Goal: Transaction & Acquisition: Purchase product/service

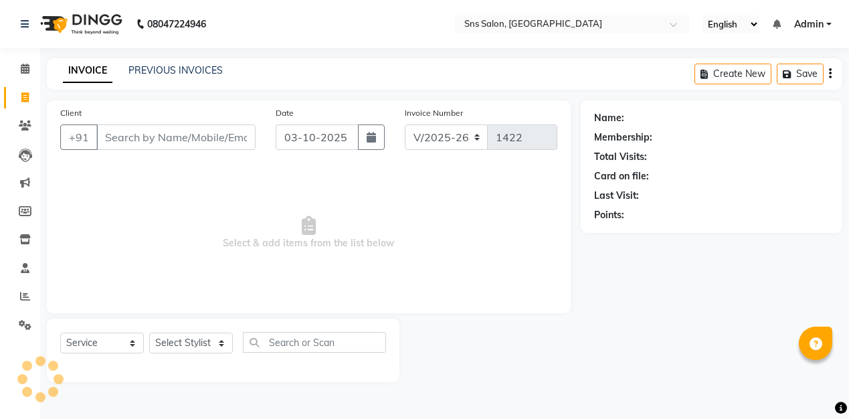
select select "4714"
select select "service"
click at [227, 134] on div "[PHONE_NUMBER]" at bounding box center [157, 136] width 195 height 25
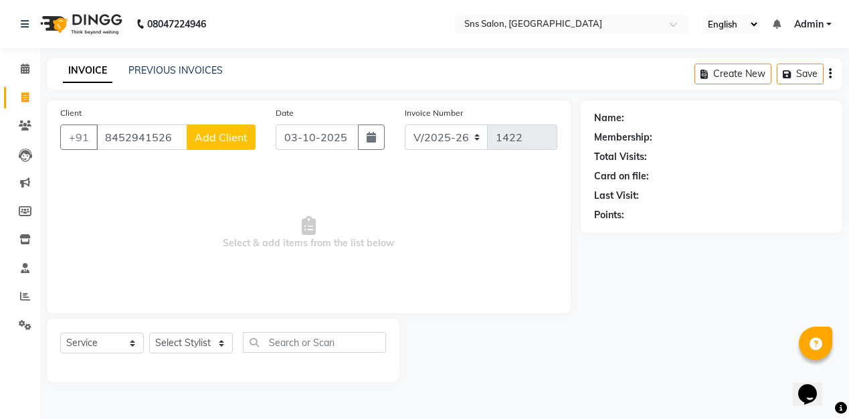
type input "8452941526"
click at [221, 134] on span "Add Client" at bounding box center [221, 136] width 53 height 13
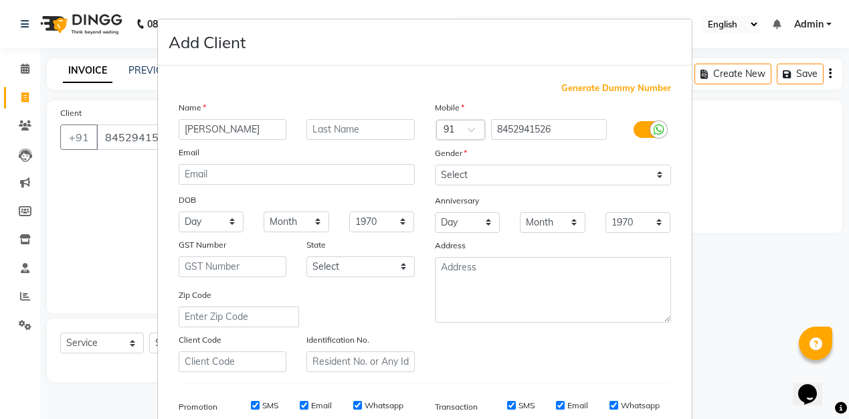
type input "[PERSON_NAME]"
click at [362, 127] on input "text" at bounding box center [360, 129] width 108 height 21
type input "shukla"
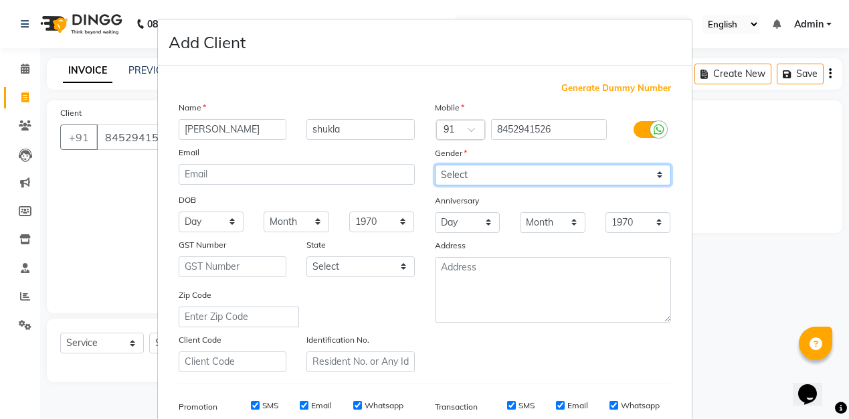
click at [547, 169] on select "Select [DEMOGRAPHIC_DATA] [DEMOGRAPHIC_DATA] Other Prefer Not To Say" at bounding box center [553, 175] width 236 height 21
select select "[DEMOGRAPHIC_DATA]"
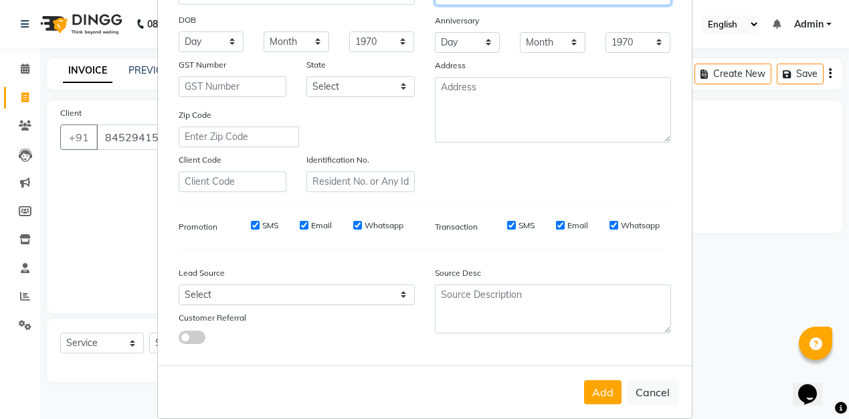
scroll to position [198, 0]
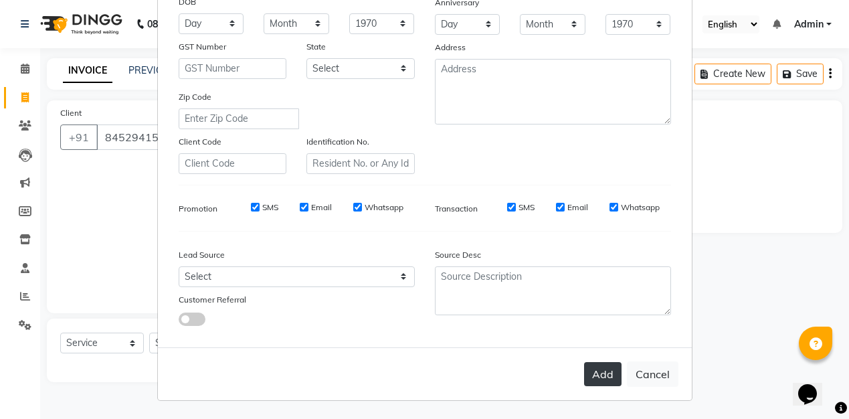
click at [610, 379] on button "Add" at bounding box center [602, 374] width 37 height 24
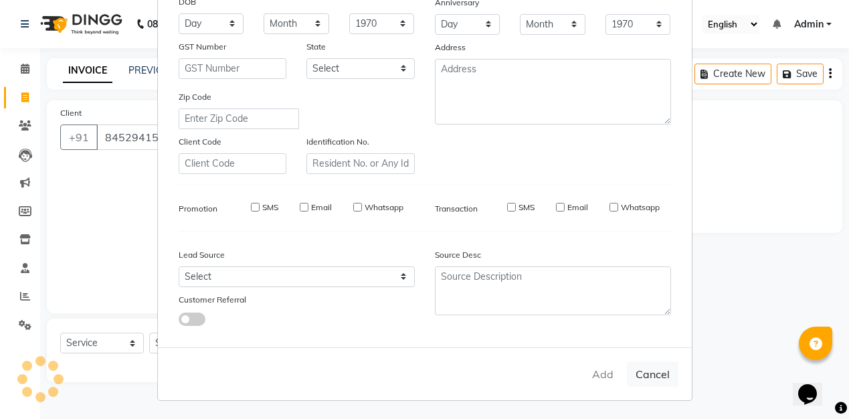
select select
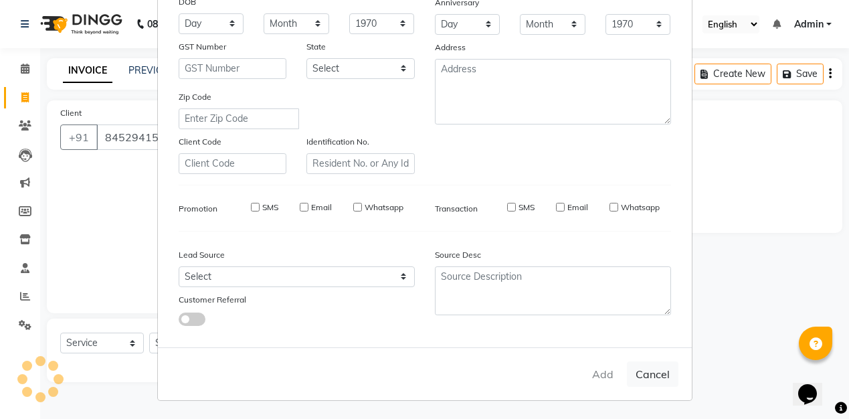
select select
checkbox input "false"
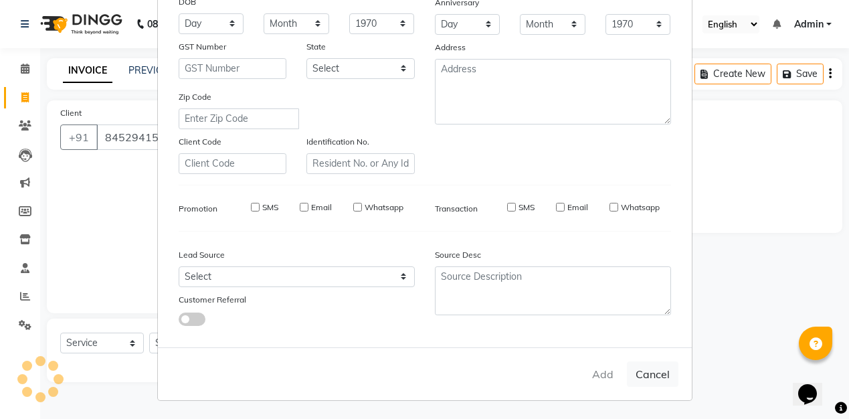
checkbox input "false"
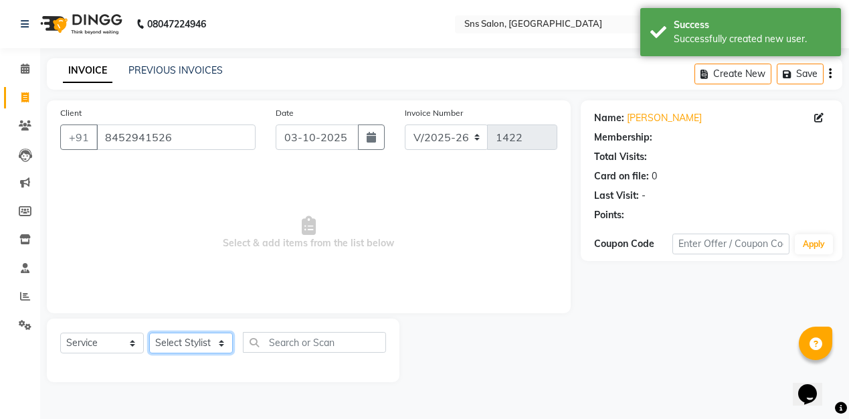
click at [196, 346] on select "Select Stylist [PERSON_NAME] Kavita [PERSON_NAME] Preeti [PERSON_NAME] [PERSON_…" at bounding box center [191, 342] width 84 height 21
select select "27970"
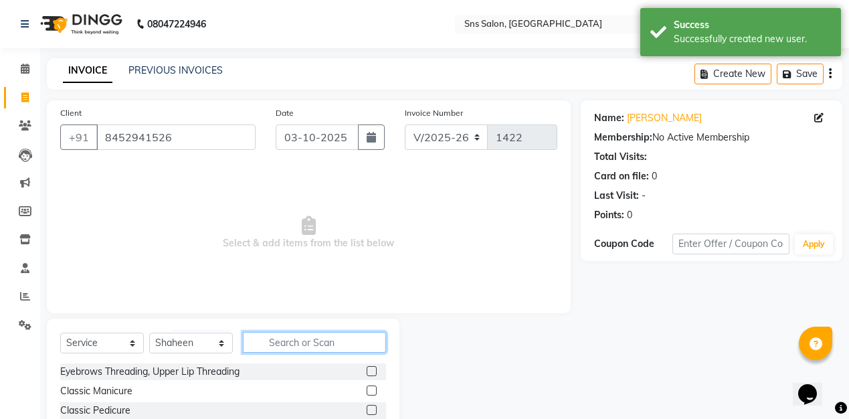
click at [306, 340] on input "text" at bounding box center [314, 342] width 143 height 21
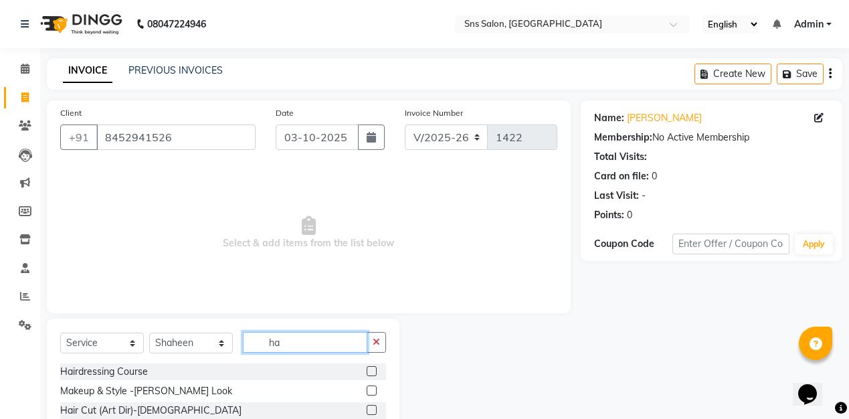
type input "h"
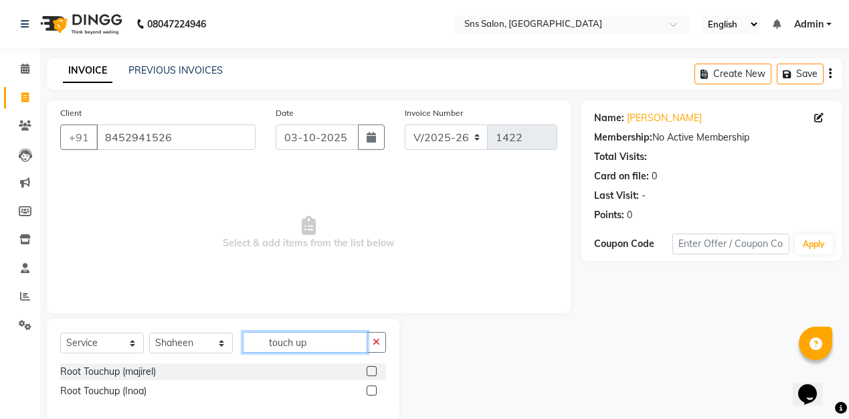
scroll to position [6, 0]
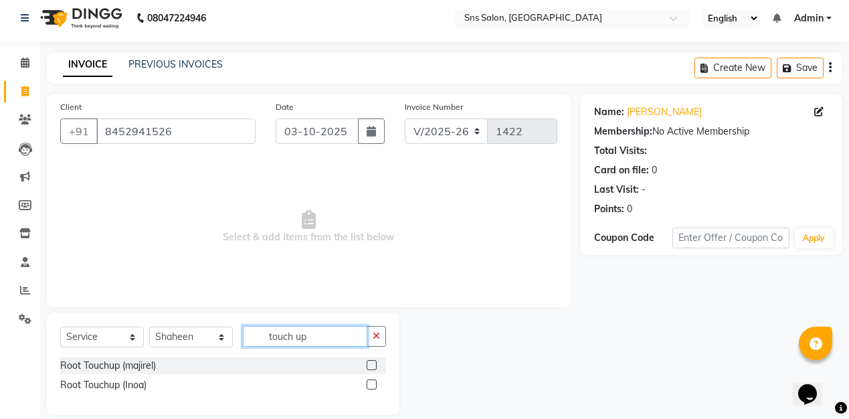
type input "touch up"
click at [374, 382] on label at bounding box center [371, 384] width 10 height 10
click at [374, 382] on input "checkbox" at bounding box center [370, 385] width 9 height 9
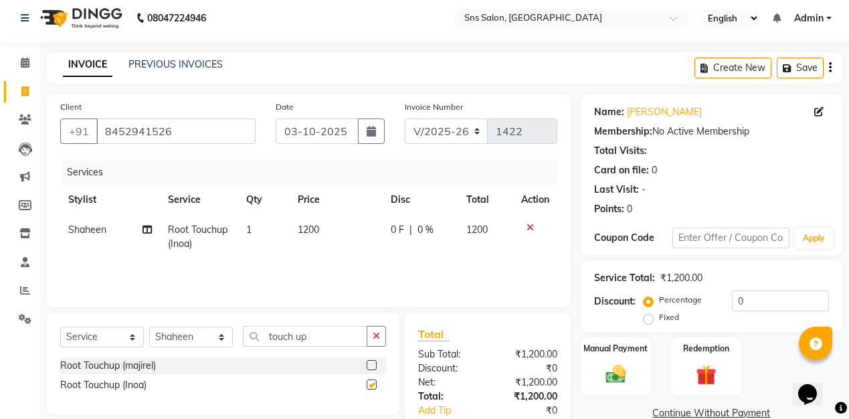
checkbox input "false"
click at [328, 229] on td "1200" at bounding box center [336, 237] width 92 height 44
select select "27970"
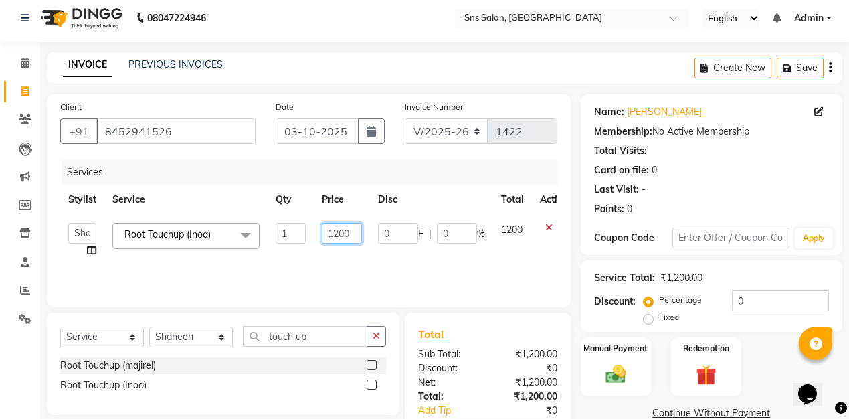
click at [354, 231] on input "1200" at bounding box center [342, 233] width 40 height 21
type input "1"
type input "2000"
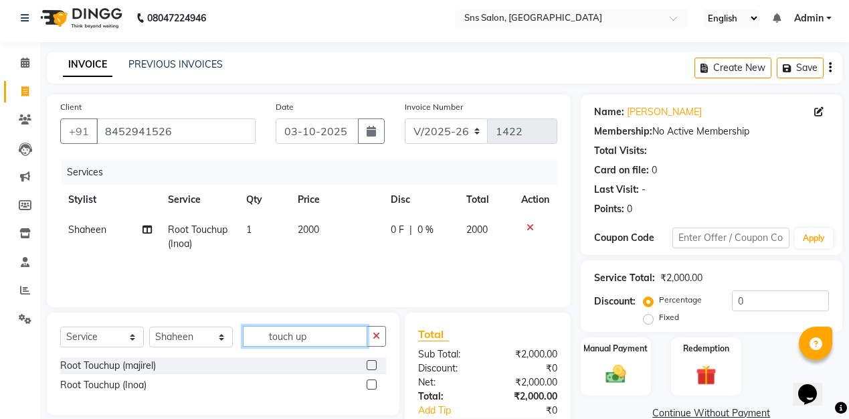
click at [301, 338] on input "touch up" at bounding box center [305, 336] width 124 height 21
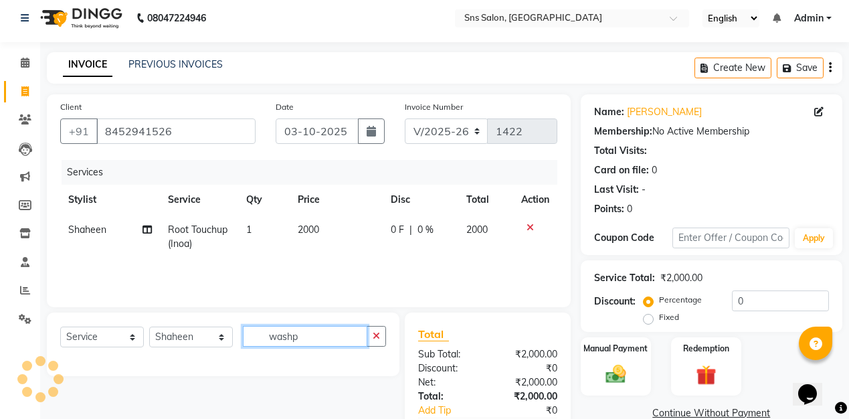
click at [315, 340] on input "washp" at bounding box center [305, 336] width 124 height 21
type input "w"
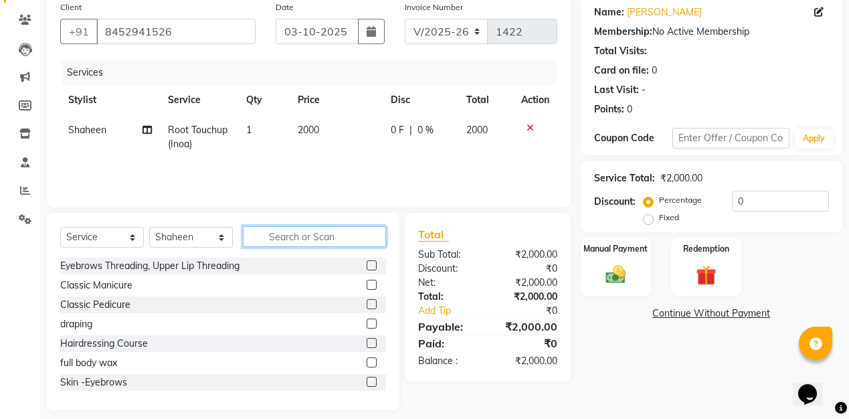
scroll to position [117, 0]
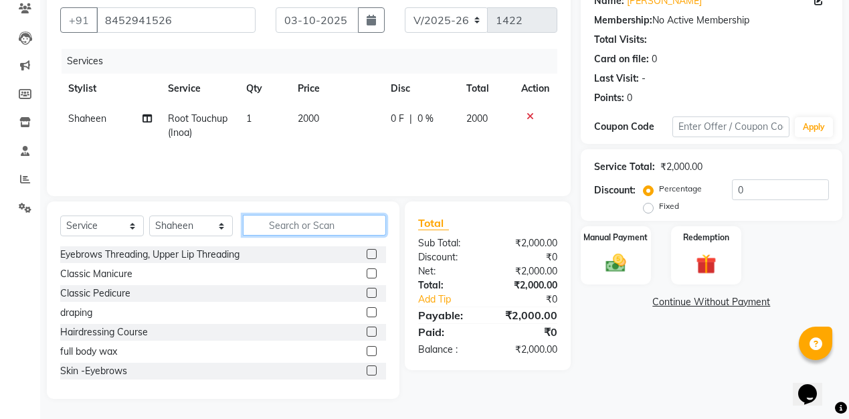
click at [312, 227] on input "text" at bounding box center [314, 225] width 143 height 21
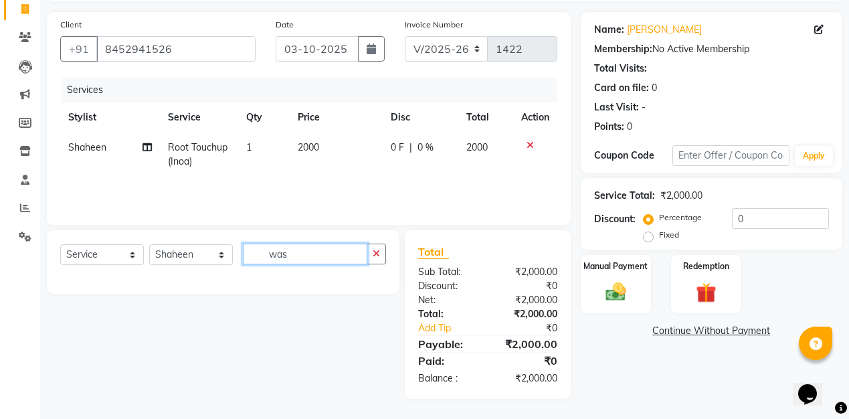
scroll to position [88, 0]
type input "w"
type input "hair was"
click at [379, 255] on icon "button" at bounding box center [375, 253] width 7 height 9
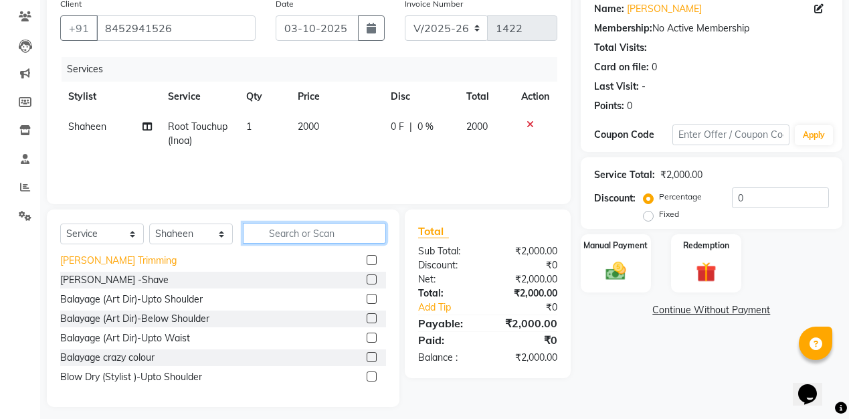
scroll to position [117, 0]
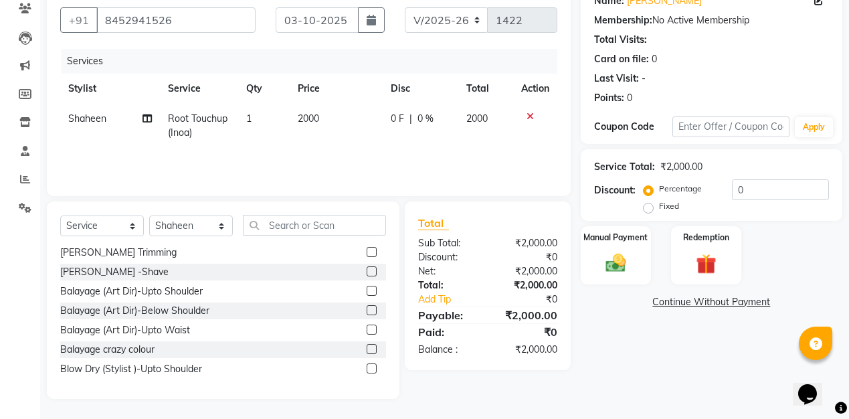
click at [374, 370] on label at bounding box center [371, 368] width 10 height 10
click at [374, 370] on input "checkbox" at bounding box center [370, 368] width 9 height 9
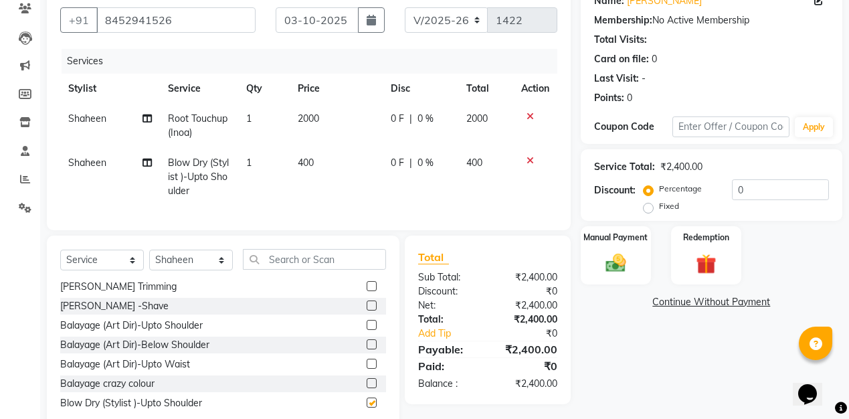
checkbox input "false"
click at [225, 160] on span "Blow Dry (Stylist )-Upto Shoulder" at bounding box center [198, 176] width 61 height 40
select select "27970"
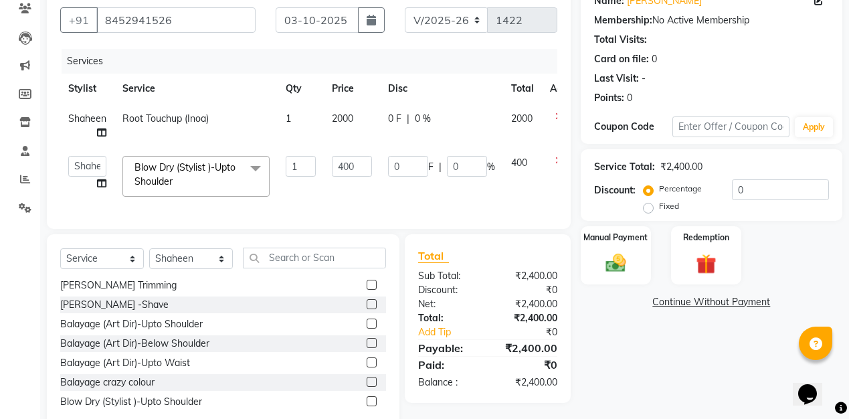
click at [245, 165] on span at bounding box center [255, 168] width 27 height 25
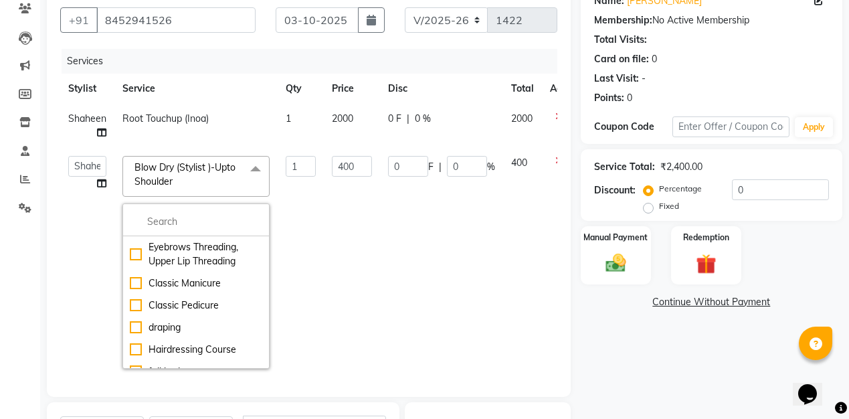
click at [176, 184] on link "x" at bounding box center [176, 181] width 6 height 12
type input "0"
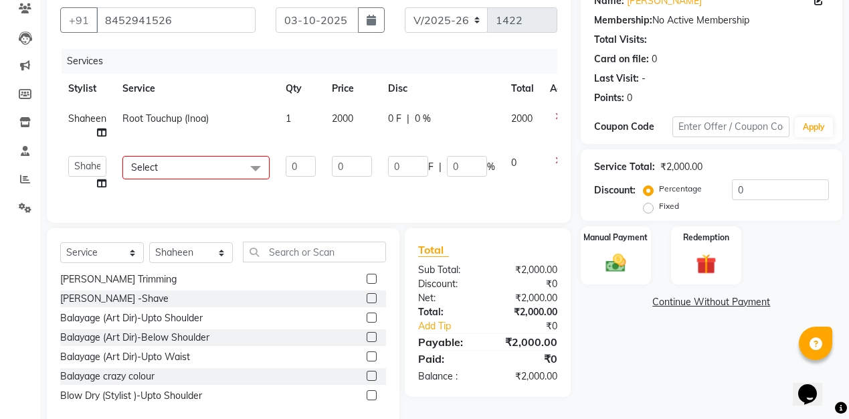
click at [171, 163] on span "Select" at bounding box center [195, 167] width 147 height 23
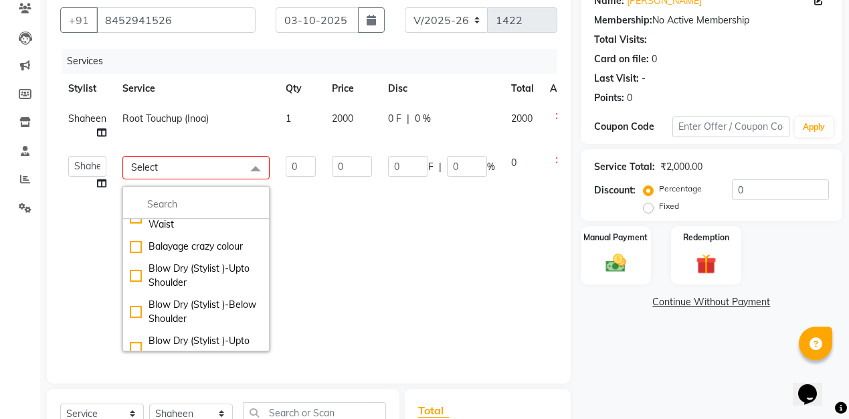
scroll to position [1325, 0]
click at [473, 296] on td "0 F | 0 %" at bounding box center [441, 253] width 123 height 211
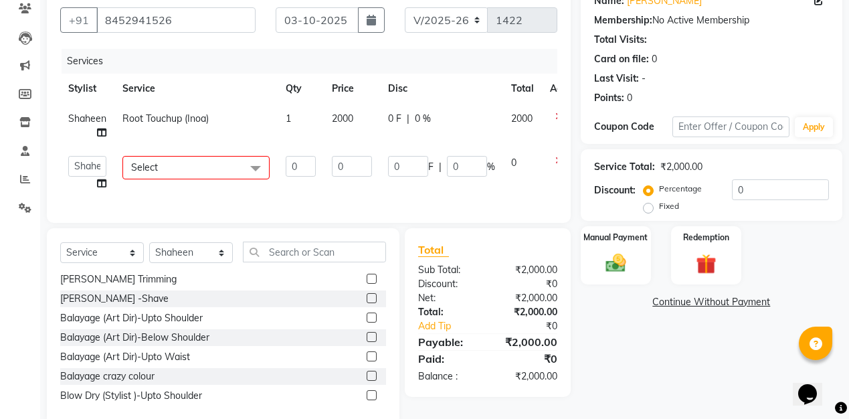
click at [359, 118] on td "2000" at bounding box center [352, 126] width 56 height 44
select select "27970"
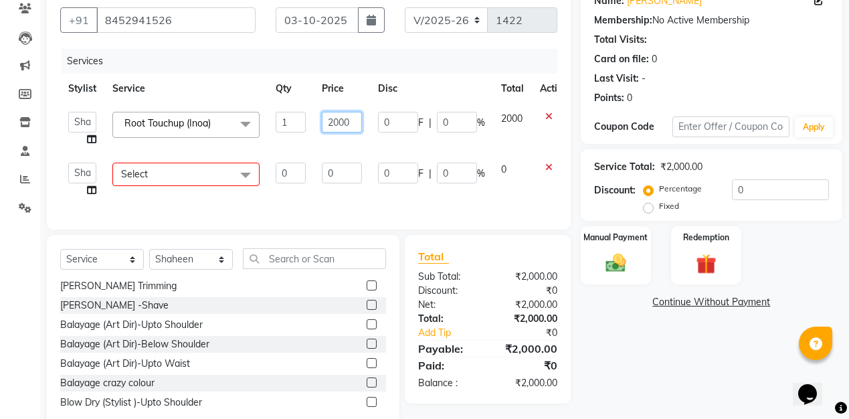
click at [358, 124] on input "2000" at bounding box center [342, 122] width 40 height 21
type input "2"
type input "2500"
click at [547, 169] on td at bounding box center [554, 179] width 44 height 51
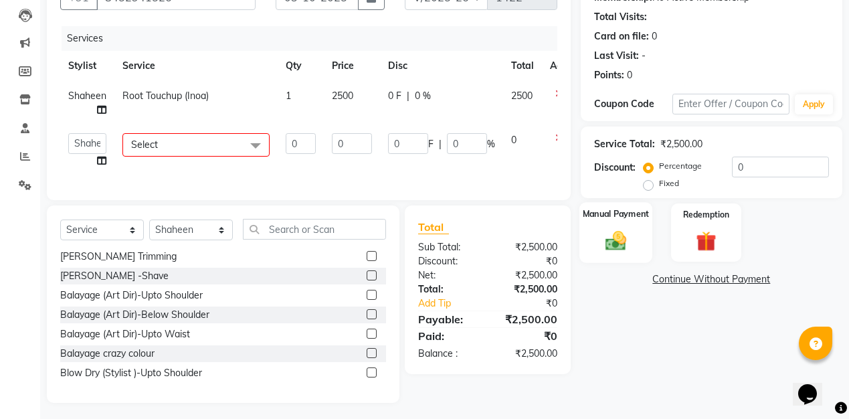
scroll to position [144, 0]
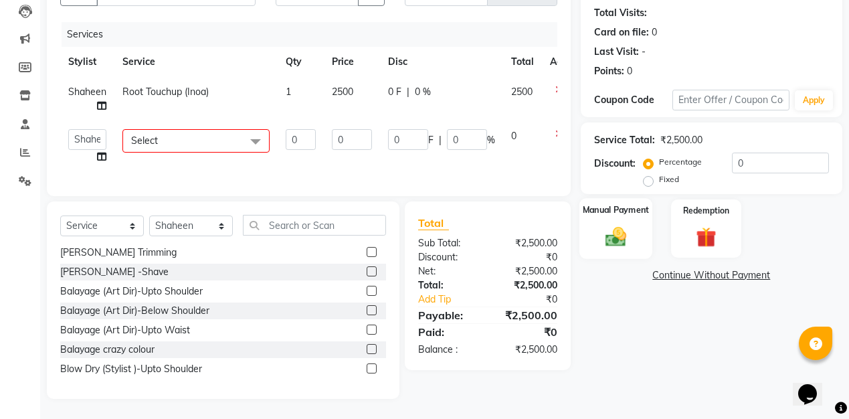
click at [614, 242] on img at bounding box center [616, 236] width 34 height 24
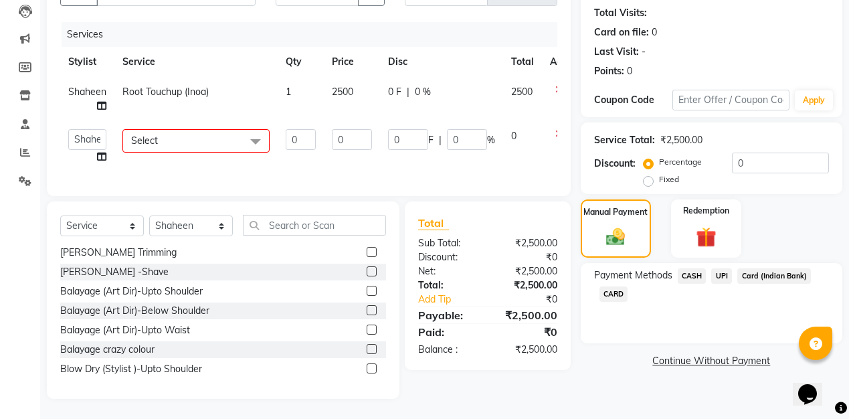
click at [720, 278] on span "UPI" at bounding box center [721, 275] width 21 height 15
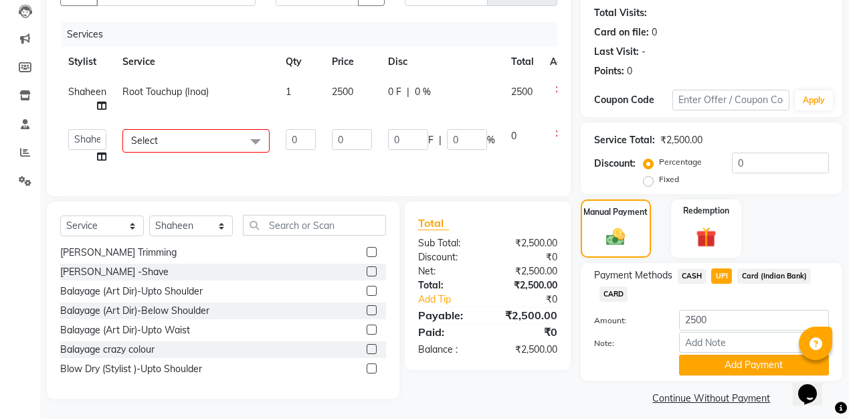
scroll to position [153, 0]
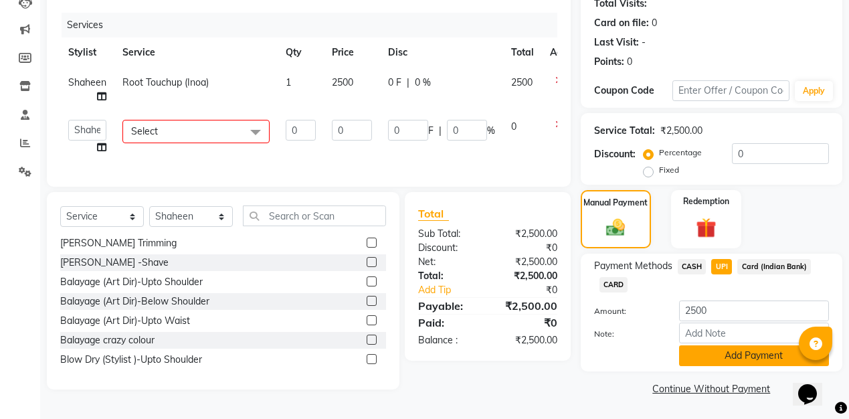
click at [770, 358] on button "Add Payment" at bounding box center [754, 355] width 150 height 21
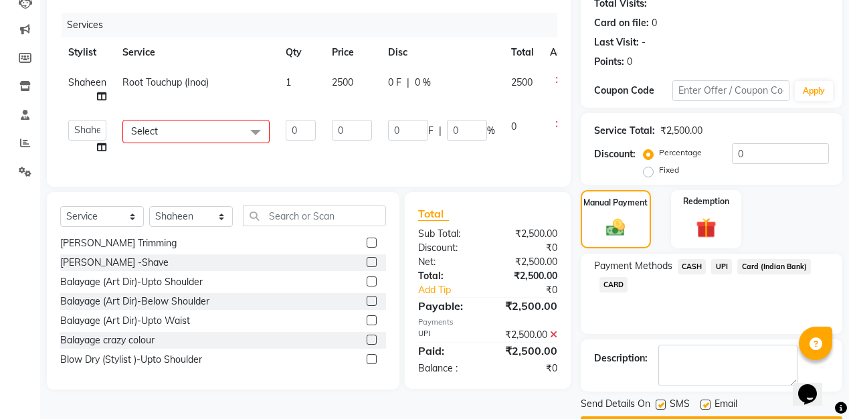
scroll to position [191, 0]
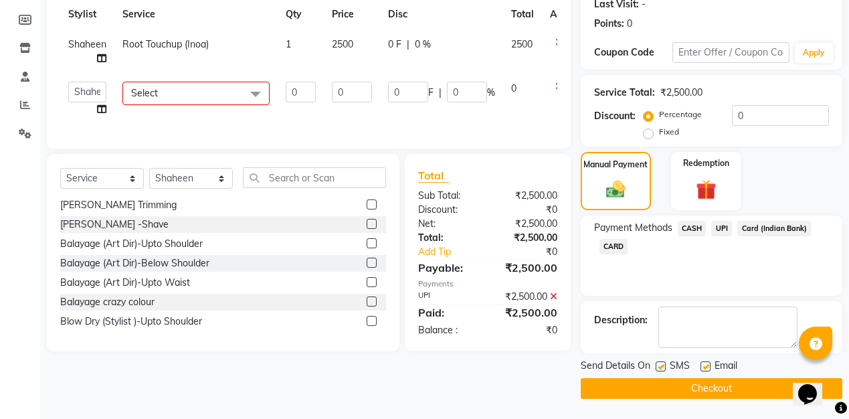
click at [720, 389] on button "Checkout" at bounding box center [710, 388] width 261 height 21
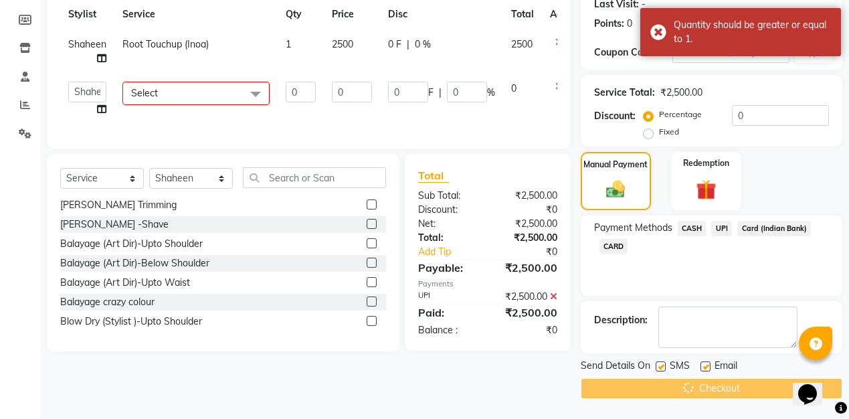
click at [555, 88] on icon at bounding box center [558, 86] width 7 height 9
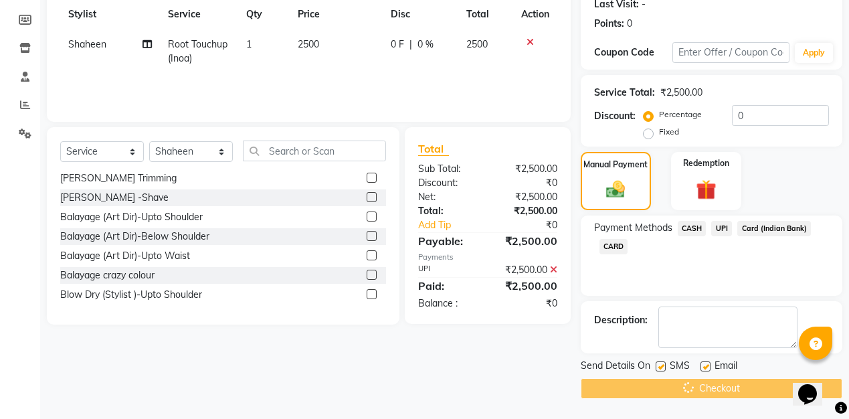
click at [736, 389] on div "Checkout" at bounding box center [710, 388] width 261 height 21
click at [25, 29] on link "Members" at bounding box center [20, 20] width 32 height 22
select select
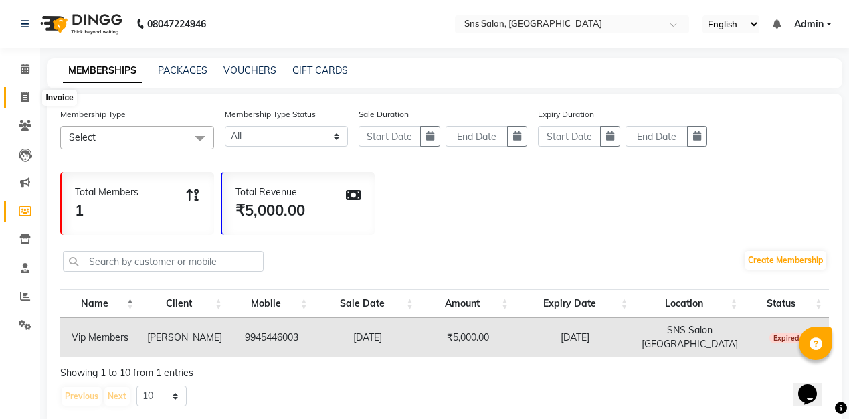
click at [19, 98] on span at bounding box center [24, 97] width 23 height 15
select select "4714"
select select "service"
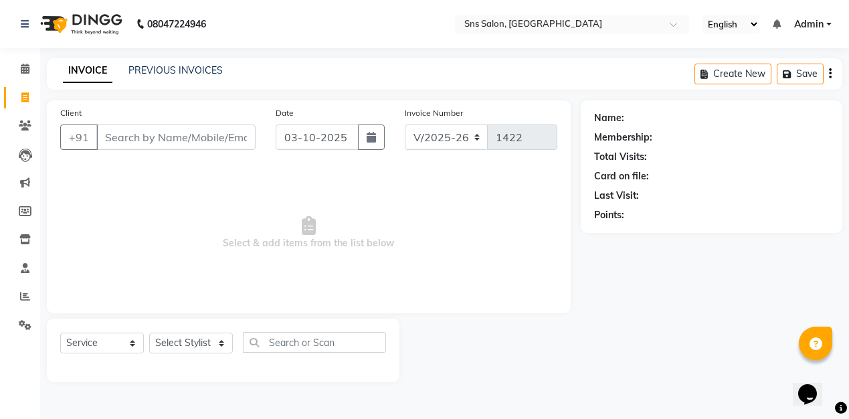
click at [118, 139] on input "Client" at bounding box center [175, 136] width 159 height 25
type input "7838699477"
click at [210, 140] on span "Add Client" at bounding box center [221, 136] width 53 height 13
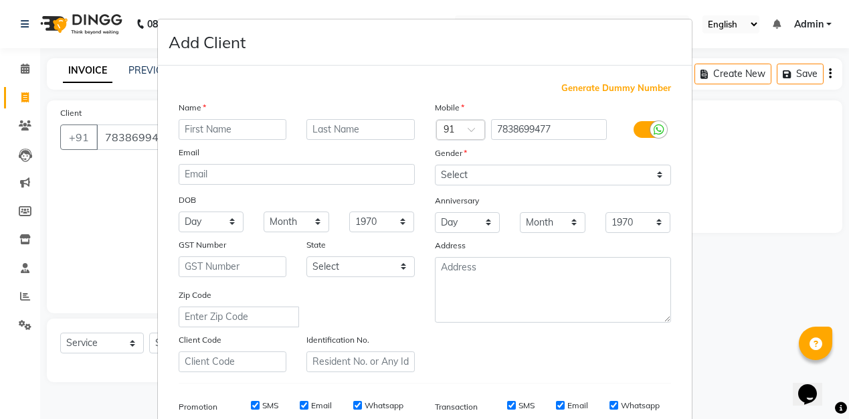
click at [209, 127] on input "text" at bounding box center [233, 129] width 108 height 21
type input "yash"
click at [368, 126] on input "text" at bounding box center [360, 129] width 108 height 21
type input "[DEMOGRAPHIC_DATA]"
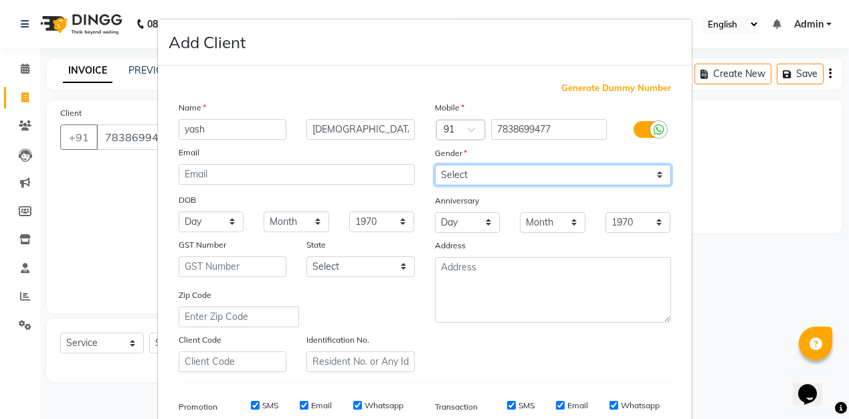
click at [475, 175] on select "Select [DEMOGRAPHIC_DATA] [DEMOGRAPHIC_DATA] Other Prefer Not To Say" at bounding box center [553, 175] width 236 height 21
select select "[DEMOGRAPHIC_DATA]"
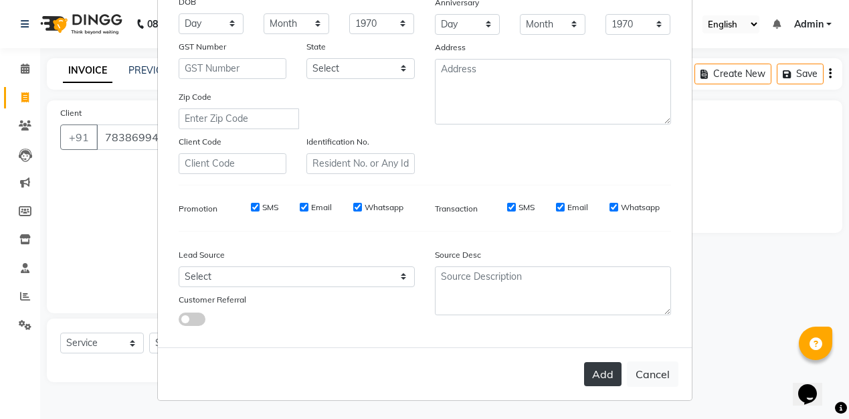
click at [607, 372] on button "Add" at bounding box center [602, 374] width 37 height 24
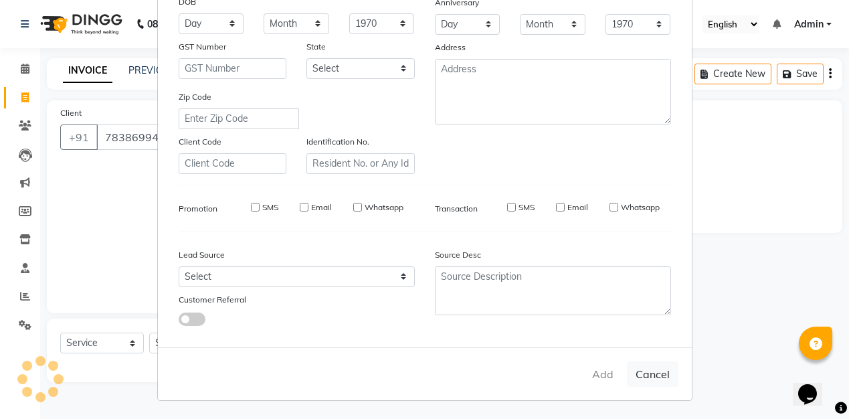
select select
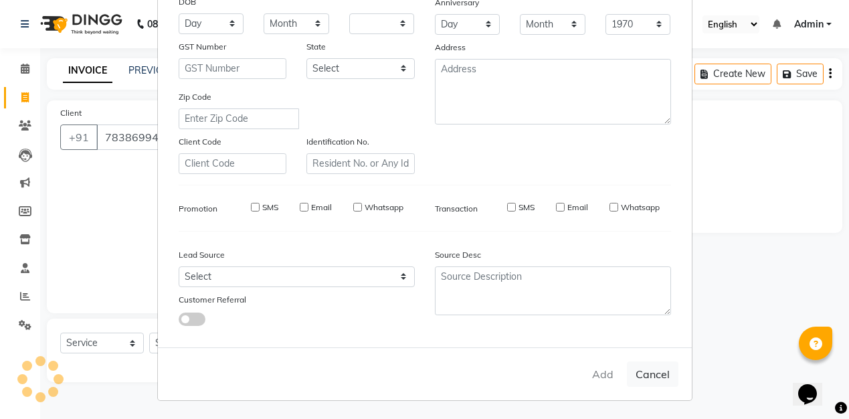
select select
checkbox input "false"
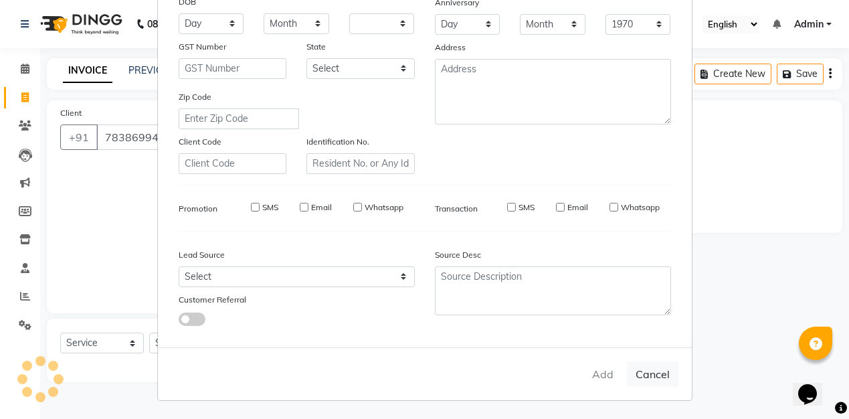
checkbox input "false"
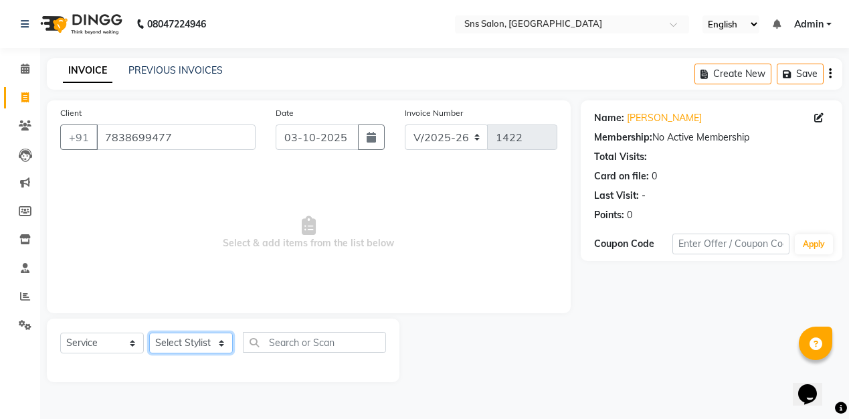
click at [206, 342] on select "Select Stylist [PERSON_NAME] Kavita [PERSON_NAME] Preeti [PERSON_NAME] [PERSON_…" at bounding box center [191, 342] width 84 height 21
select select "78766"
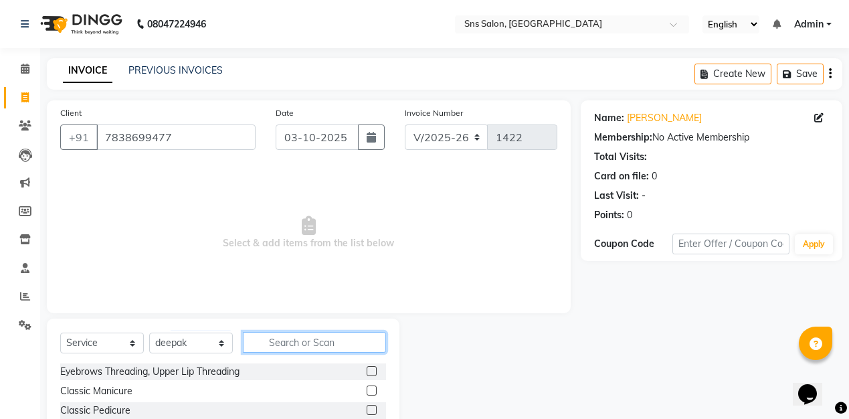
click at [320, 338] on input "text" at bounding box center [314, 342] width 143 height 21
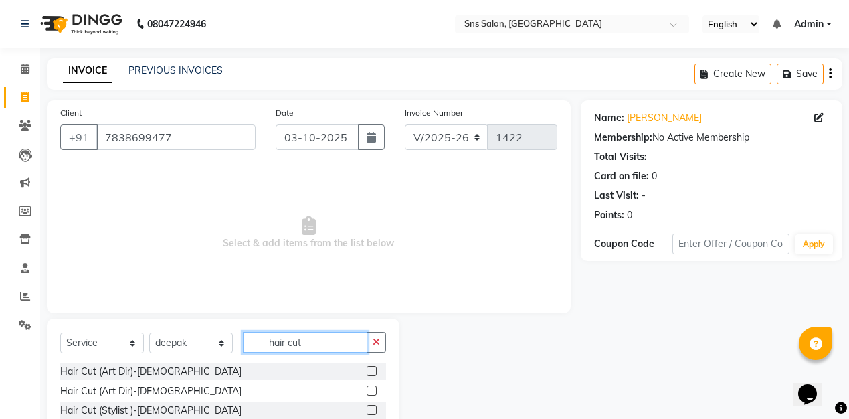
type input "hair cut"
click at [372, 371] on label at bounding box center [371, 371] width 10 height 10
click at [372, 371] on input "checkbox" at bounding box center [370, 371] width 9 height 9
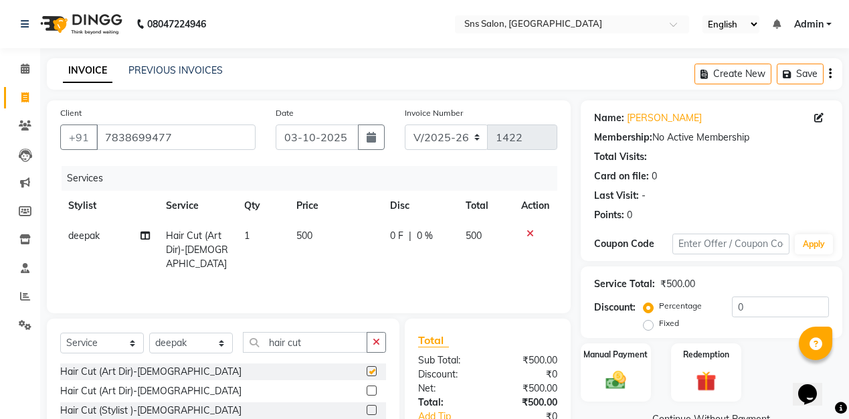
checkbox input "false"
click at [320, 233] on td "500" at bounding box center [335, 250] width 94 height 58
select select "78766"
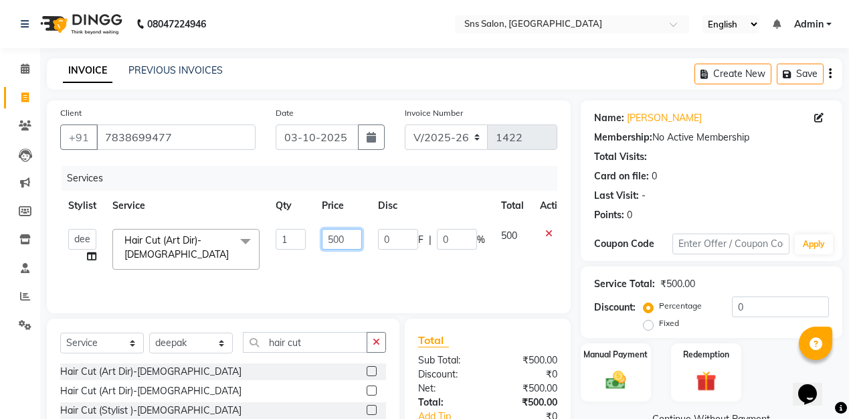
click at [352, 243] on input "500" at bounding box center [342, 239] width 40 height 21
type input "5"
type input "400"
click at [317, 346] on input "hair cut" at bounding box center [305, 342] width 124 height 21
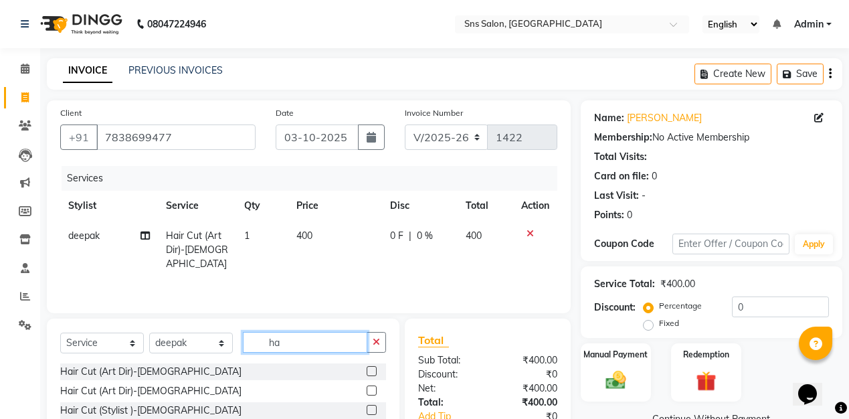
type input "h"
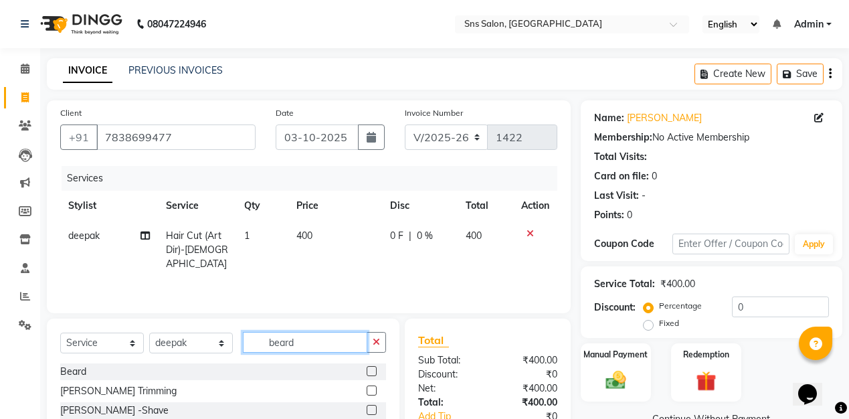
scroll to position [4, 0]
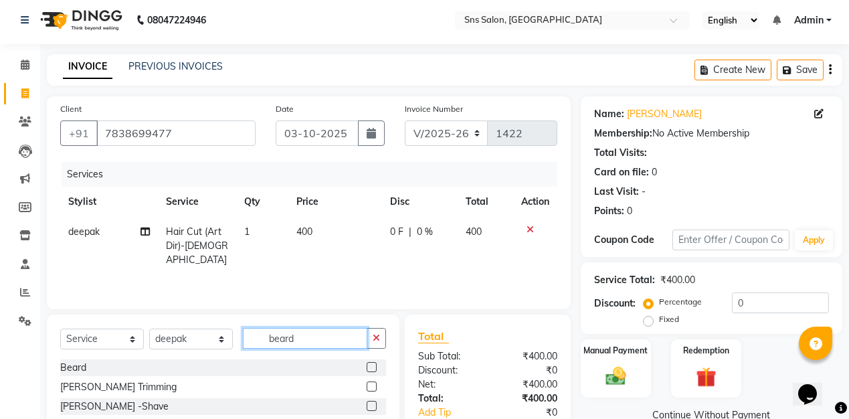
type input "beard"
click at [370, 383] on label at bounding box center [371, 386] width 10 height 10
click at [370, 383] on input "checkbox" at bounding box center [370, 387] width 9 height 9
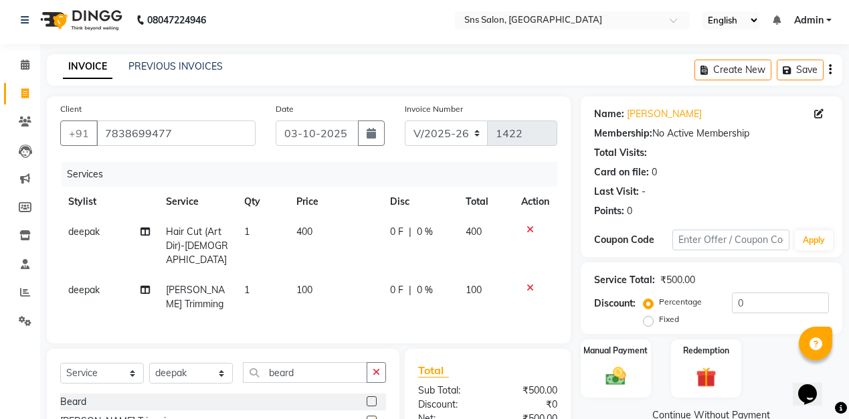
checkbox input "false"
click at [406, 302] on td "0 F | 0 %" at bounding box center [420, 297] width 76 height 44
select select "78766"
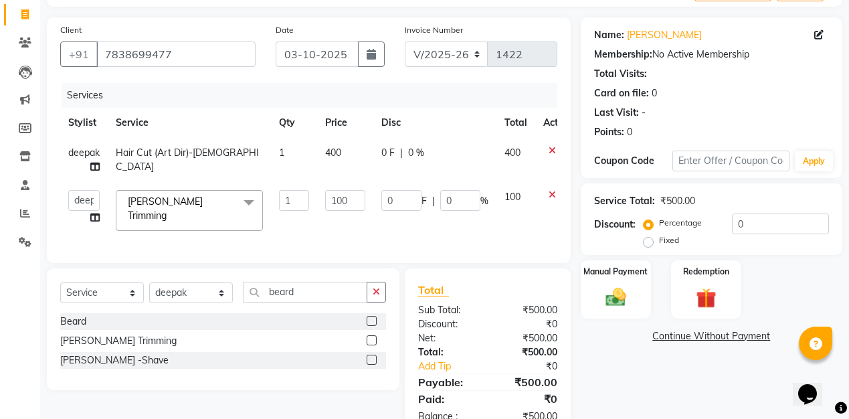
scroll to position [115, 0]
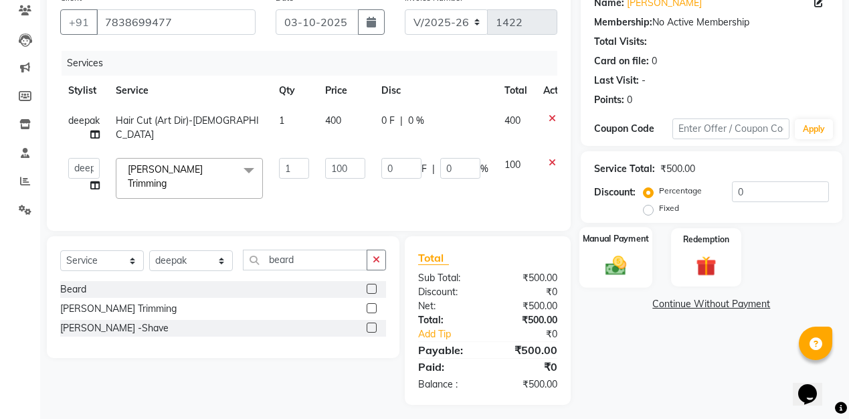
click at [613, 271] on img at bounding box center [616, 265] width 34 height 24
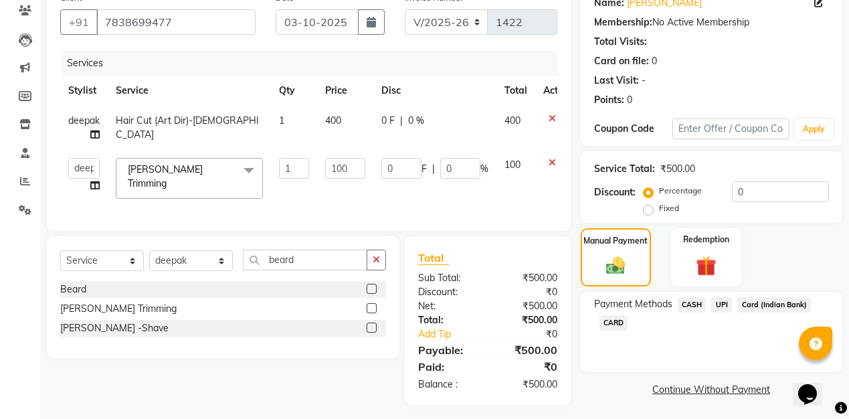
click at [723, 307] on span "UPI" at bounding box center [721, 304] width 21 height 15
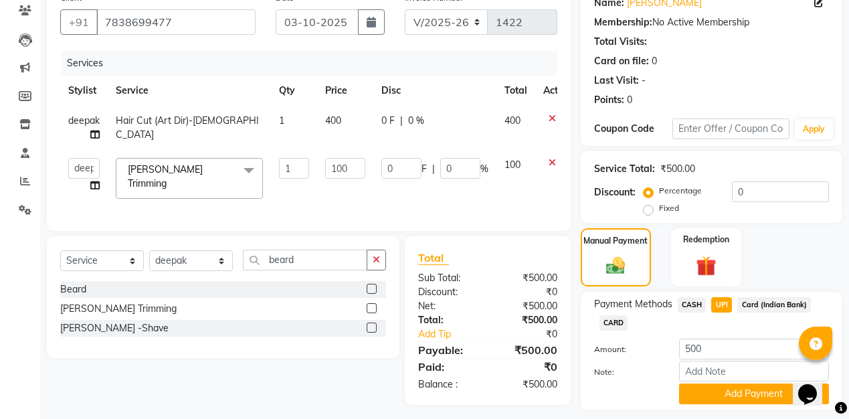
scroll to position [153, 0]
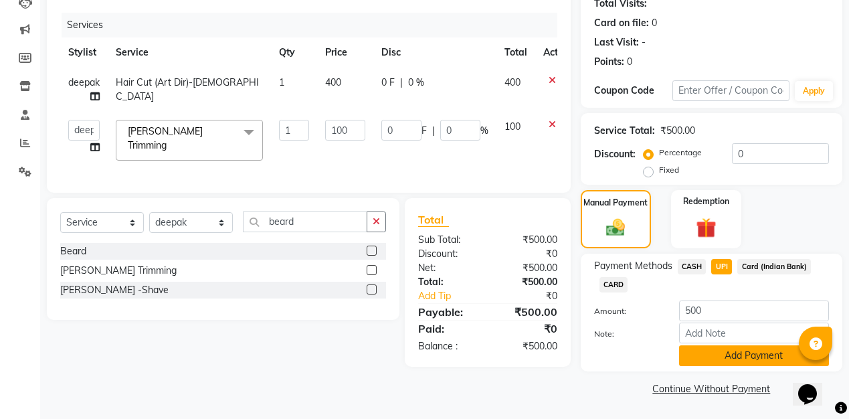
click at [738, 356] on button "Add Payment" at bounding box center [754, 355] width 150 height 21
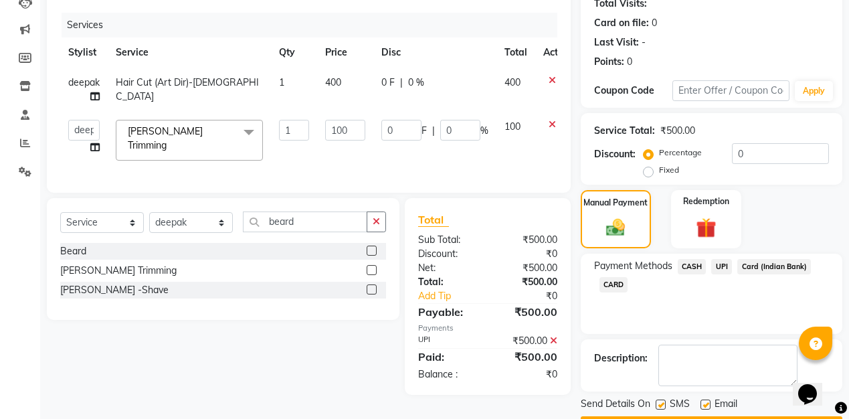
scroll to position [191, 0]
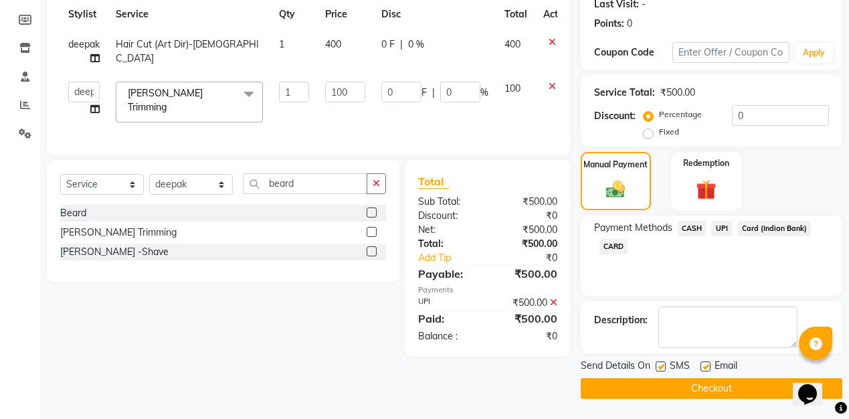
click at [720, 389] on button "Checkout" at bounding box center [710, 388] width 261 height 21
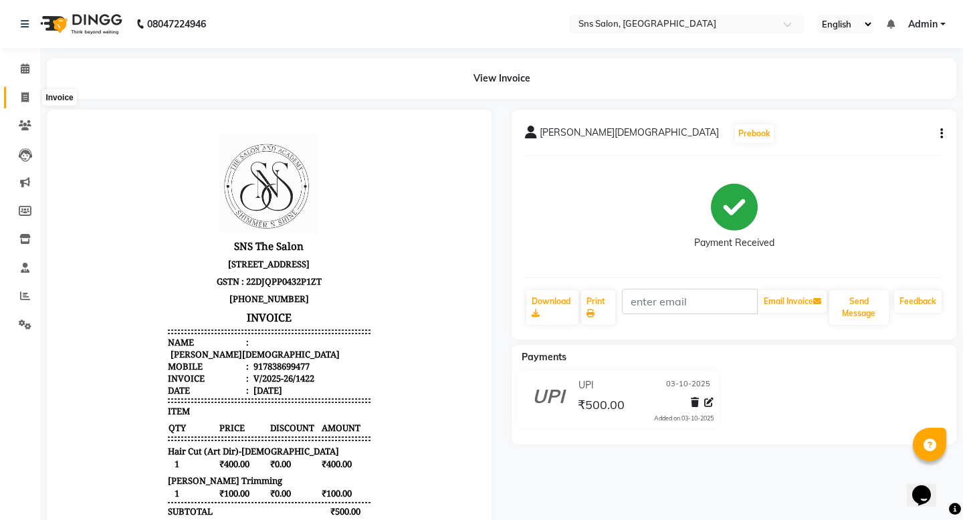
click at [18, 100] on span at bounding box center [24, 97] width 23 height 15
select select "service"
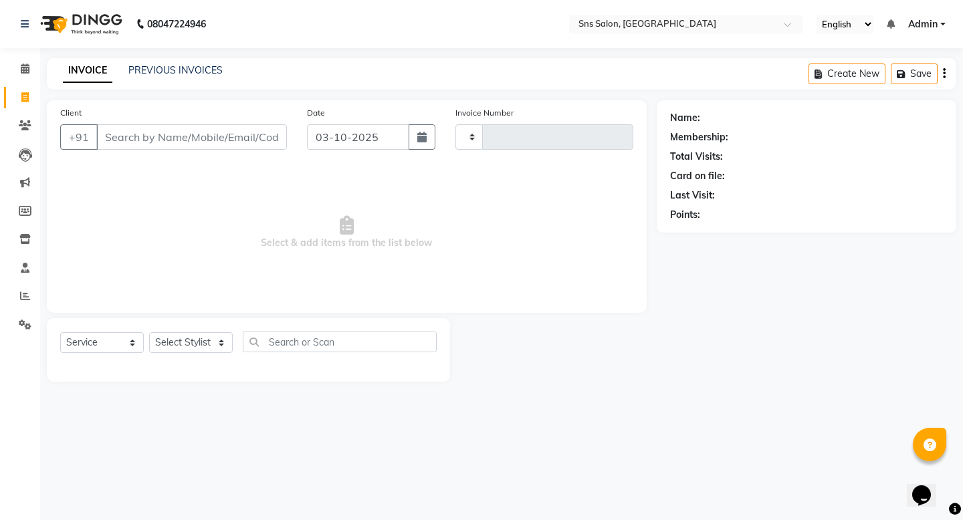
type input "1423"
select select "4714"
type input "9407767093"
click at [242, 142] on span "Add Client" at bounding box center [252, 136] width 53 height 13
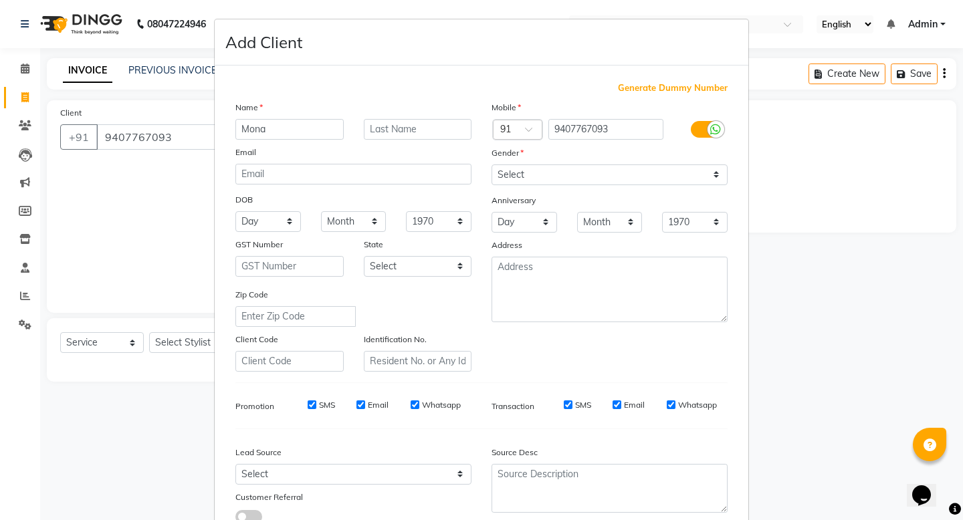
type input "Mona"
click at [429, 128] on input "text" at bounding box center [418, 129] width 108 height 21
type input "[PERSON_NAME]"
click at [545, 176] on select "Select [DEMOGRAPHIC_DATA] [DEMOGRAPHIC_DATA] Other Prefer Not To Say" at bounding box center [610, 175] width 236 height 21
select select "[DEMOGRAPHIC_DATA]"
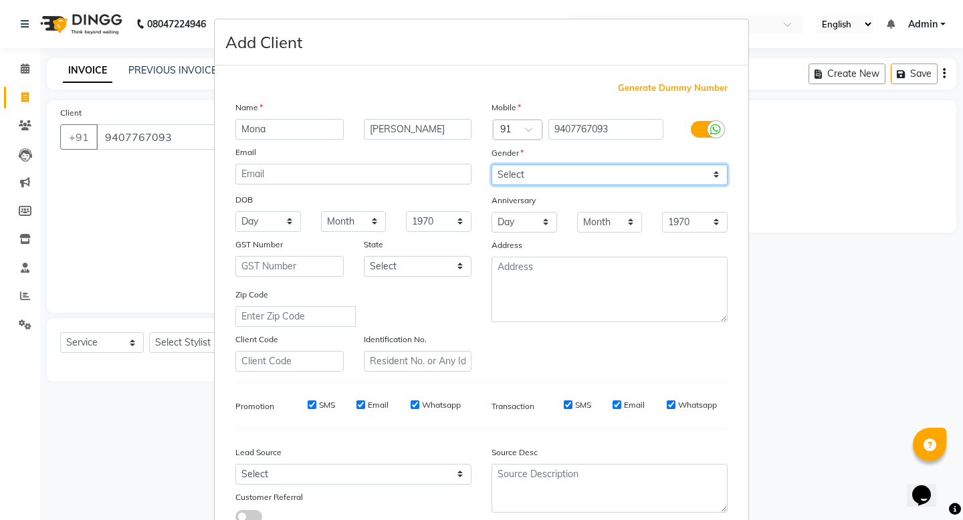
scroll to position [96, 0]
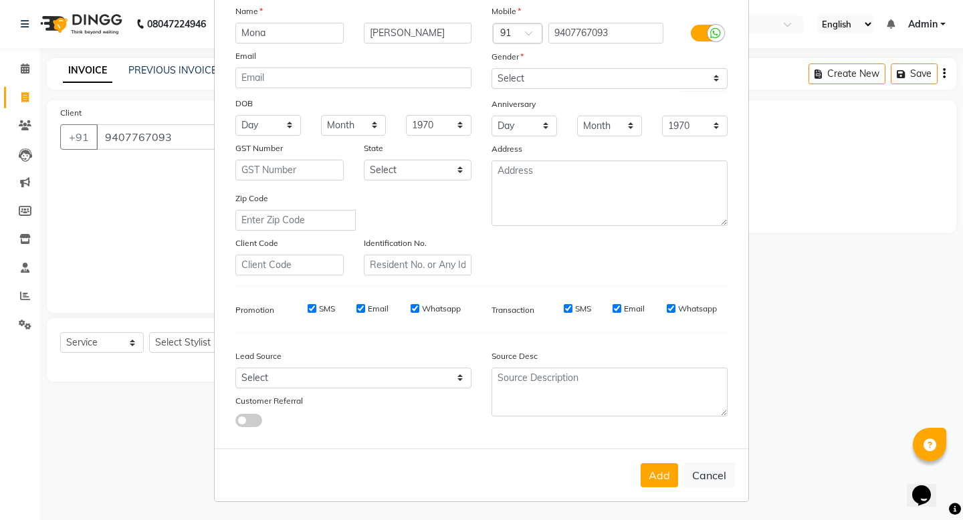
click at [681, 418] on div "Add Cancel" at bounding box center [482, 475] width 534 height 53
click at [668, 418] on button "Add" at bounding box center [659, 475] width 37 height 24
select select
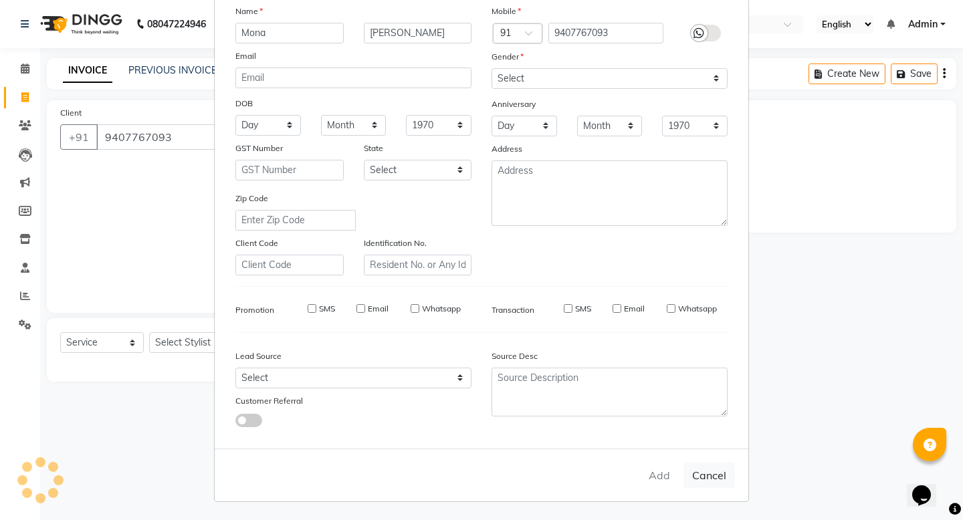
select select
checkbox input "false"
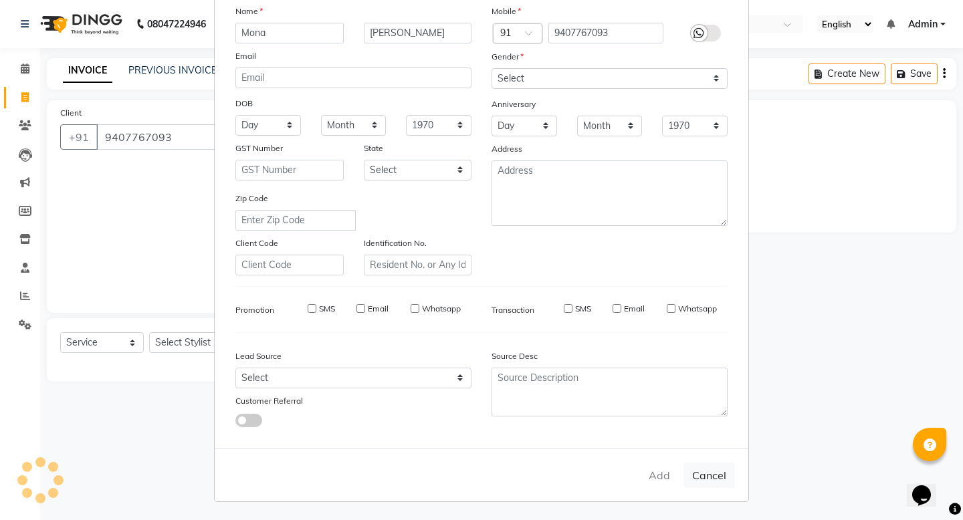
checkbox input "false"
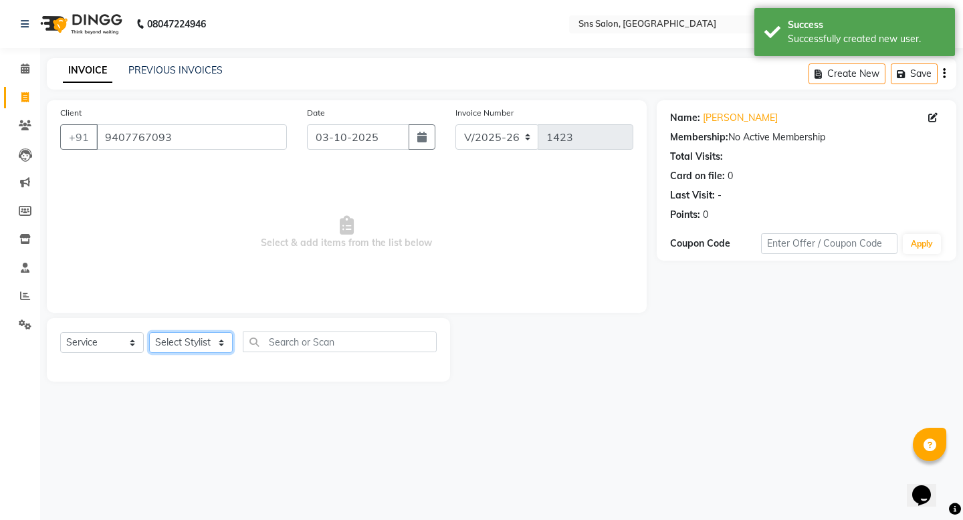
click at [213, 342] on select "Select Stylist [PERSON_NAME] Kavita [PERSON_NAME] Preeti [PERSON_NAME] [PERSON_…" at bounding box center [191, 342] width 84 height 21
select select "93621"
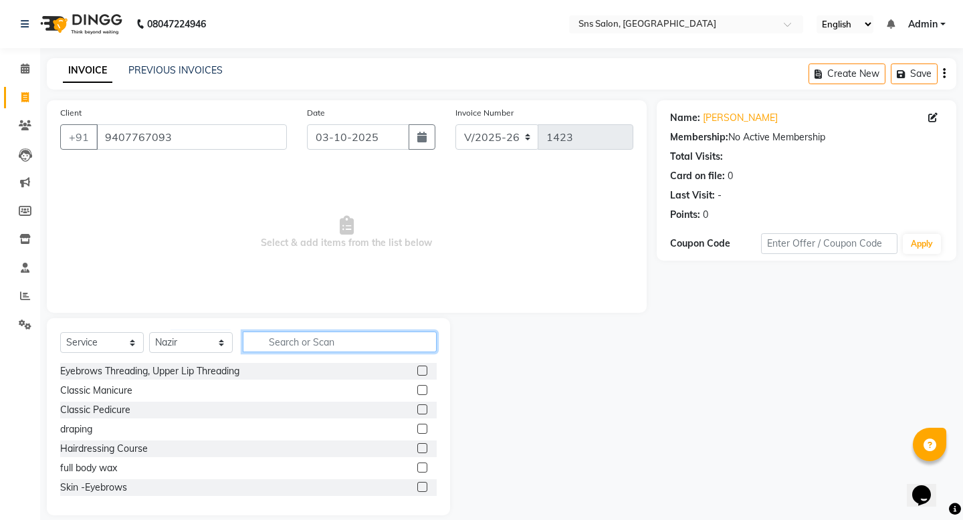
click at [319, 342] on input "text" at bounding box center [340, 342] width 194 height 21
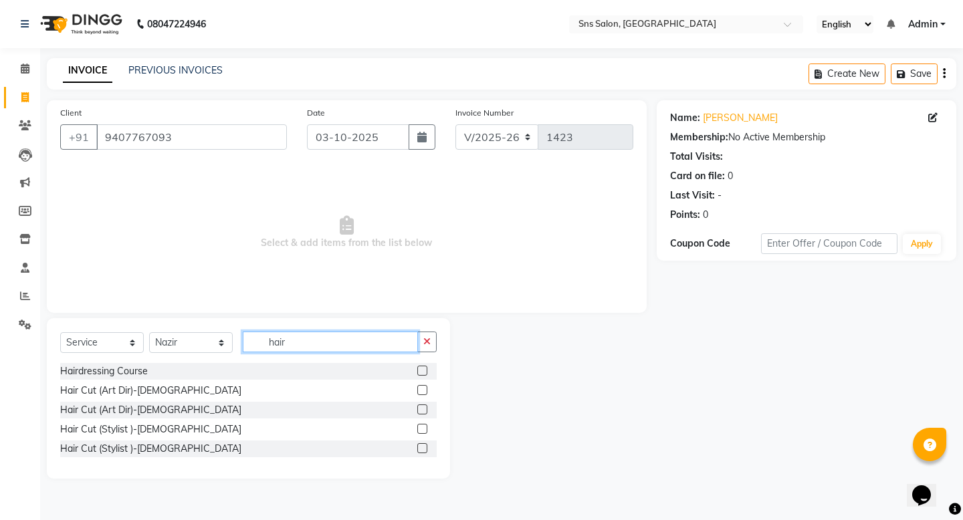
type input "hair"
click at [426, 418] on label at bounding box center [422, 448] width 10 height 10
click at [426, 418] on input "checkbox" at bounding box center [421, 449] width 9 height 9
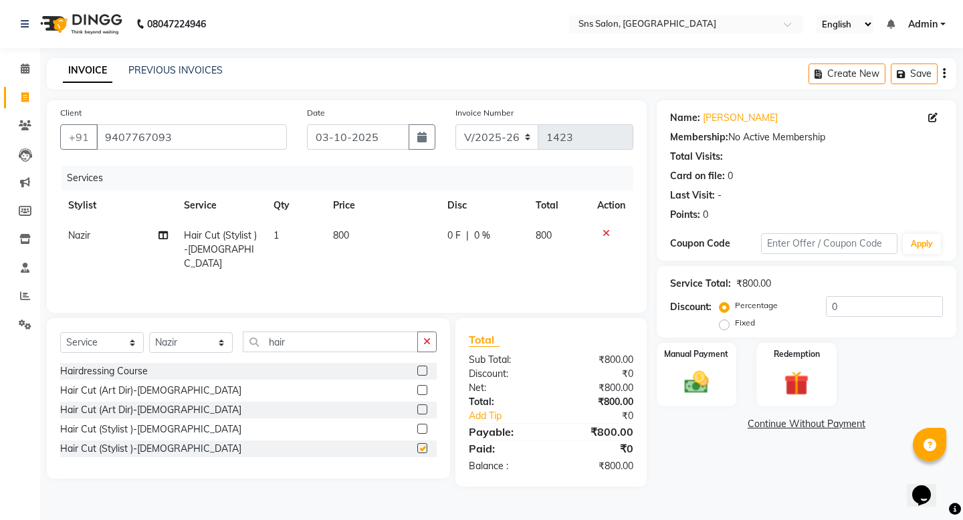
checkbox input "false"
click at [697, 368] on img at bounding box center [695, 382] width 41 height 29
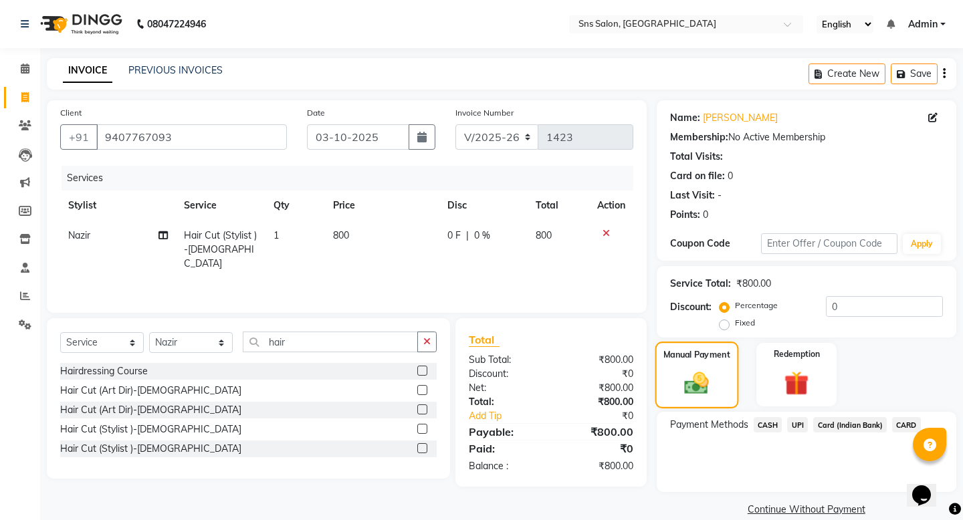
scroll to position [4, 0]
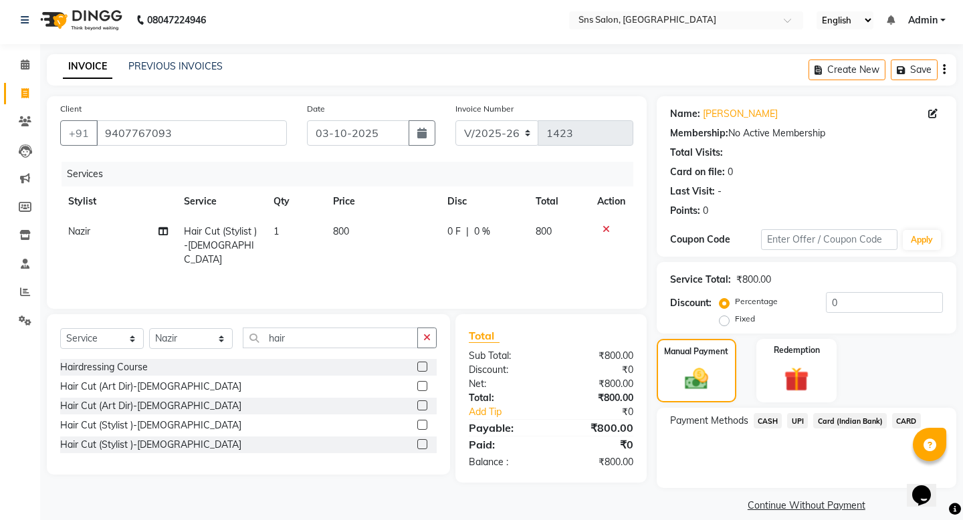
click at [794, 413] on span "UPI" at bounding box center [797, 420] width 21 height 15
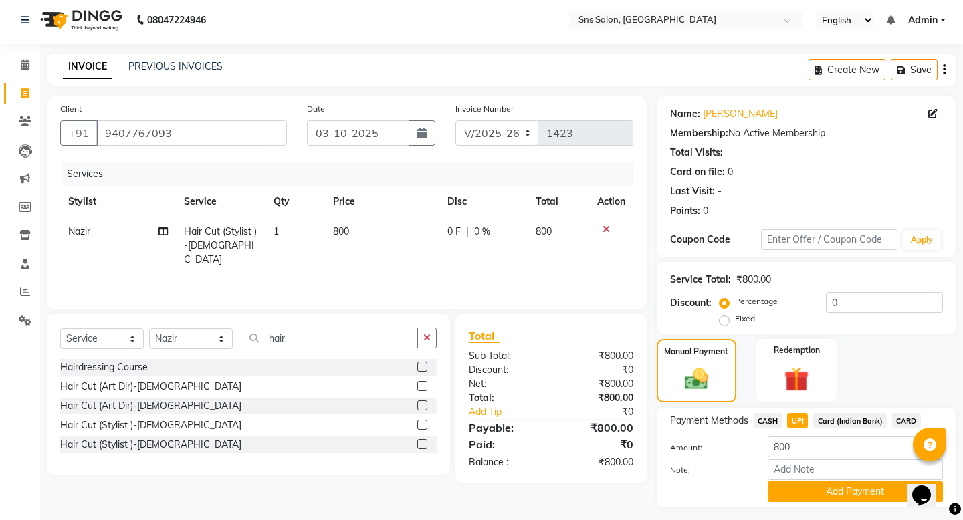
scroll to position [23, 0]
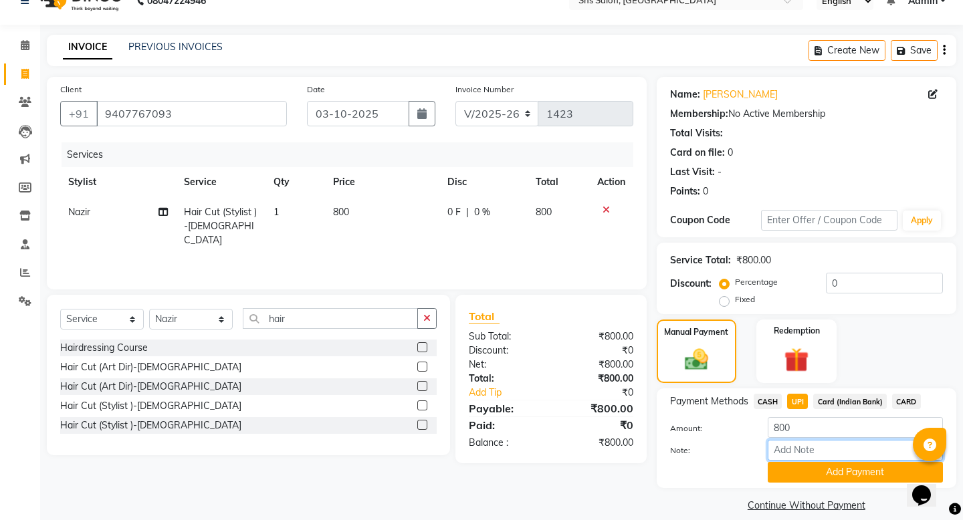
click at [797, 418] on input "Note:" at bounding box center [855, 450] width 175 height 21
click at [797, 418] on button "Add Payment" at bounding box center [855, 472] width 175 height 21
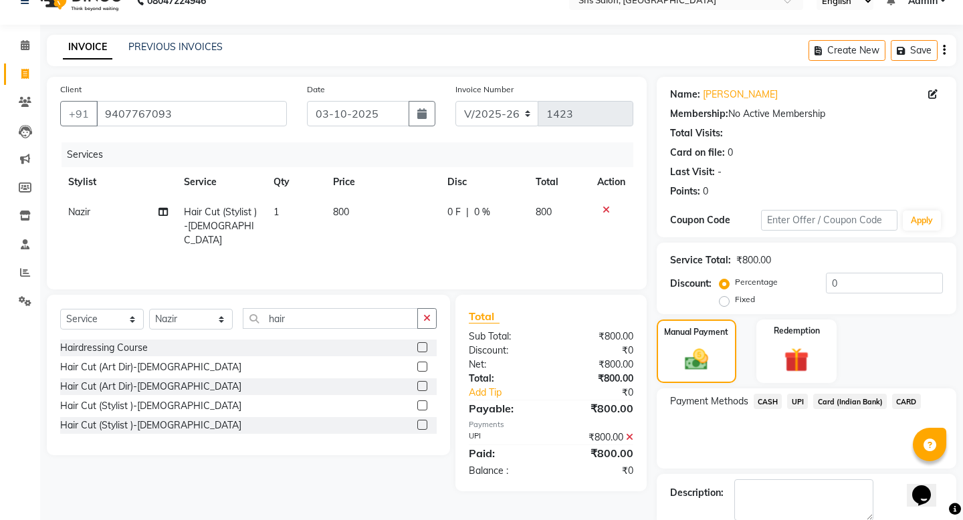
scroll to position [80, 0]
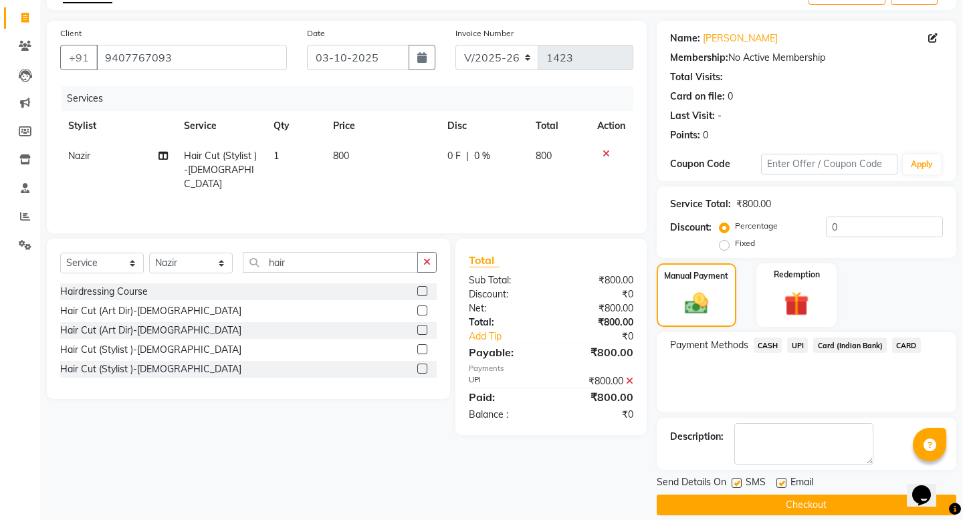
click at [819, 418] on button "Checkout" at bounding box center [807, 505] width 300 height 21
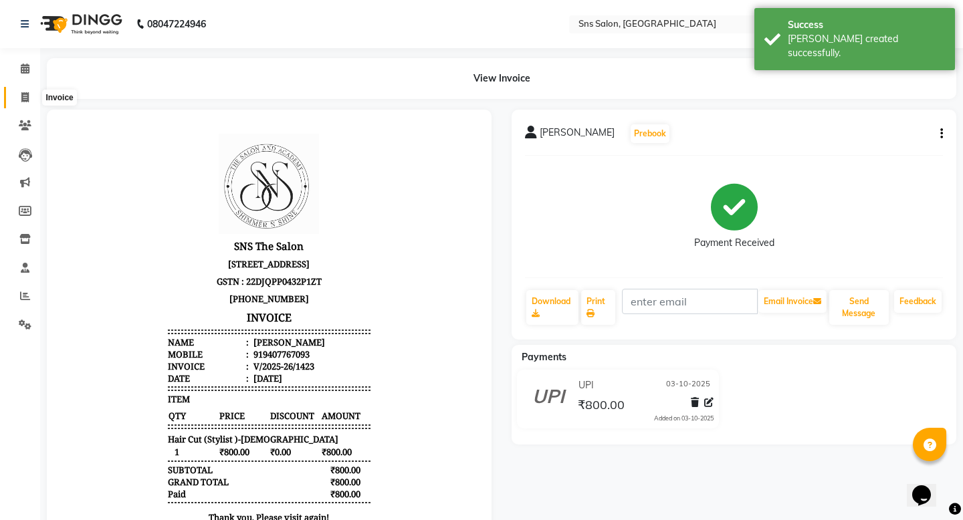
click at [27, 94] on icon at bounding box center [24, 97] width 7 height 10
select select "service"
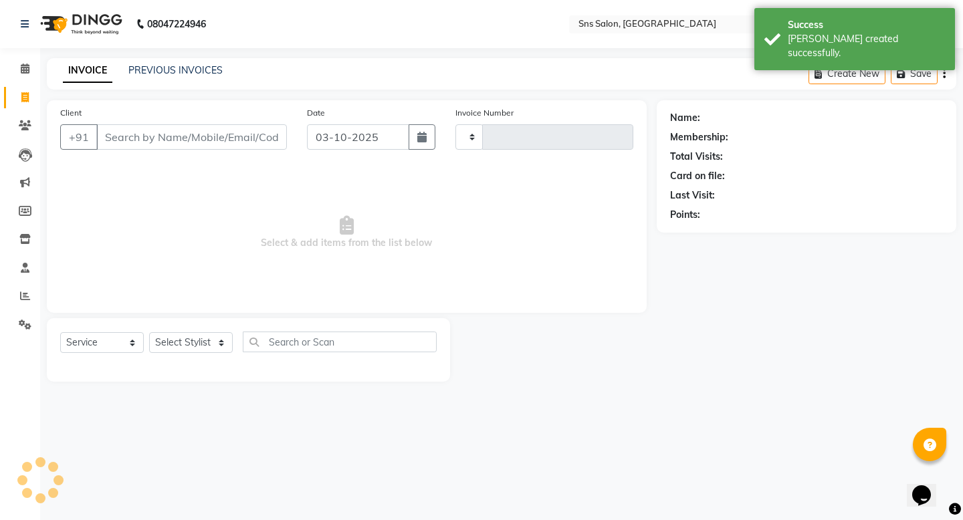
type input "1424"
select select "4714"
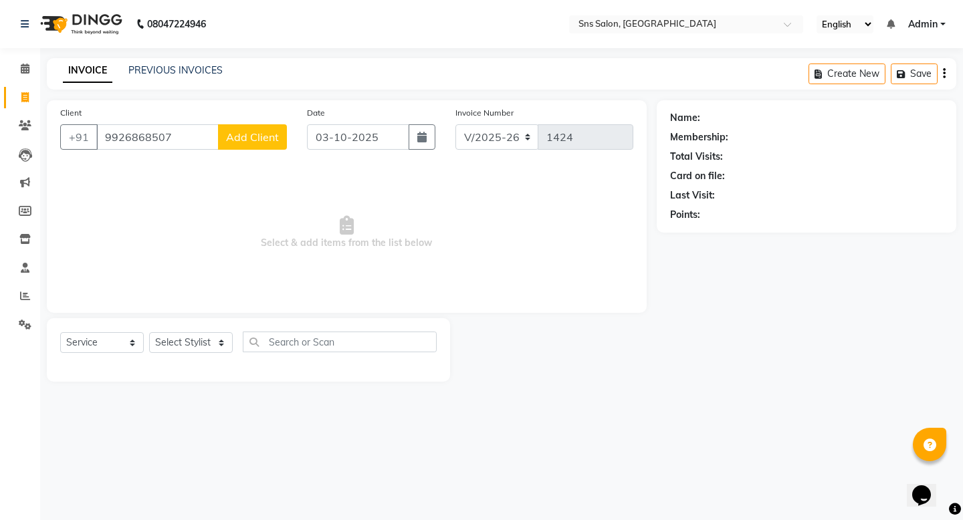
type input "9926868507"
click at [259, 146] on button "Add Client" at bounding box center [252, 136] width 69 height 25
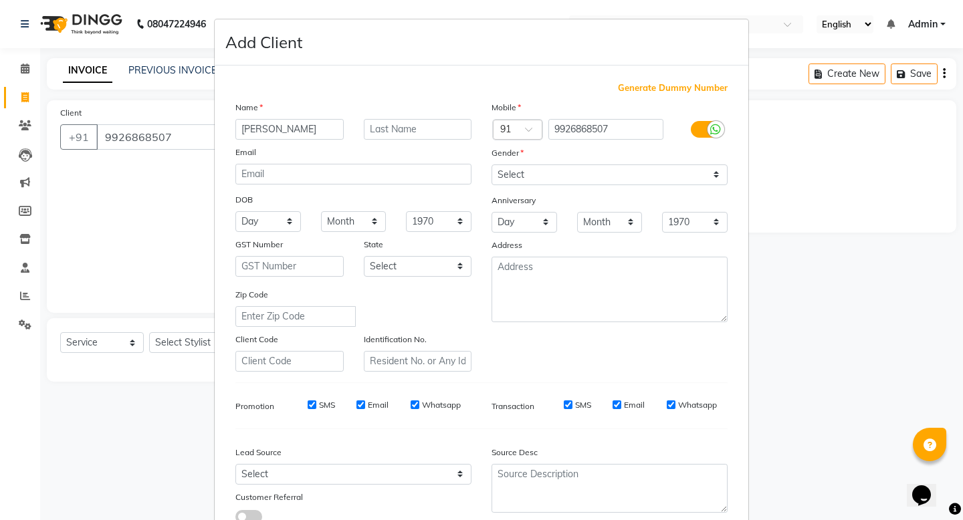
type input "[PERSON_NAME]"
click at [617, 126] on input "9926868507" at bounding box center [606, 129] width 116 height 21
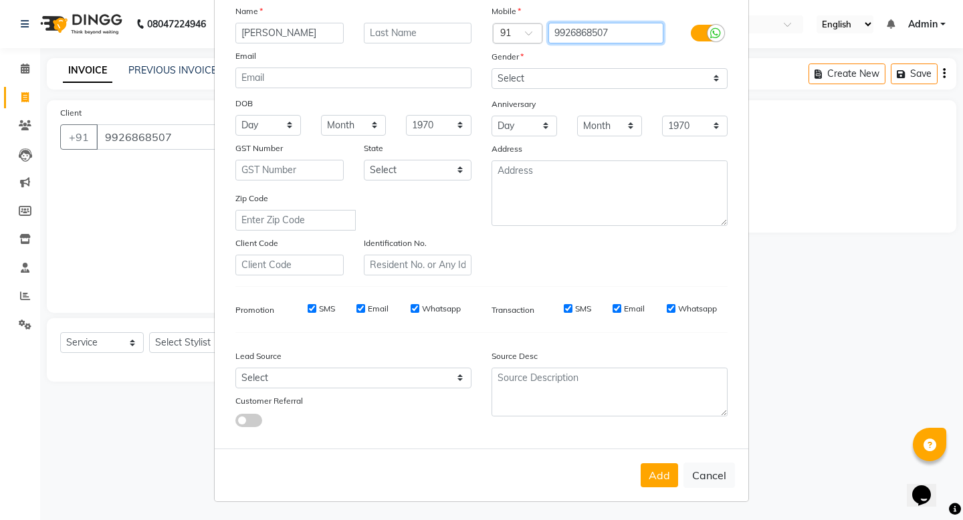
scroll to position [96, 0]
click at [699, 418] on button "Cancel" at bounding box center [708, 475] width 51 height 25
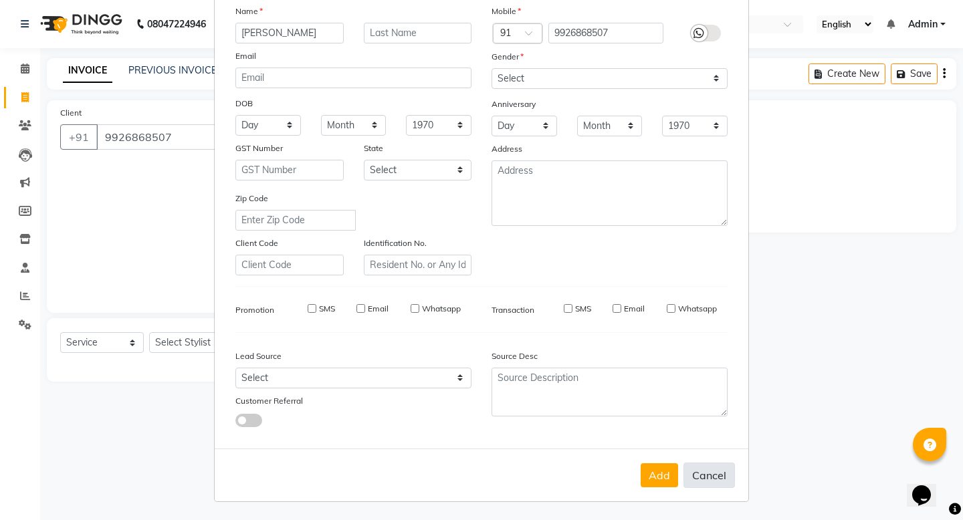
select select
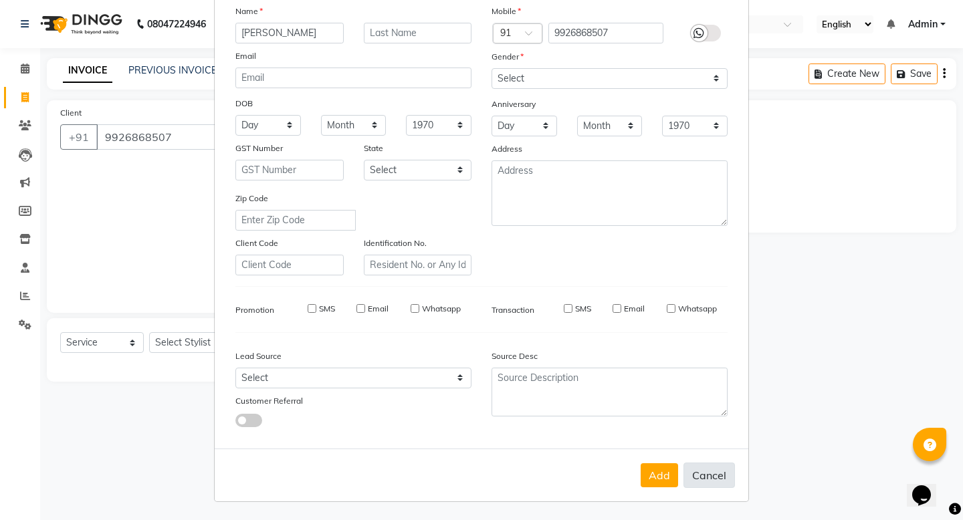
select select
checkbox input "false"
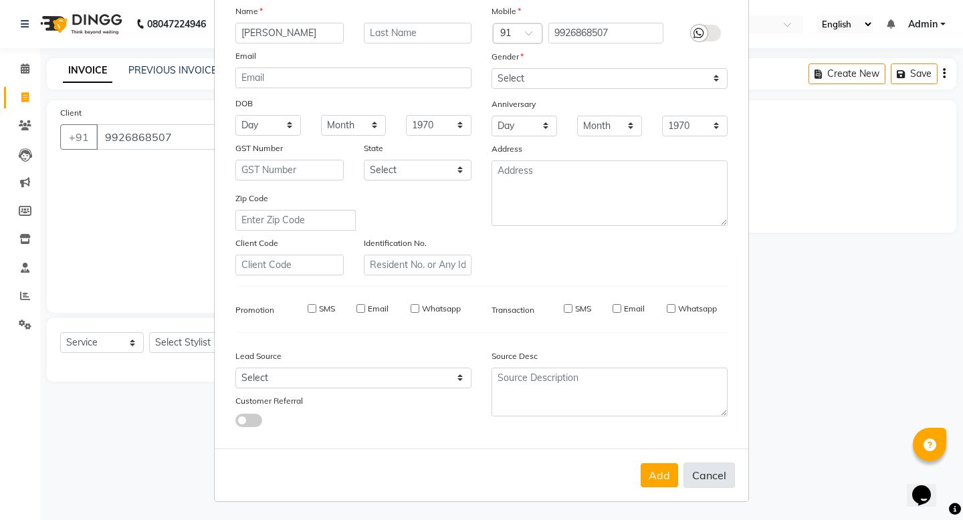
checkbox input "false"
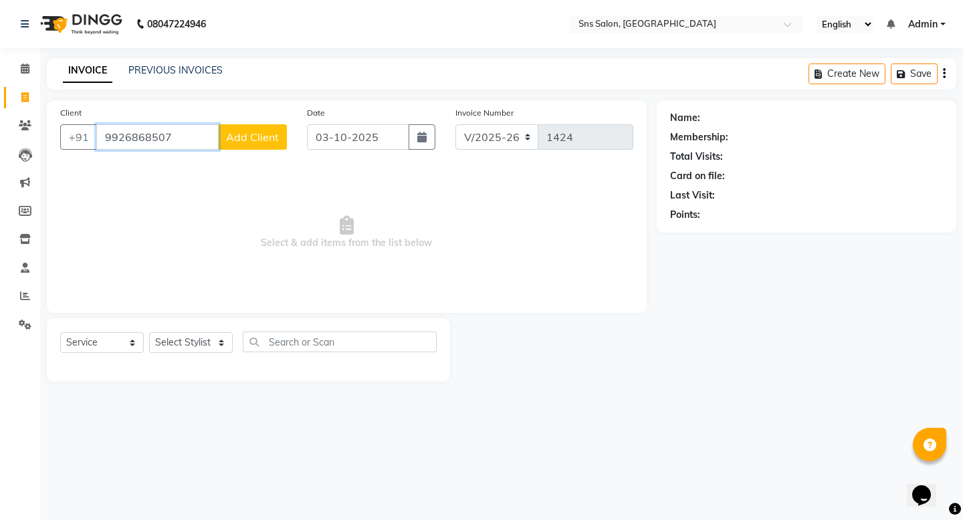
drag, startPoint x: 197, startPoint y: 136, endPoint x: 0, endPoint y: 133, distance: 196.6
click at [0, 133] on app-home "08047224946 Select Location × Sns Salon, [GEOGRAPHIC_DATA] East English ENGLISH…" at bounding box center [481, 201] width 963 height 402
type input "6265565059"
click at [261, 145] on button "Add Client" at bounding box center [252, 136] width 69 height 25
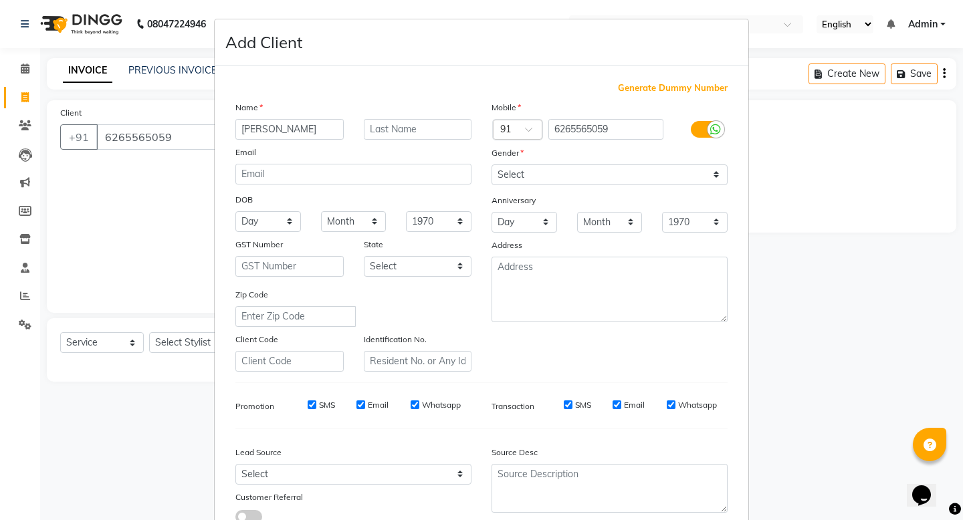
type input "[PERSON_NAME]"
click at [423, 142] on div "Name [PERSON_NAME] Email DOB Day 01 02 03 04 05 06 07 08 09 10 11 12 13 14 15 1…" at bounding box center [353, 236] width 256 height 272
click at [423, 136] on input "text" at bounding box center [418, 129] width 108 height 21
type input "[PERSON_NAME]"
click at [532, 172] on select "Select [DEMOGRAPHIC_DATA] [DEMOGRAPHIC_DATA] Other Prefer Not To Say" at bounding box center [610, 175] width 236 height 21
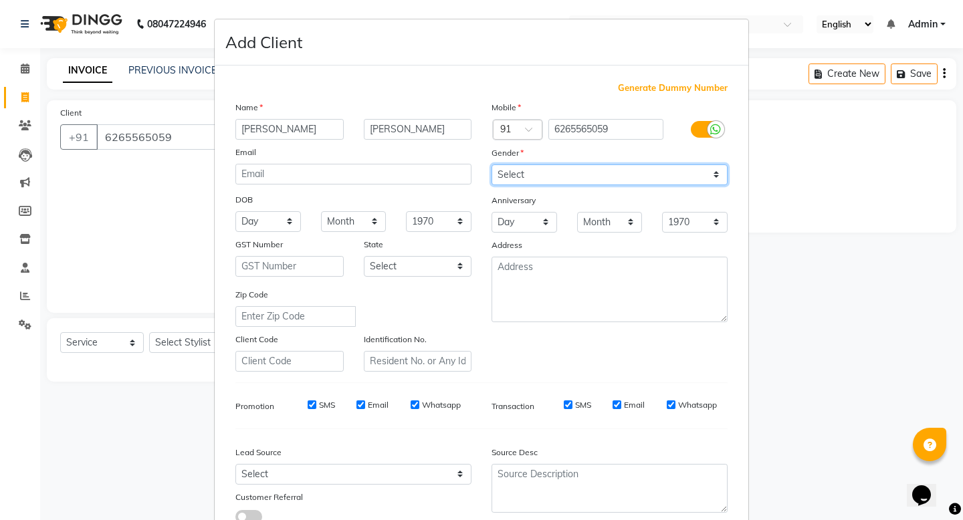
select select "[DEMOGRAPHIC_DATA]"
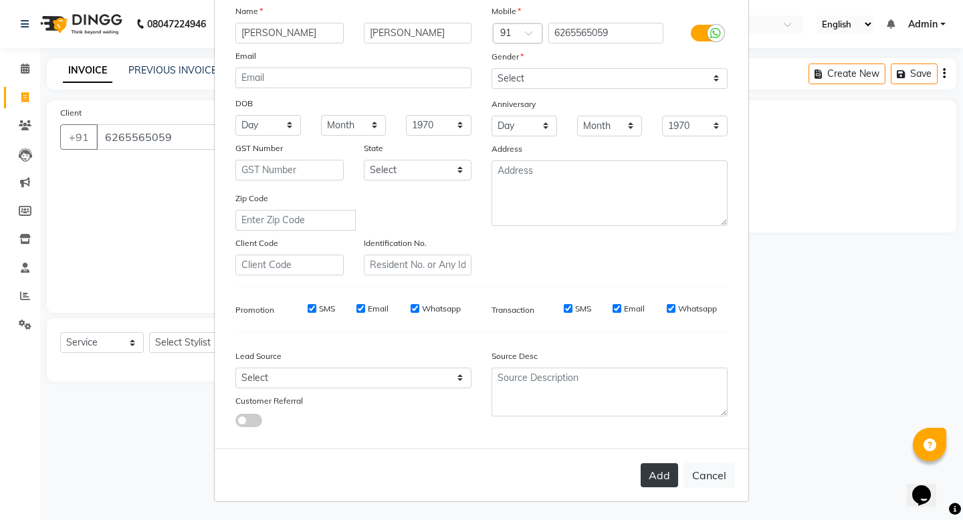
click at [666, 418] on button "Add" at bounding box center [659, 475] width 37 height 24
select select
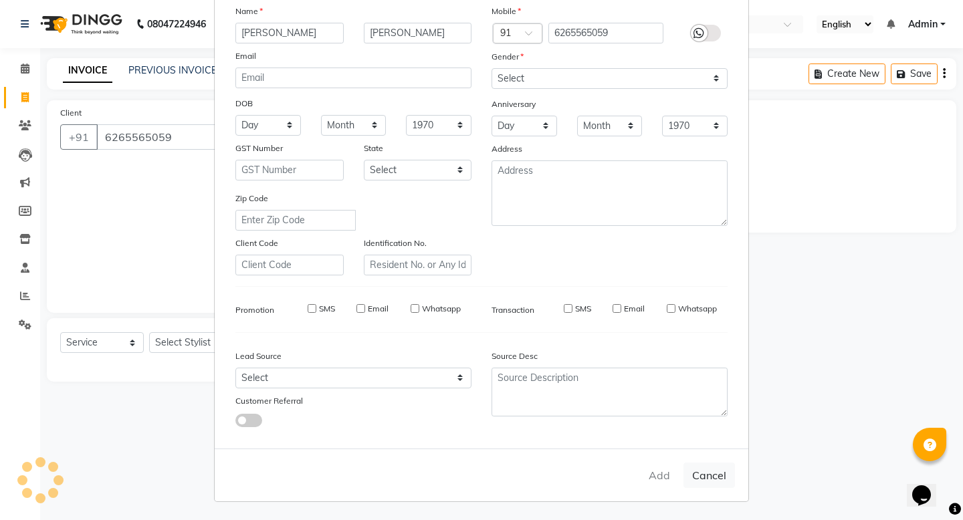
select select
checkbox input "false"
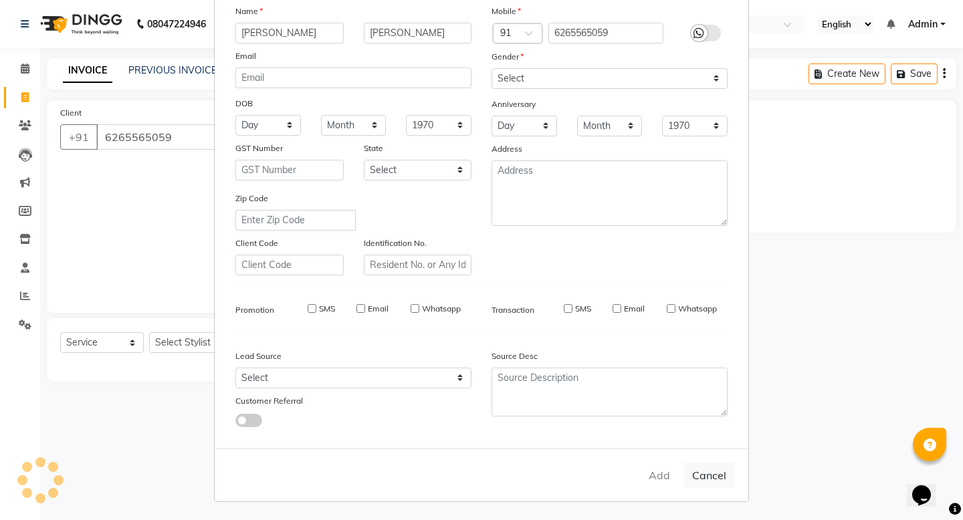
checkbox input "false"
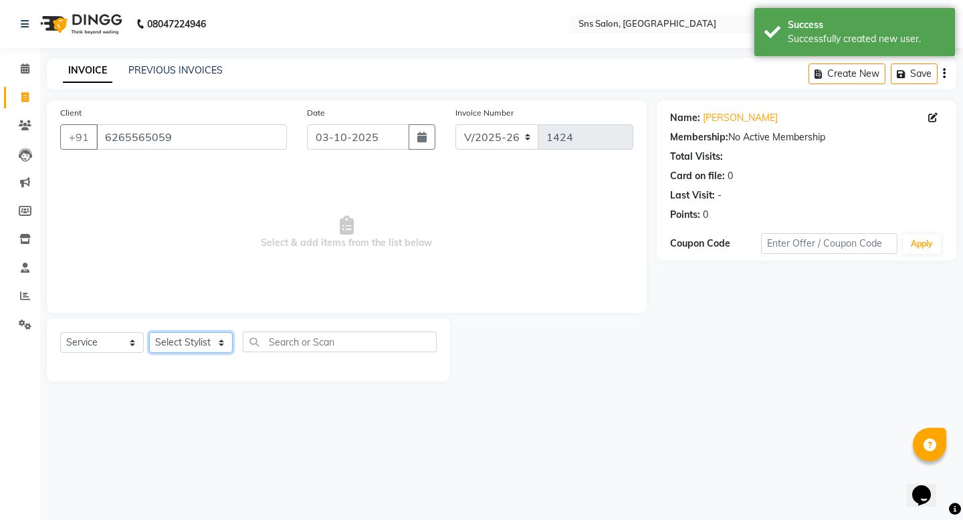
click at [196, 348] on select "Select Stylist [PERSON_NAME] Kavita [PERSON_NAME] Preeti [PERSON_NAME] [PERSON_…" at bounding box center [191, 342] width 84 height 21
select select "78766"
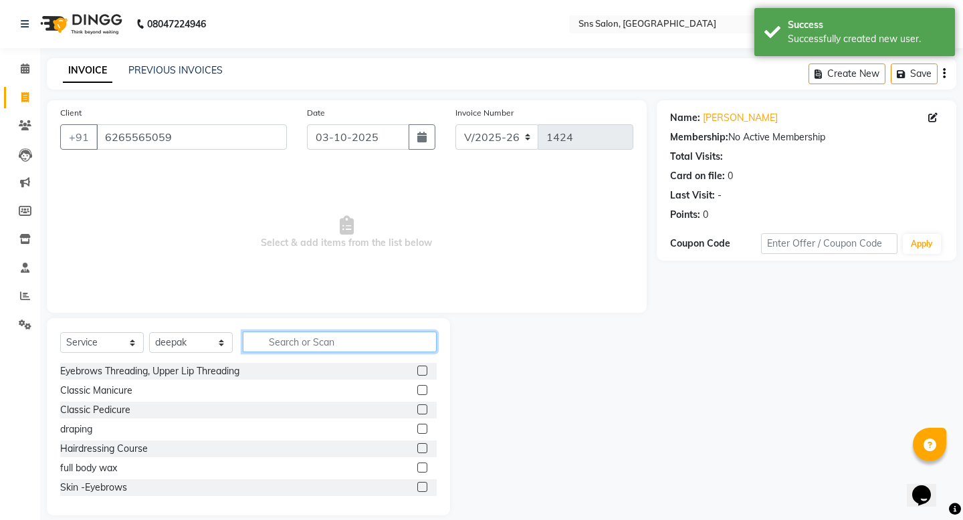
click at [292, 349] on input "text" at bounding box center [340, 342] width 194 height 21
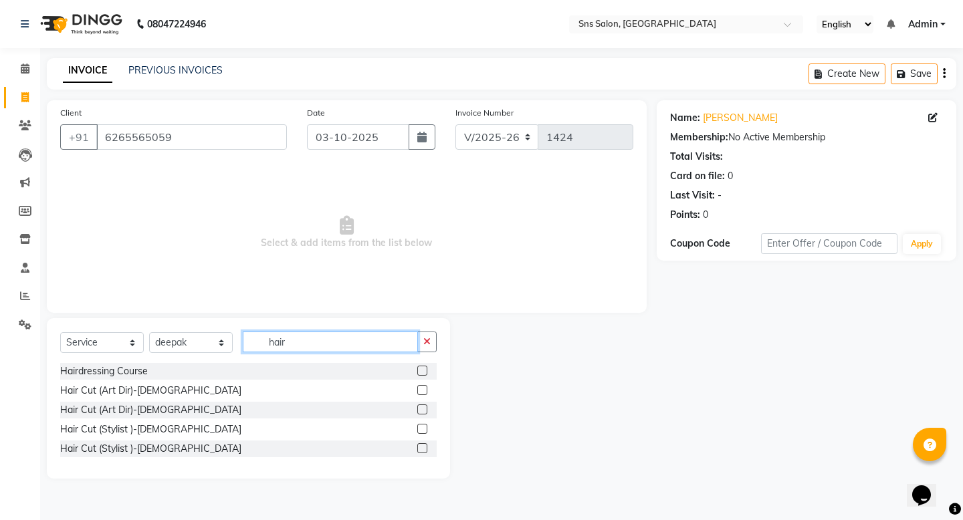
type input "hair"
click at [421, 418] on label at bounding box center [422, 429] width 10 height 10
click at [421, 418] on input "checkbox" at bounding box center [421, 429] width 9 height 9
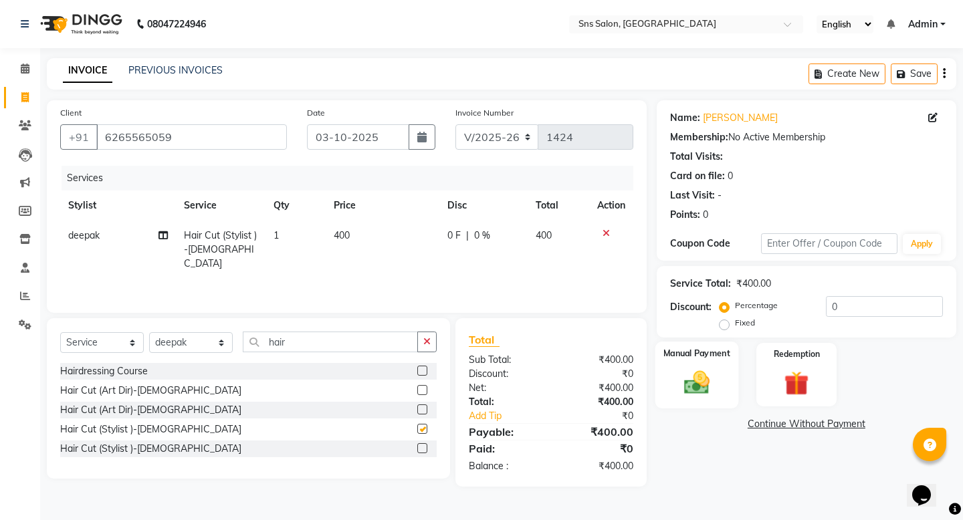
checkbox input "false"
click at [671, 363] on div "Manual Payment" at bounding box center [696, 375] width 83 height 66
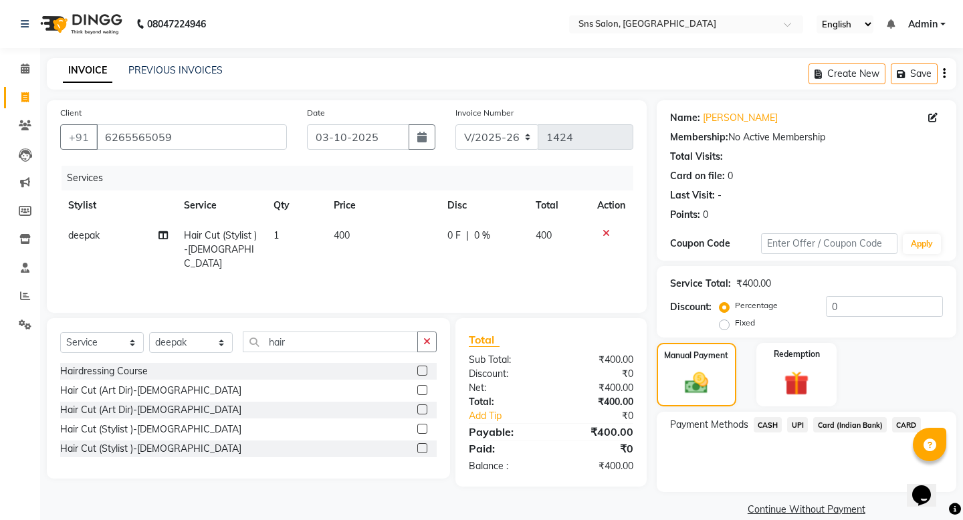
click at [773, 417] on span "CASH" at bounding box center [768, 424] width 29 height 15
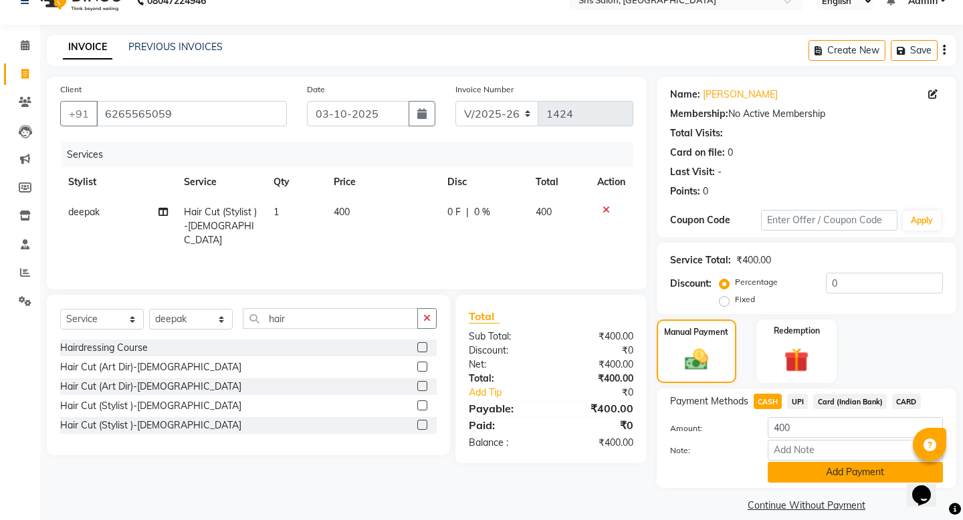
click at [805, 418] on button "Add Payment" at bounding box center [855, 472] width 175 height 21
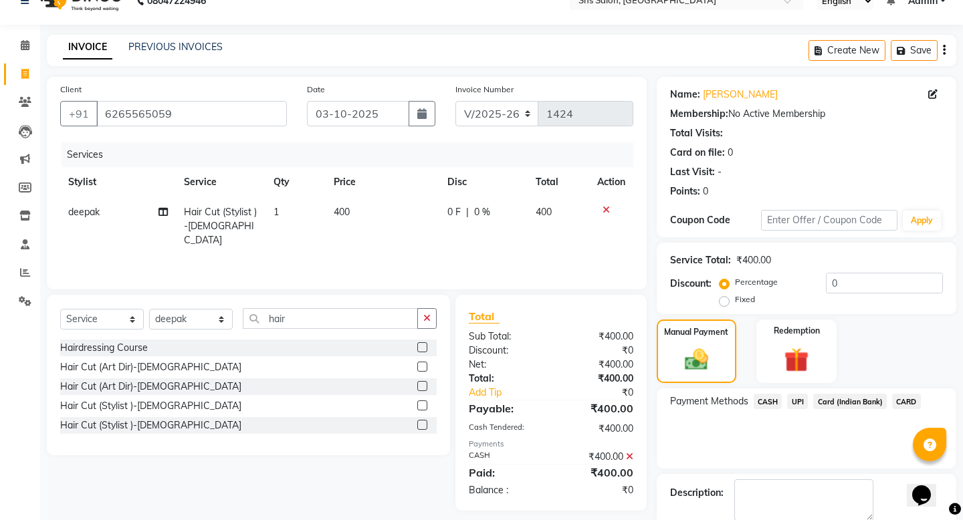
scroll to position [80, 0]
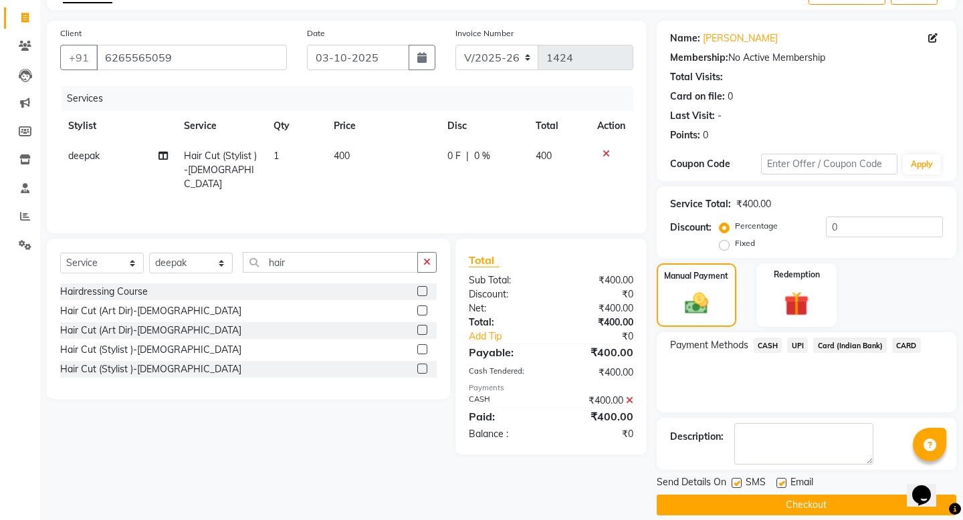
click at [786, 418] on button "Checkout" at bounding box center [807, 505] width 300 height 21
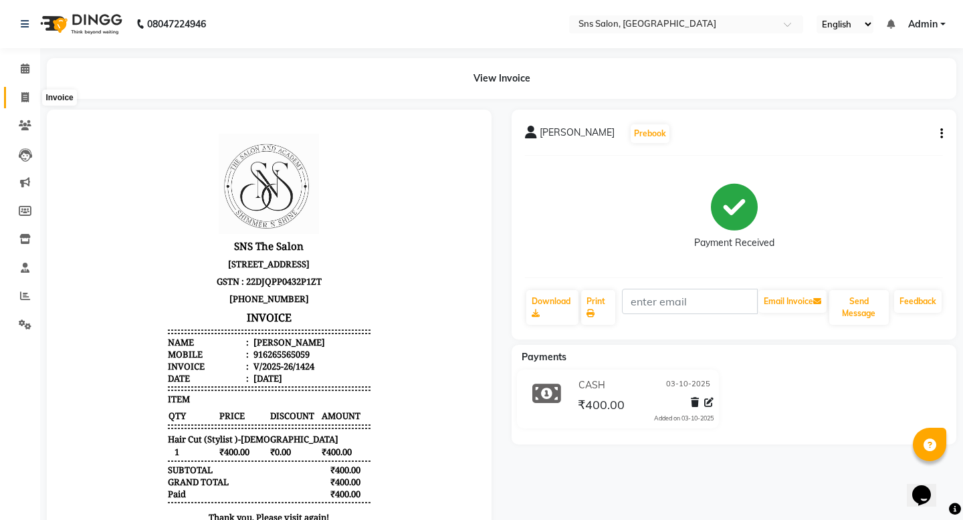
click at [25, 100] on icon at bounding box center [24, 97] width 7 height 10
select select "service"
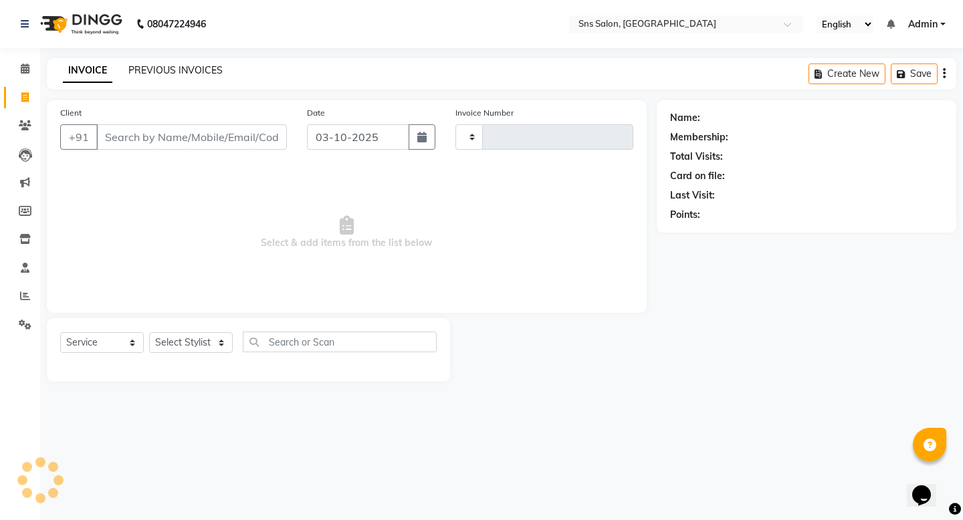
click at [196, 70] on link "PREVIOUS INVOICES" at bounding box center [175, 70] width 94 height 12
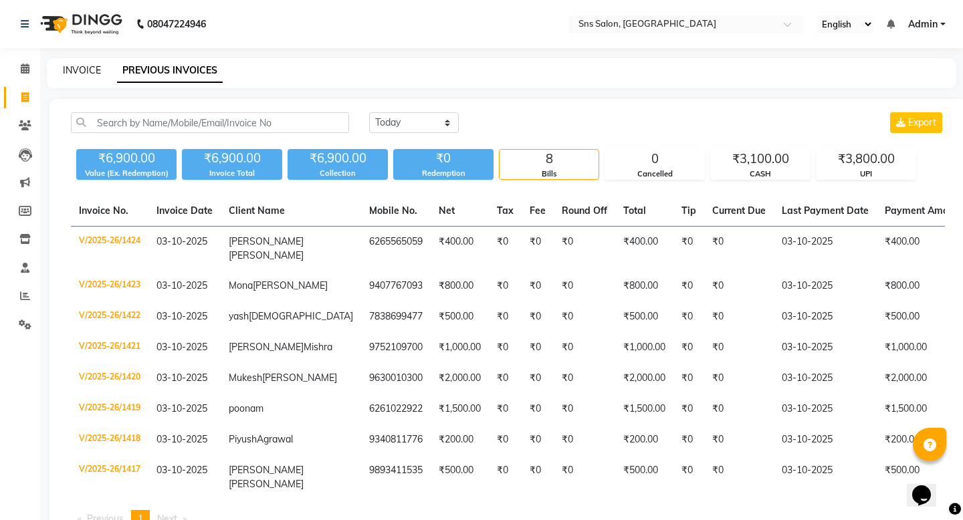
click at [86, 71] on link "INVOICE" at bounding box center [82, 70] width 38 height 12
select select "service"
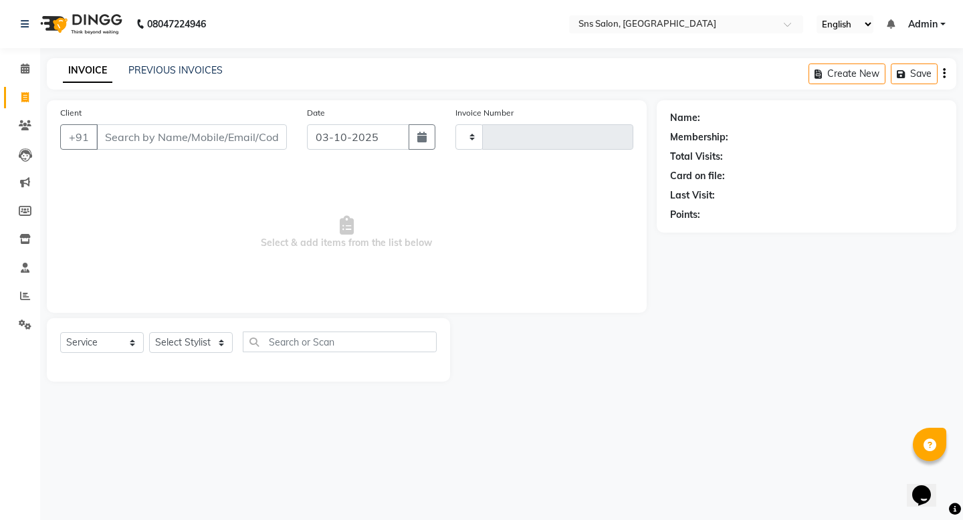
type input "1425"
select select "4714"
click at [180, 70] on link "PREVIOUS INVOICES" at bounding box center [175, 70] width 94 height 12
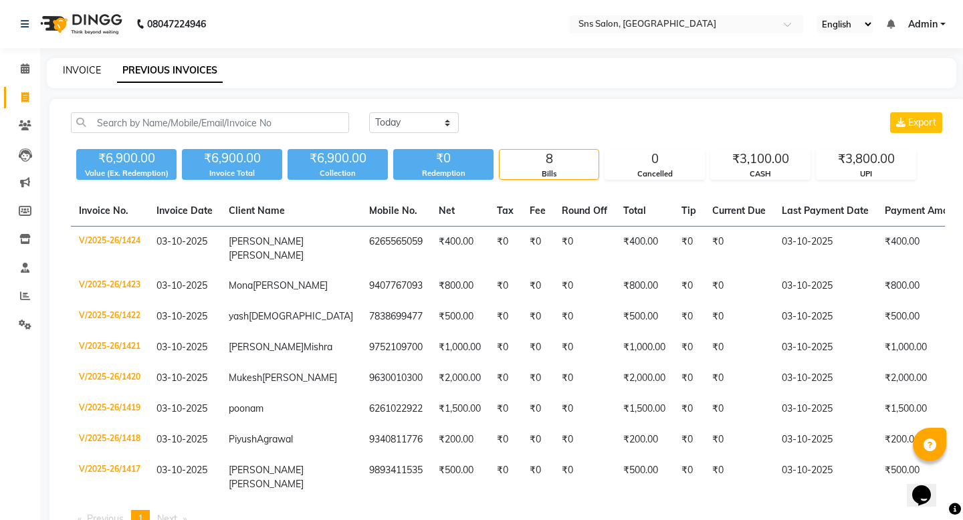
click at [88, 68] on link "INVOICE" at bounding box center [82, 70] width 38 height 12
select select "service"
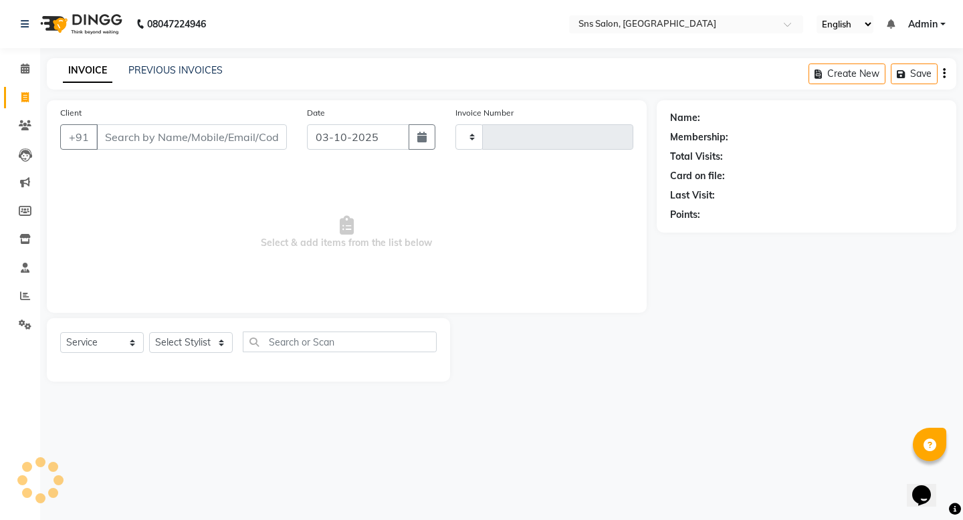
type input "1425"
select select "4714"
click at [173, 352] on select "Select Stylist [PERSON_NAME] Kavita [PERSON_NAME] Preeti [PERSON_NAME] [PERSON_…" at bounding box center [191, 342] width 84 height 21
select select "93621"
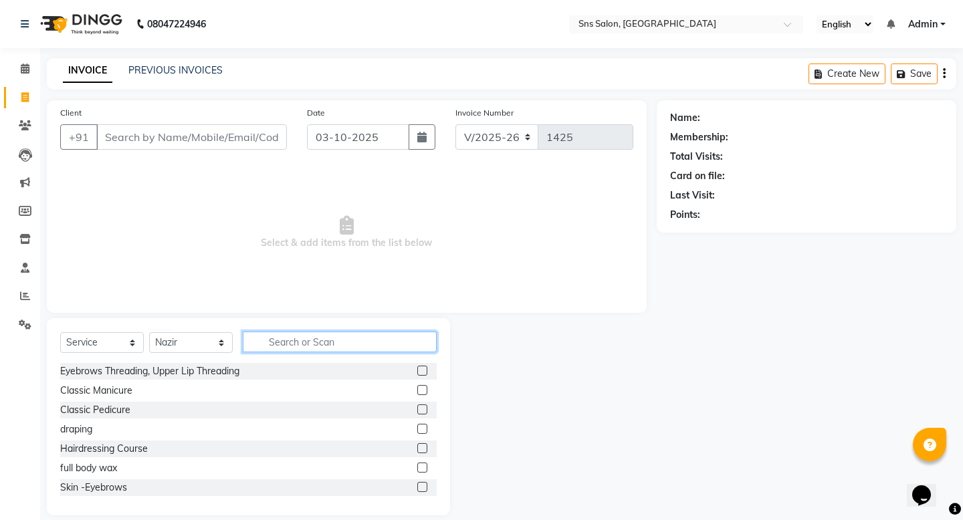
click at [284, 343] on input "text" at bounding box center [340, 342] width 194 height 21
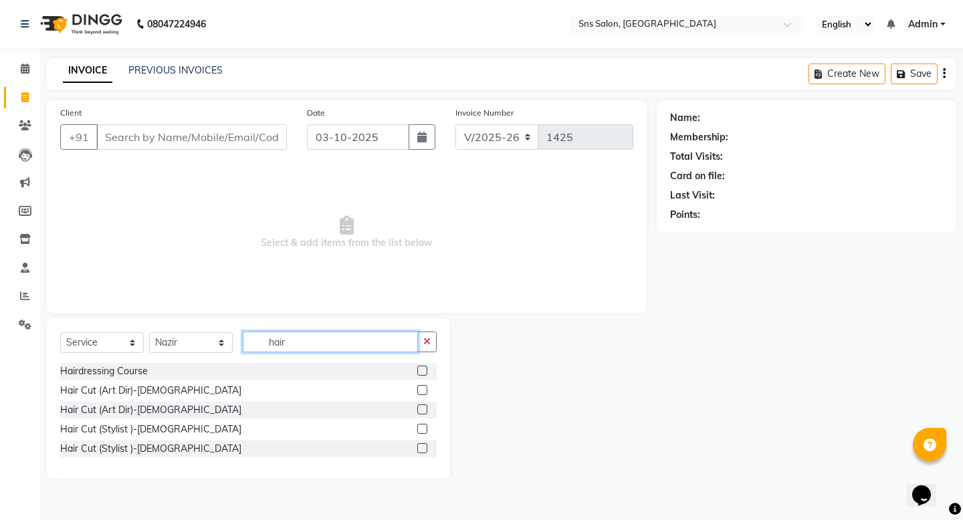
type input "hair"
click at [422, 418] on label at bounding box center [422, 429] width 10 height 10
click at [422, 418] on input "checkbox" at bounding box center [421, 429] width 9 height 9
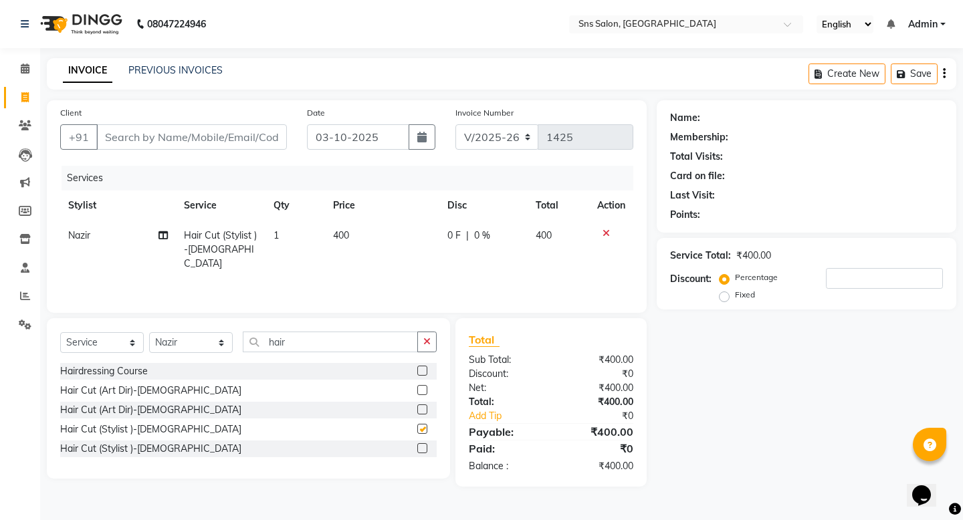
checkbox input "false"
click at [350, 338] on input "hair" at bounding box center [330, 342] width 175 height 21
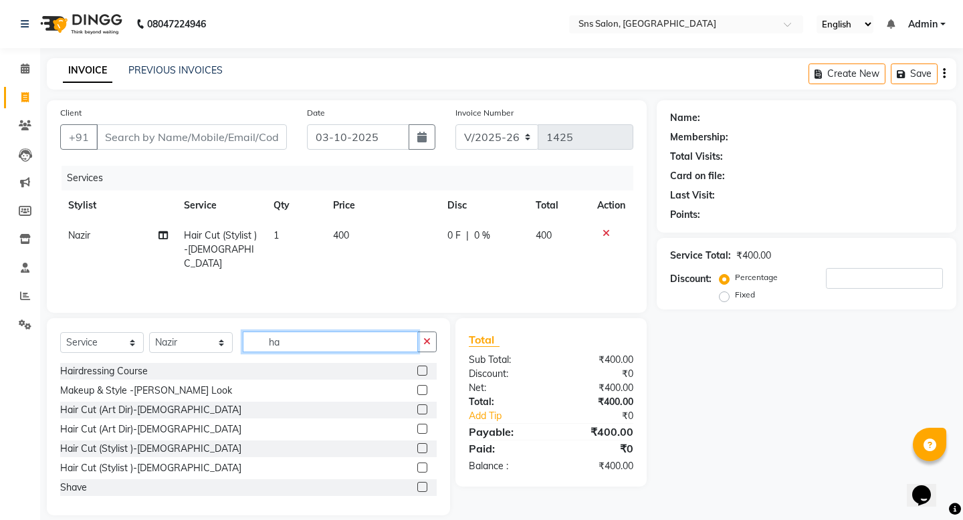
type input "h"
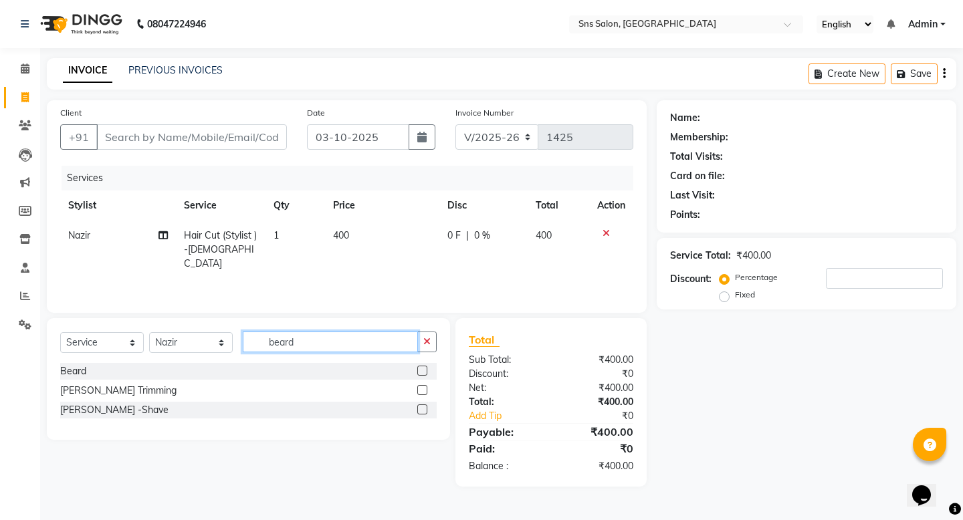
type input "beard"
click at [421, 391] on label at bounding box center [422, 390] width 10 height 10
click at [421, 391] on input "checkbox" at bounding box center [421, 391] width 9 height 9
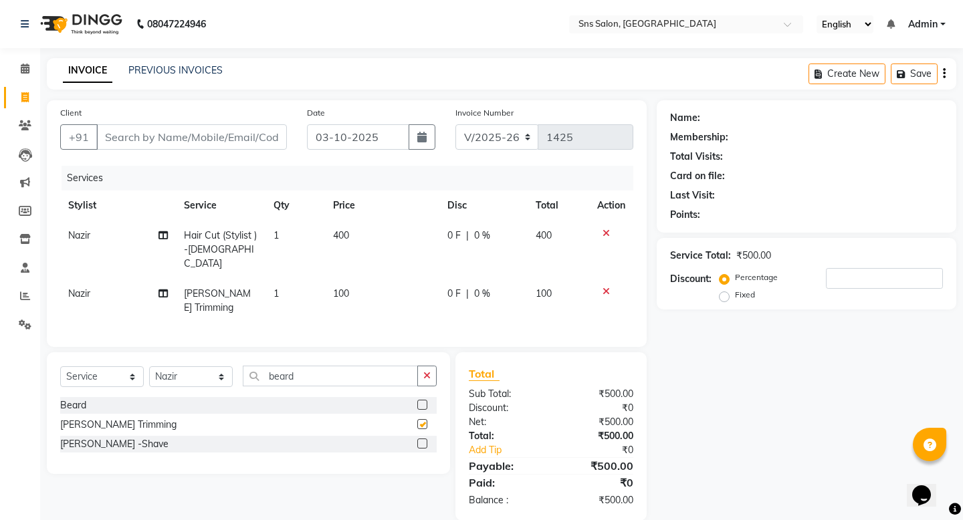
checkbox input "false"
click at [228, 138] on input "Client" at bounding box center [191, 136] width 191 height 25
drag, startPoint x: 318, startPoint y: 368, endPoint x: 216, endPoint y: 360, distance: 102.6
click at [216, 366] on div "Select Service Product Membership Package Voucher Prepaid Gift Card Select Styl…" at bounding box center [248, 381] width 376 height 31
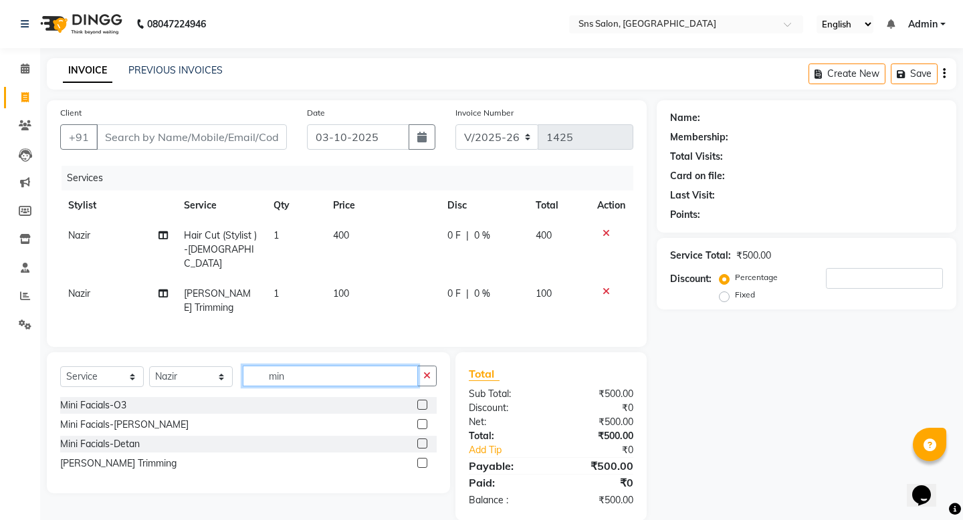
type input "min"
click at [421, 418] on label at bounding box center [422, 444] width 10 height 10
click at [421, 418] on input "checkbox" at bounding box center [421, 444] width 9 height 9
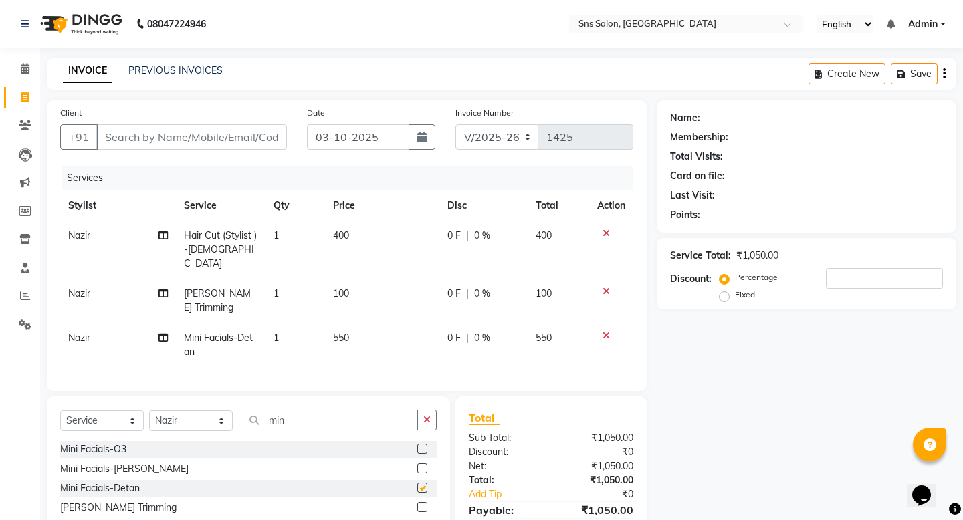
checkbox input "false"
click at [341, 306] on td "100" at bounding box center [382, 301] width 114 height 44
select select "93621"
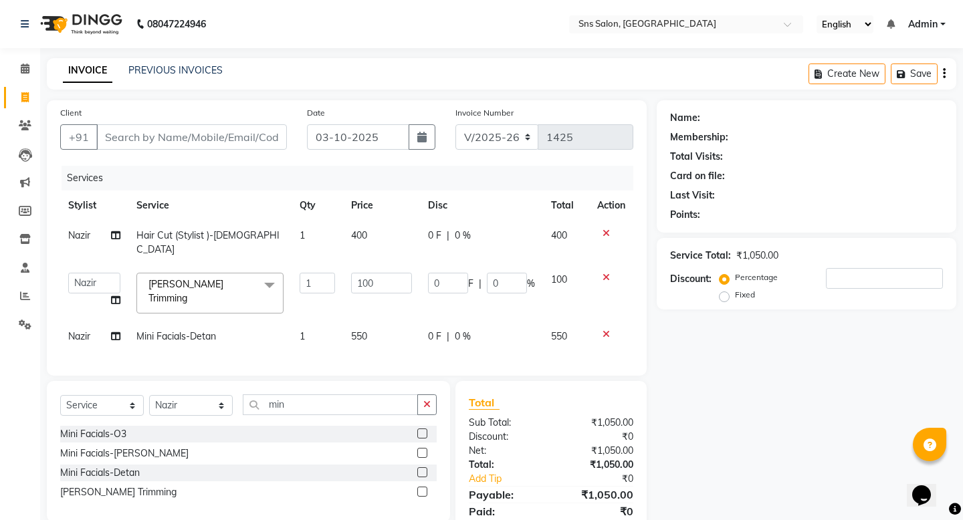
click at [358, 330] on span "550" at bounding box center [359, 336] width 16 height 12
select select "93621"
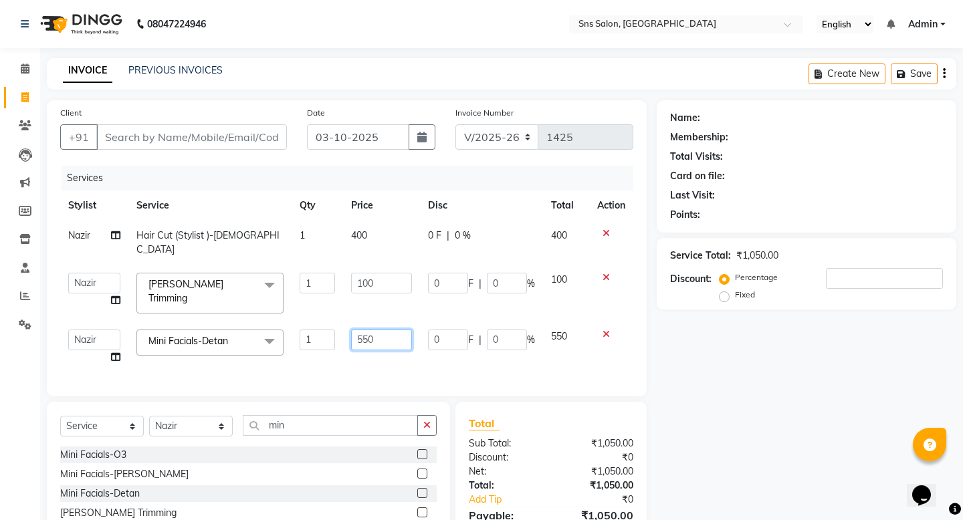
click at [365, 330] on input "550" at bounding box center [381, 340] width 61 height 21
type input "1200"
click at [480, 356] on div "Client +91 Date [DATE] Invoice Number V/2025 V/[PHONE_NUMBER] Services Stylist …" at bounding box center [347, 335] width 620 height 470
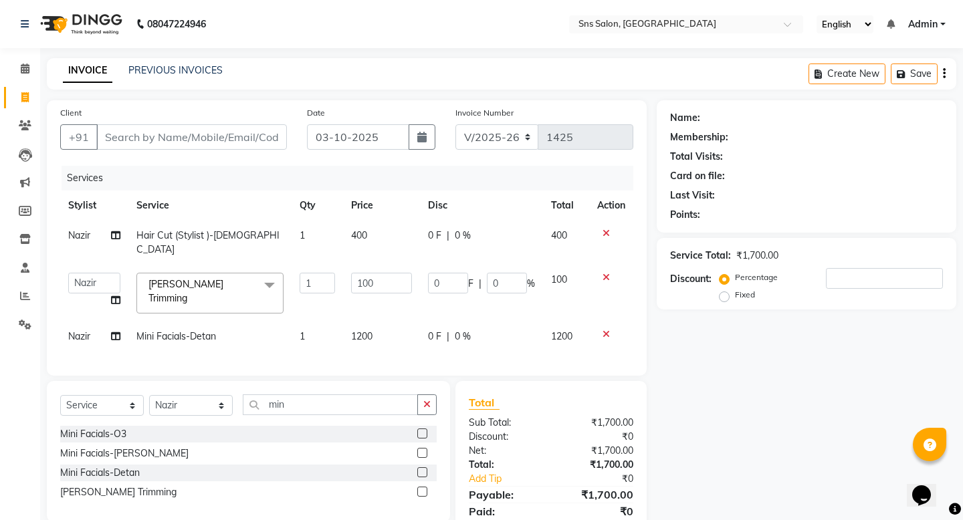
scroll to position [29, 0]
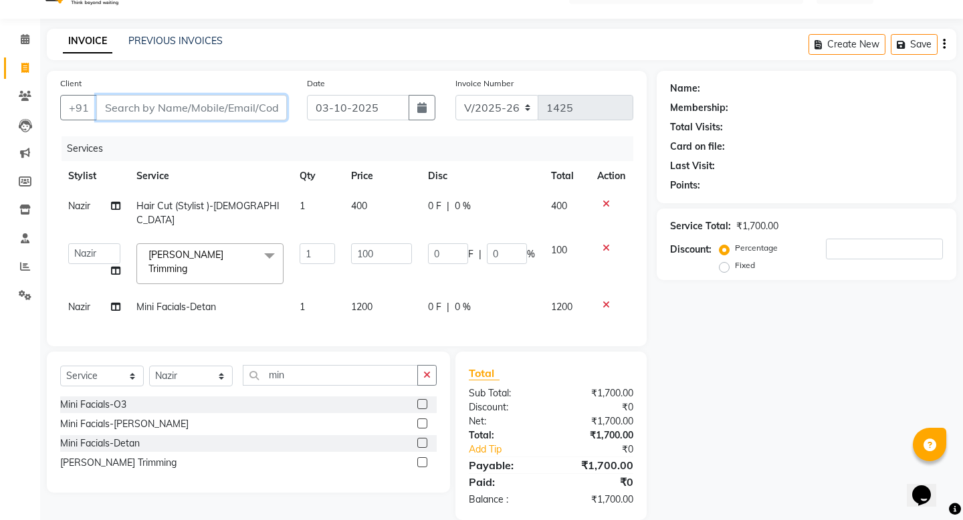
click at [133, 102] on input "Client" at bounding box center [191, 107] width 191 height 25
type input "7"
type input "0"
type input "7000827594"
click at [255, 109] on span "Add Client" at bounding box center [252, 107] width 53 height 13
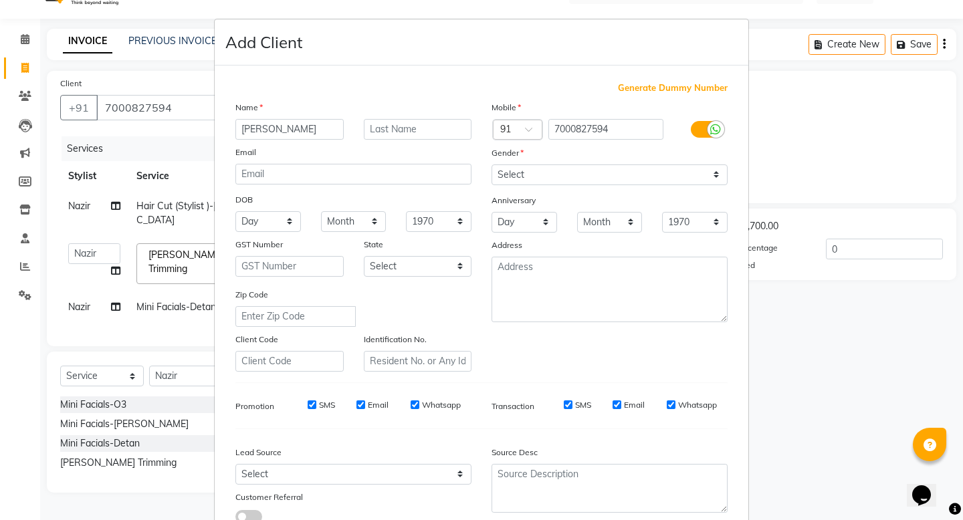
type input "[PERSON_NAME]"
click at [423, 122] on input "text" at bounding box center [418, 129] width 108 height 21
type input "Tiwari"
click at [522, 171] on select "Select [DEMOGRAPHIC_DATA] [DEMOGRAPHIC_DATA] Other Prefer Not To Say" at bounding box center [610, 175] width 236 height 21
select select "[DEMOGRAPHIC_DATA]"
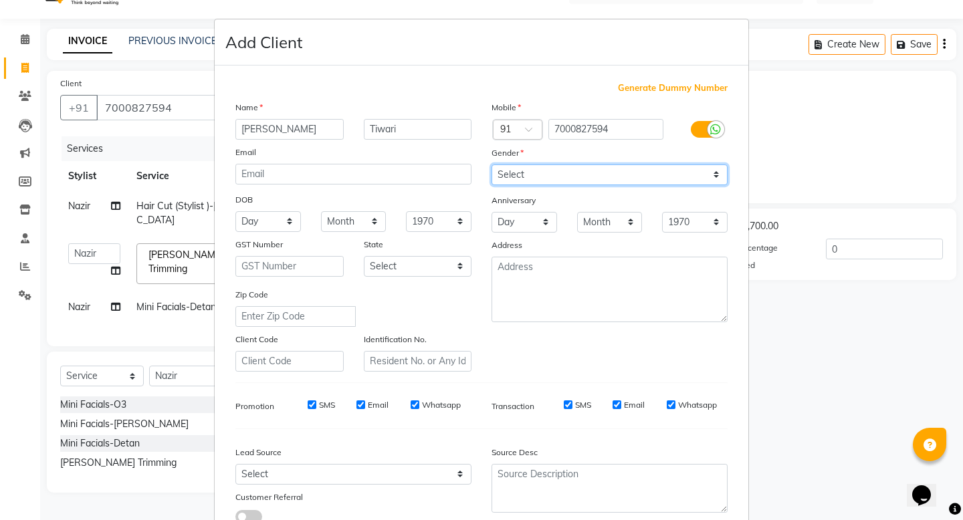
scroll to position [96, 0]
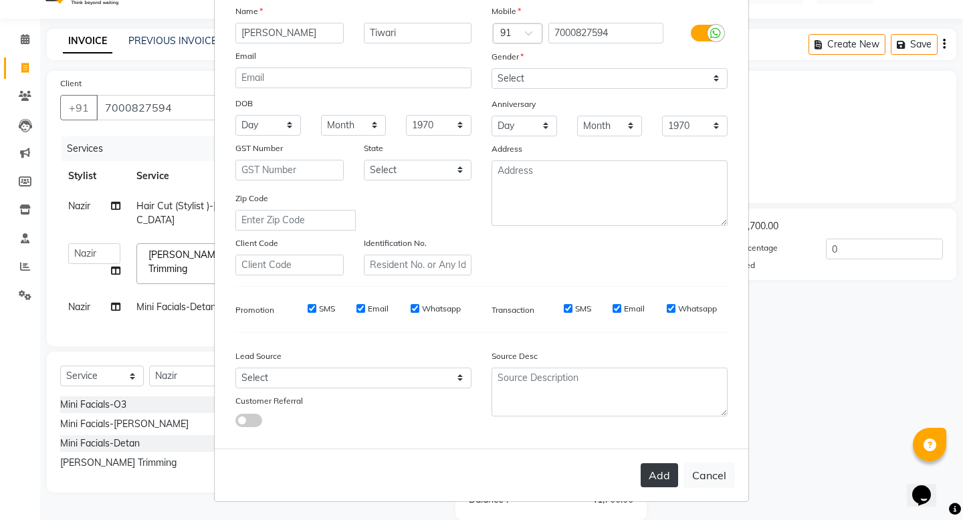
click at [664, 418] on button "Add" at bounding box center [659, 475] width 37 height 24
select select
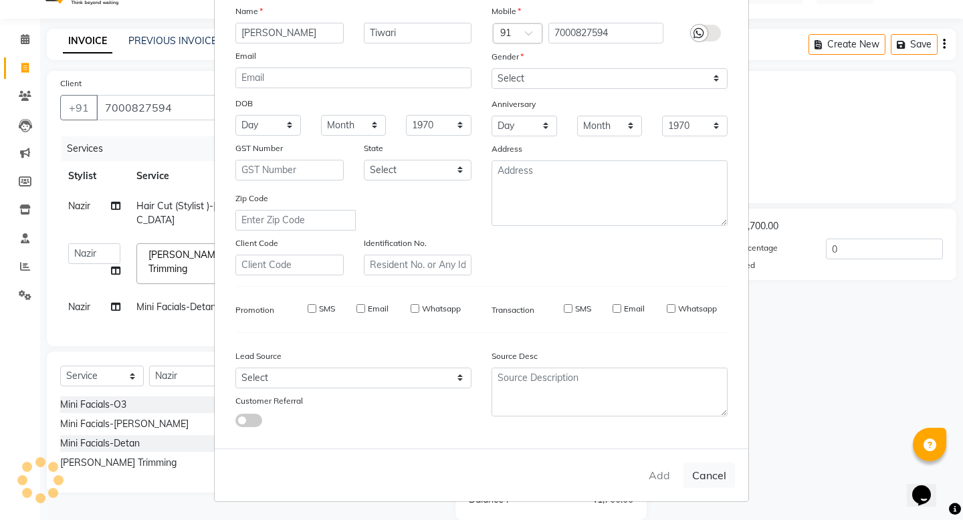
select select
checkbox input "false"
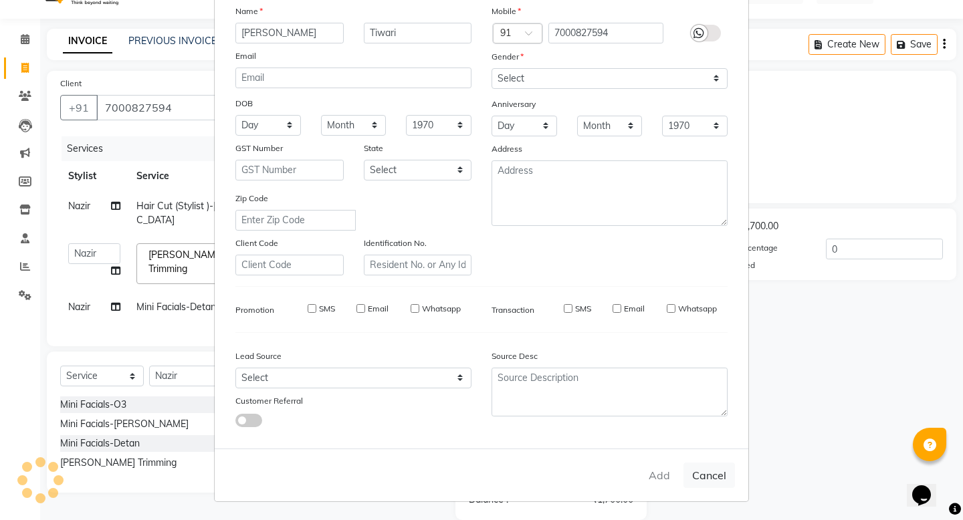
checkbox input "false"
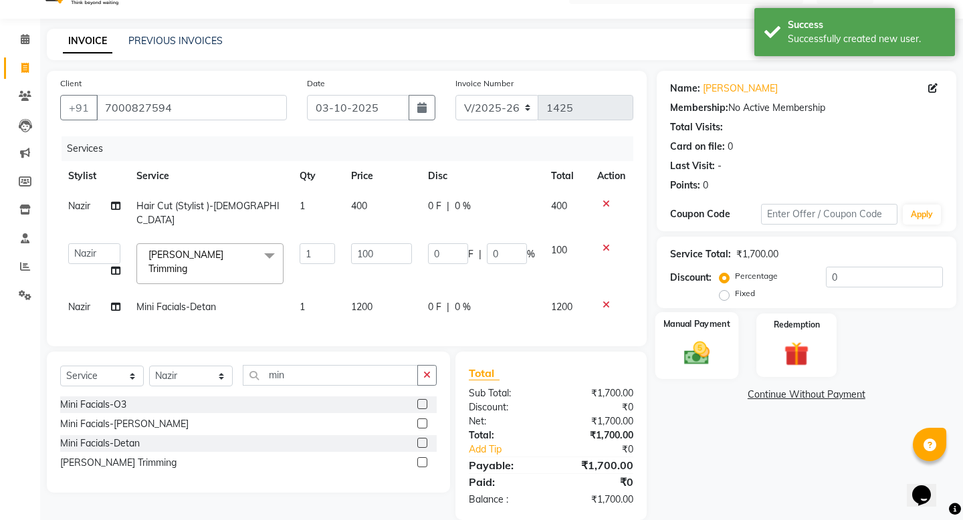
click at [687, 338] on img at bounding box center [695, 352] width 41 height 29
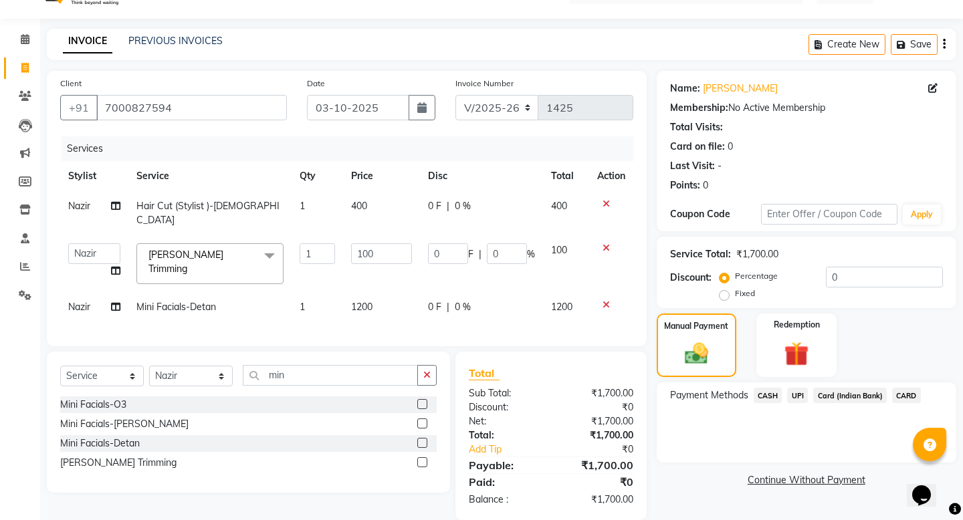
click at [792, 388] on span "UPI" at bounding box center [797, 395] width 21 height 15
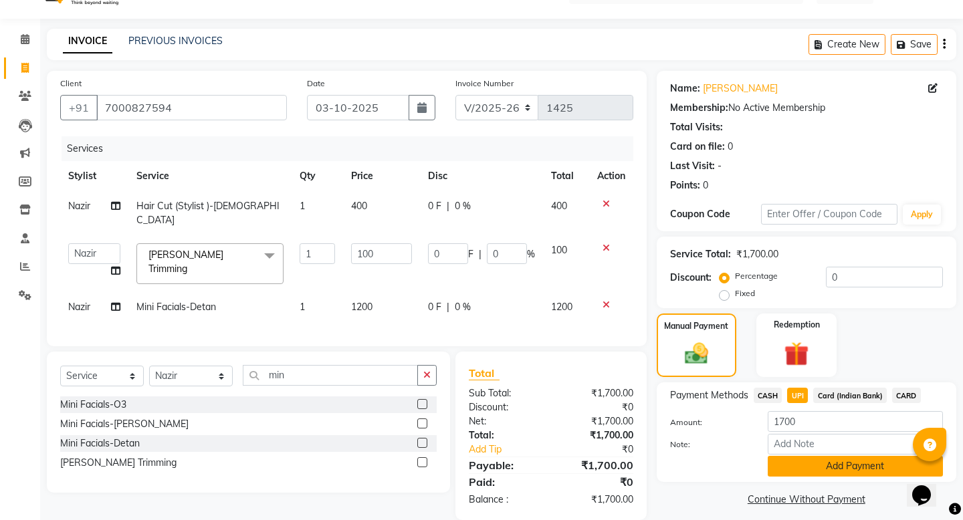
click at [806, 418] on button "Add Payment" at bounding box center [855, 466] width 175 height 21
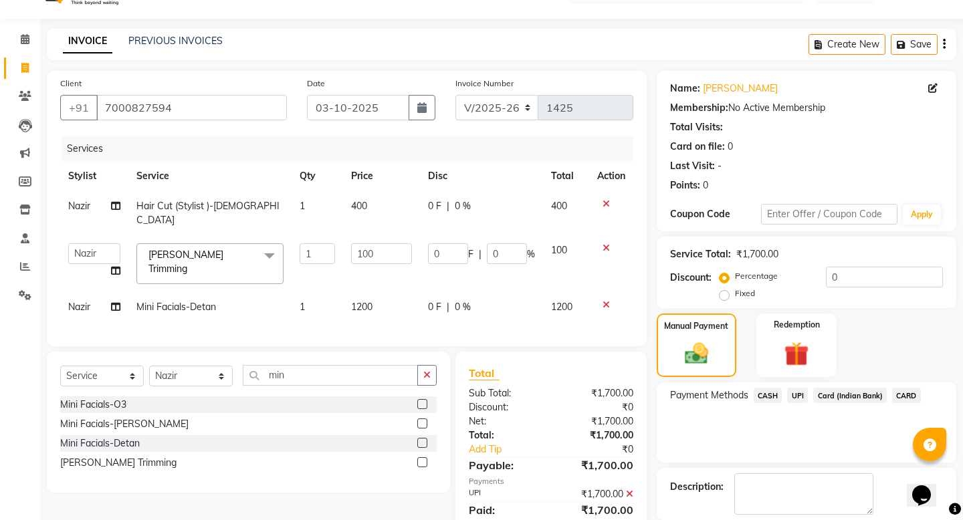
scroll to position [80, 0]
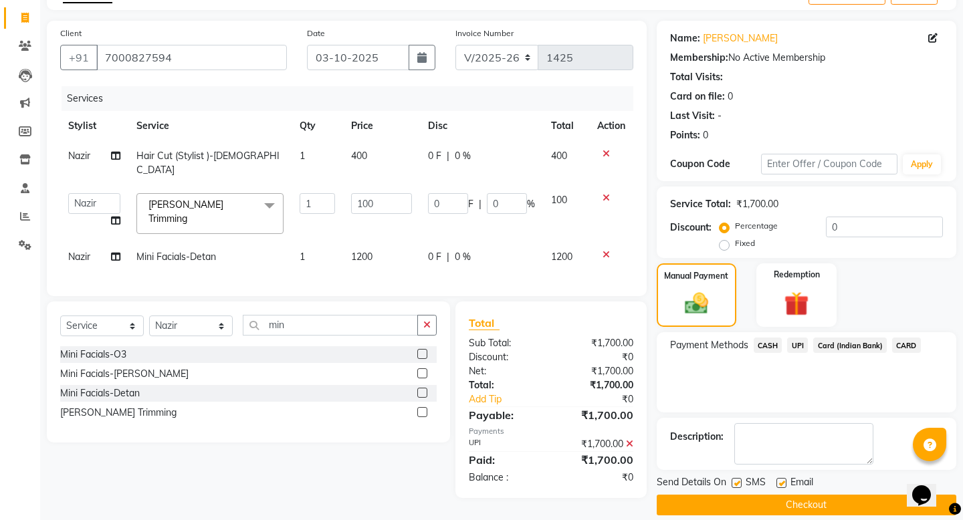
click at [804, 418] on div "Send Details On SMS Email Checkout" at bounding box center [807, 495] width 300 height 40
click at [802, 418] on button "Checkout" at bounding box center [807, 505] width 300 height 21
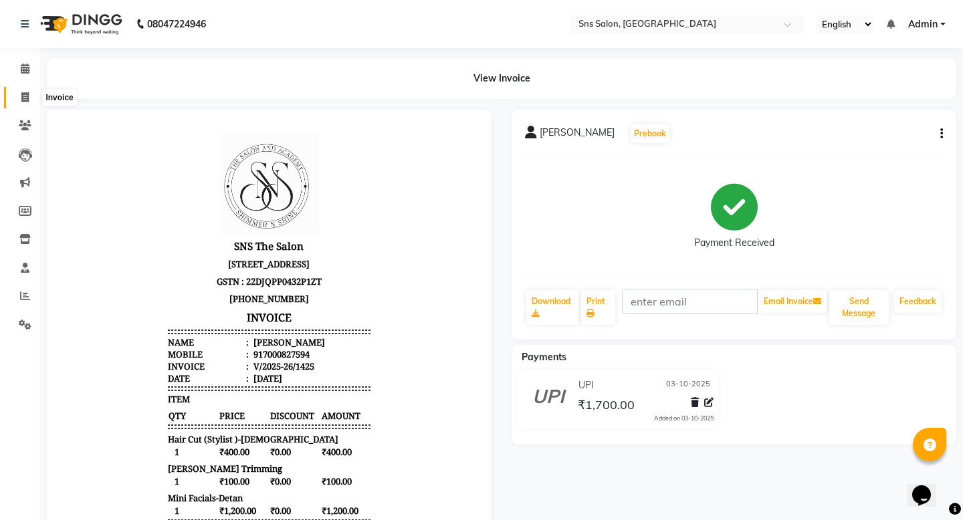
click at [29, 98] on span at bounding box center [24, 97] width 23 height 15
select select "4714"
select select "service"
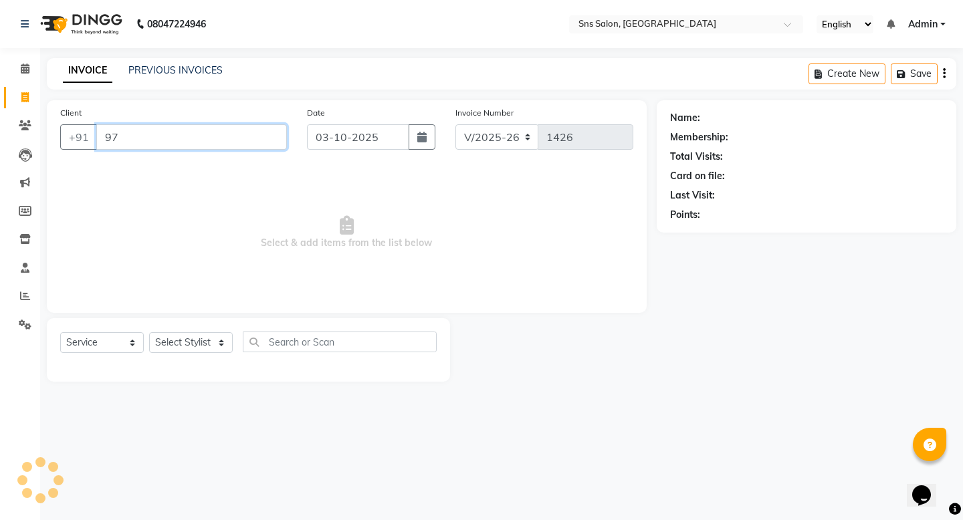
type input "9"
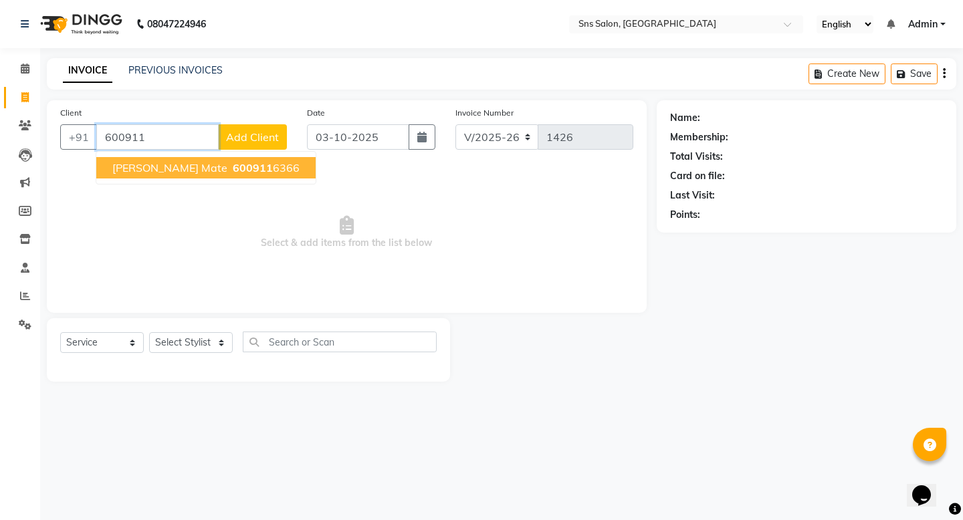
click at [173, 170] on span "[PERSON_NAME] mate" at bounding box center [169, 167] width 115 height 13
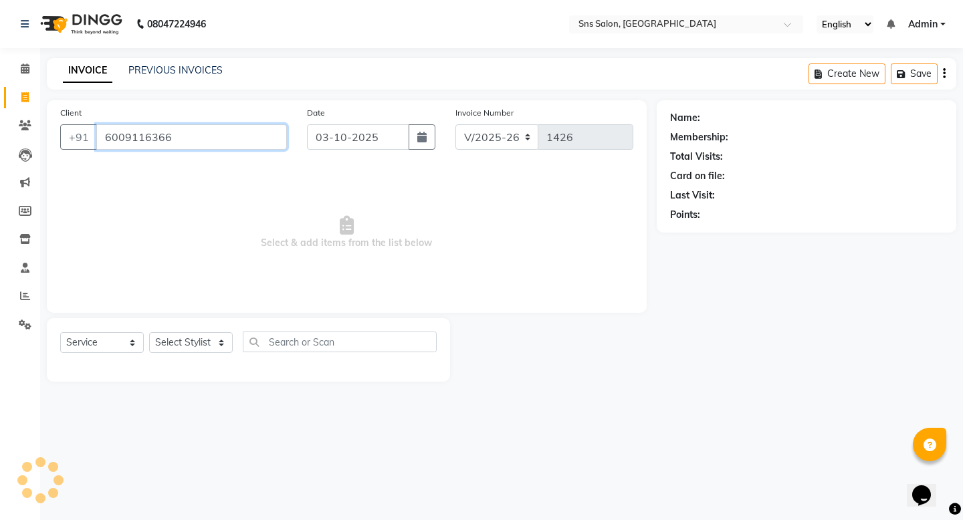
type input "6009116366"
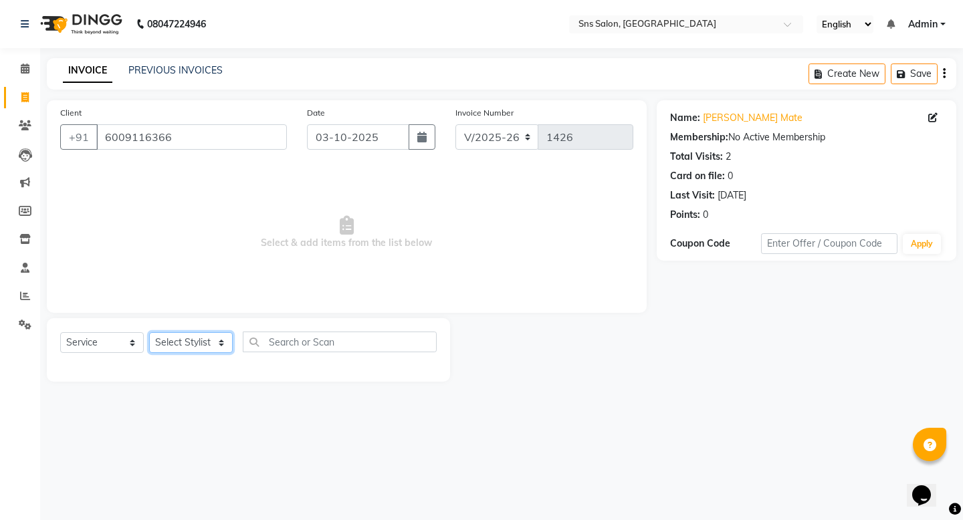
click at [184, 339] on select "Select Stylist [PERSON_NAME] Kavita [PERSON_NAME] Preeti [PERSON_NAME] [PERSON_…" at bounding box center [191, 342] width 84 height 21
select select "93621"
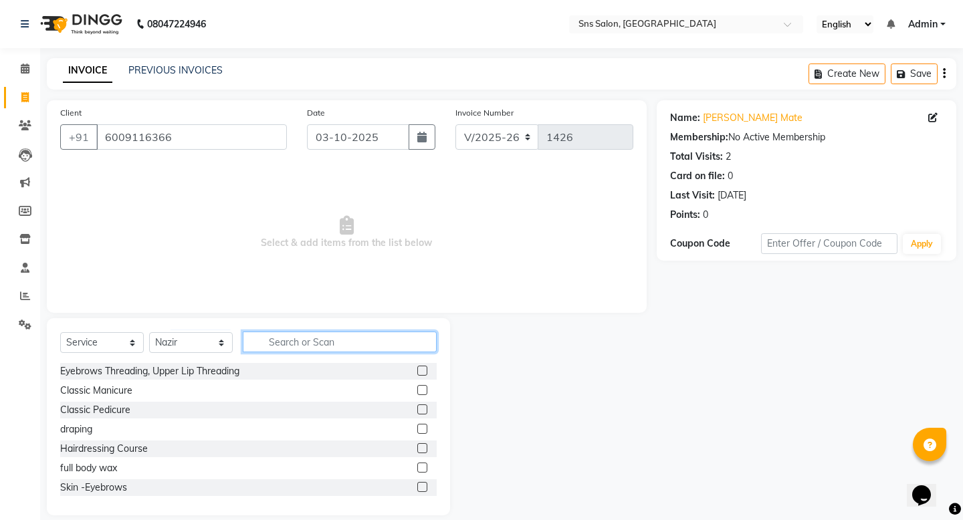
click at [306, 342] on input "text" at bounding box center [340, 342] width 194 height 21
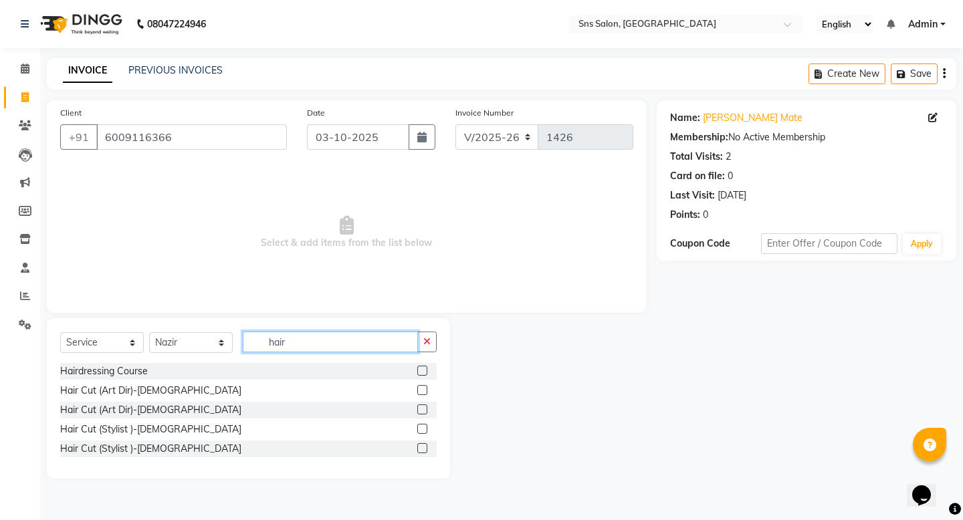
type input "hair"
click at [422, 418] on label at bounding box center [422, 448] width 10 height 10
click at [422, 418] on input "checkbox" at bounding box center [421, 449] width 9 height 9
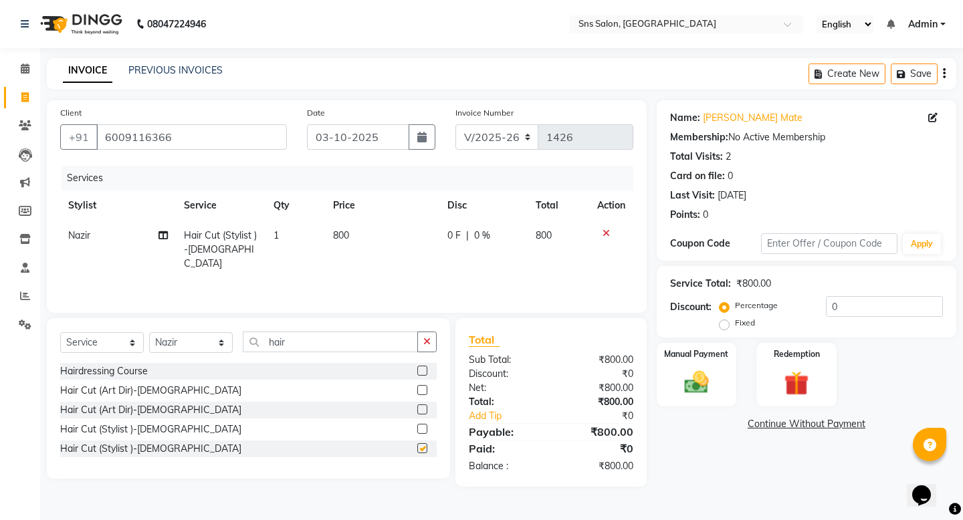
checkbox input "false"
click at [322, 344] on input "hair" at bounding box center [330, 342] width 175 height 21
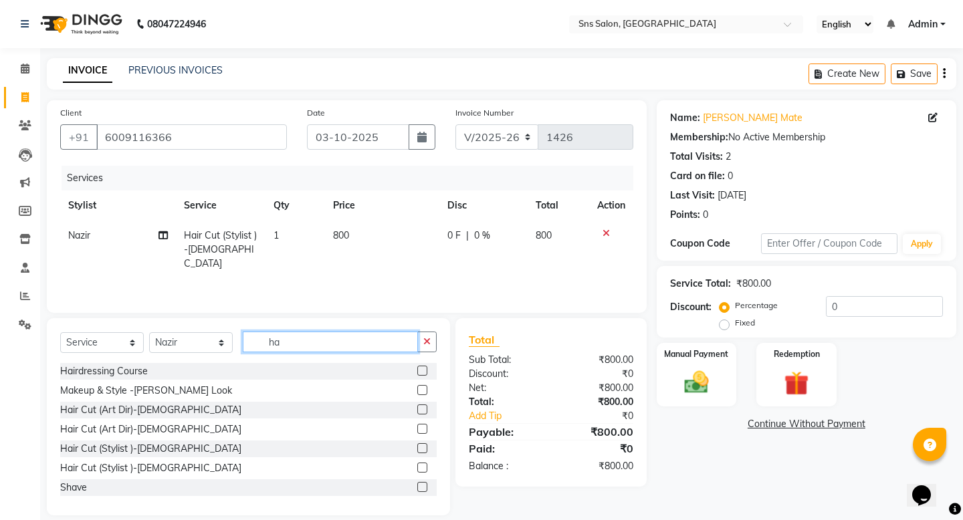
type input "h"
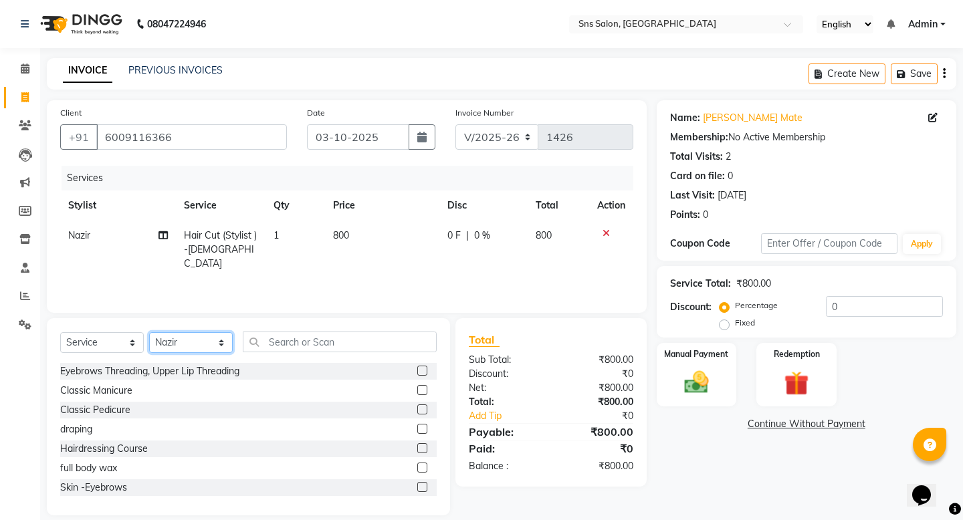
click at [217, 336] on select "Select Stylist [PERSON_NAME] Kavita [PERSON_NAME] Preeti [PERSON_NAME] [PERSON_…" at bounding box center [191, 342] width 84 height 21
select select "89640"
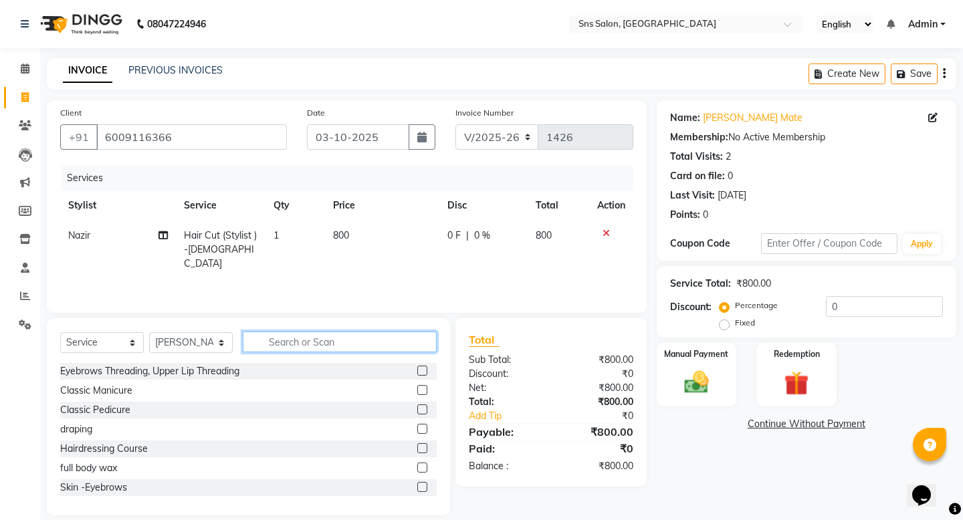
click at [303, 338] on input "text" at bounding box center [340, 342] width 194 height 21
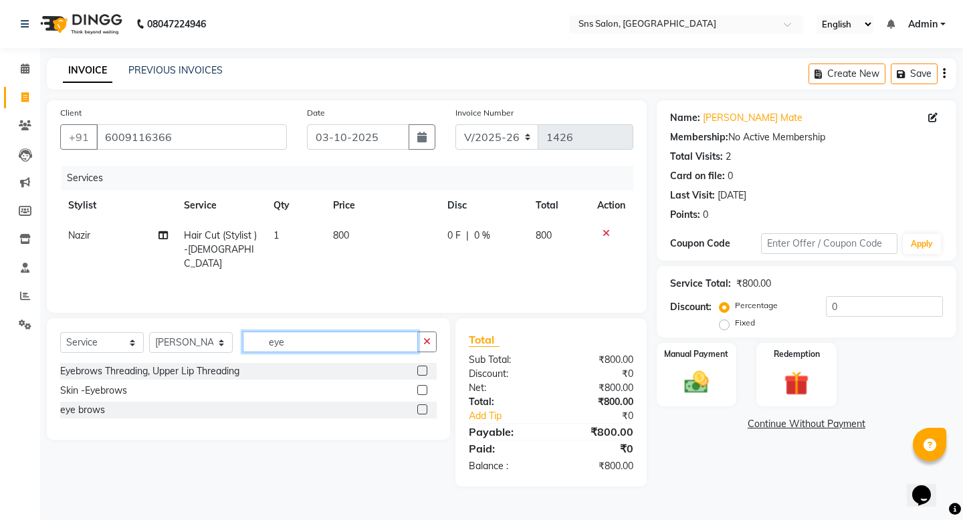
type input "eye"
click at [423, 366] on label at bounding box center [422, 371] width 10 height 10
click at [423, 367] on input "checkbox" at bounding box center [421, 371] width 9 height 9
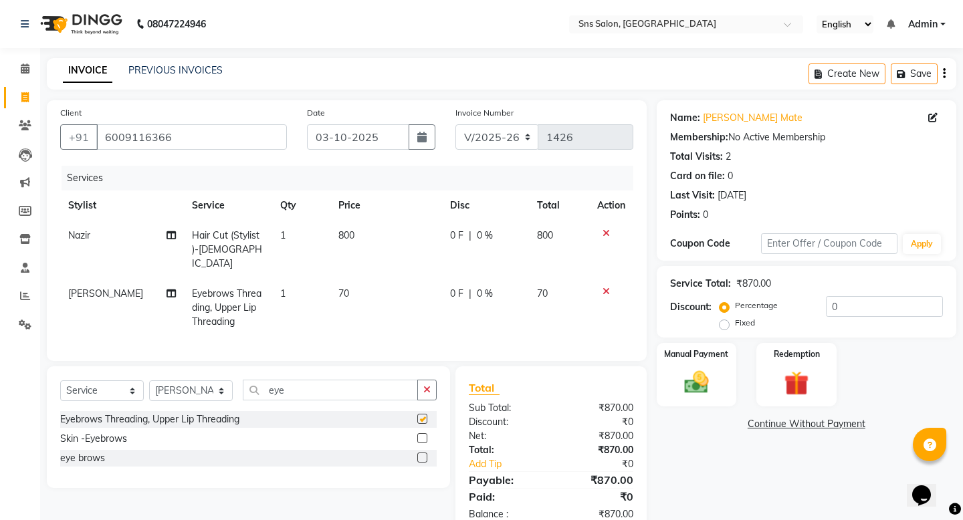
checkbox input "false"
click at [371, 298] on td "70" at bounding box center [385, 308] width 111 height 58
select select "89640"
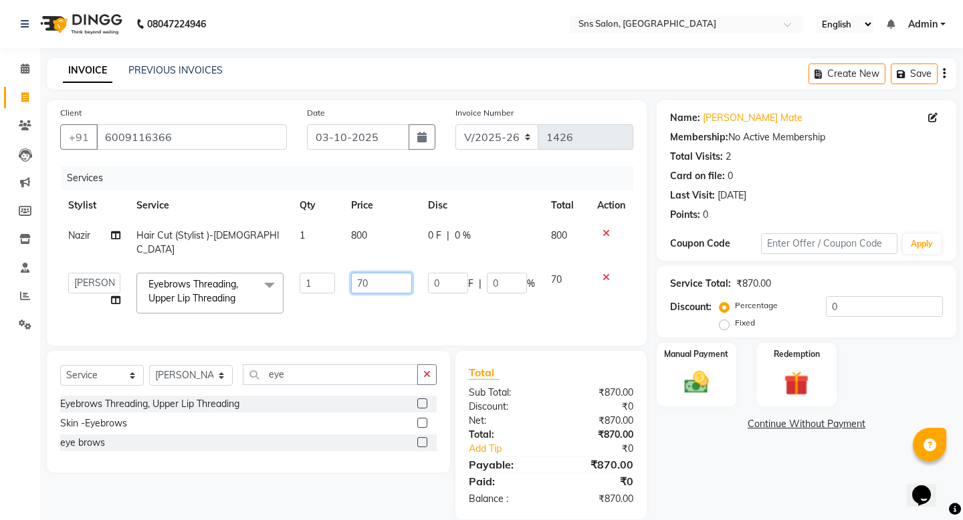
click at [374, 274] on input "70" at bounding box center [381, 283] width 61 height 21
type input "7"
type input "150"
click at [480, 322] on div "Client [PHONE_NUMBER] Date [DATE] Invoice Number V/2025 V/[PHONE_NUMBER] Servic…" at bounding box center [347, 222] width 600 height 245
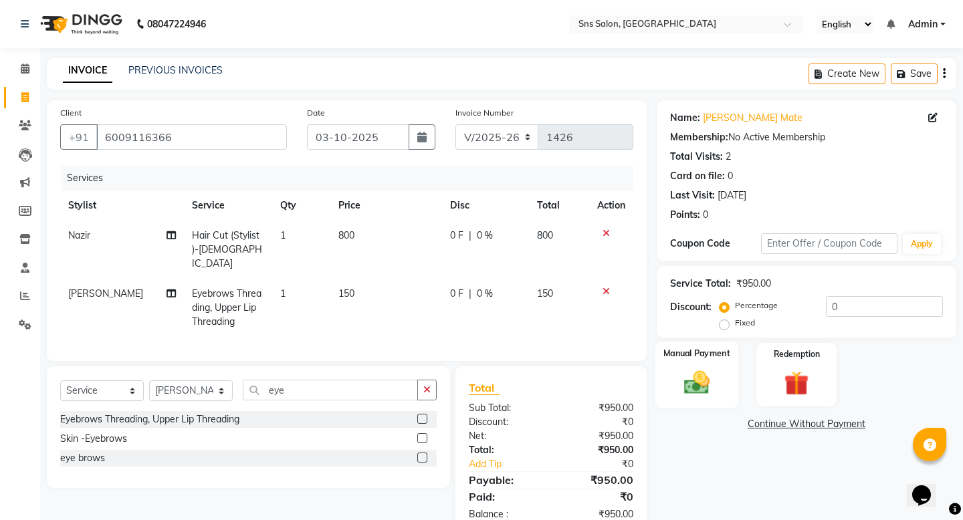
click at [686, 368] on img at bounding box center [695, 382] width 41 height 29
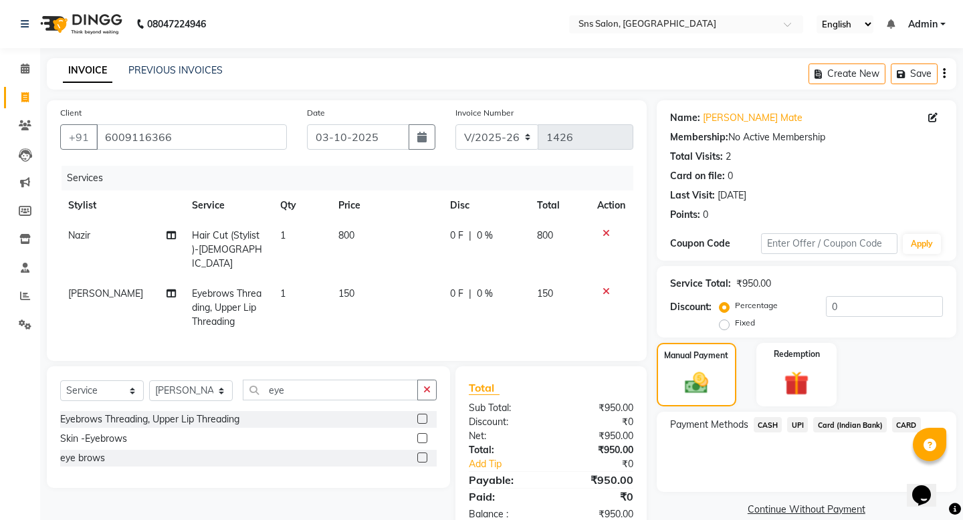
click at [790, 417] on span "UPI" at bounding box center [797, 424] width 21 height 15
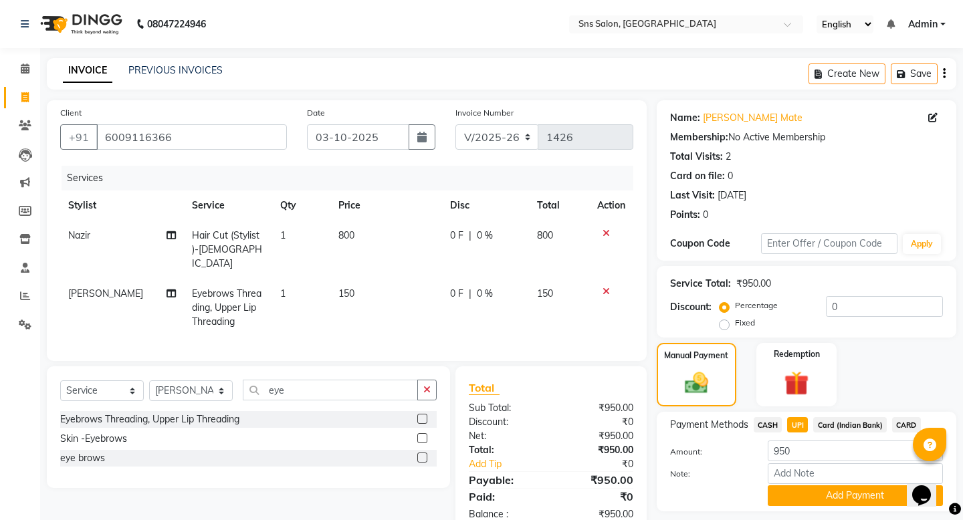
scroll to position [23, 0]
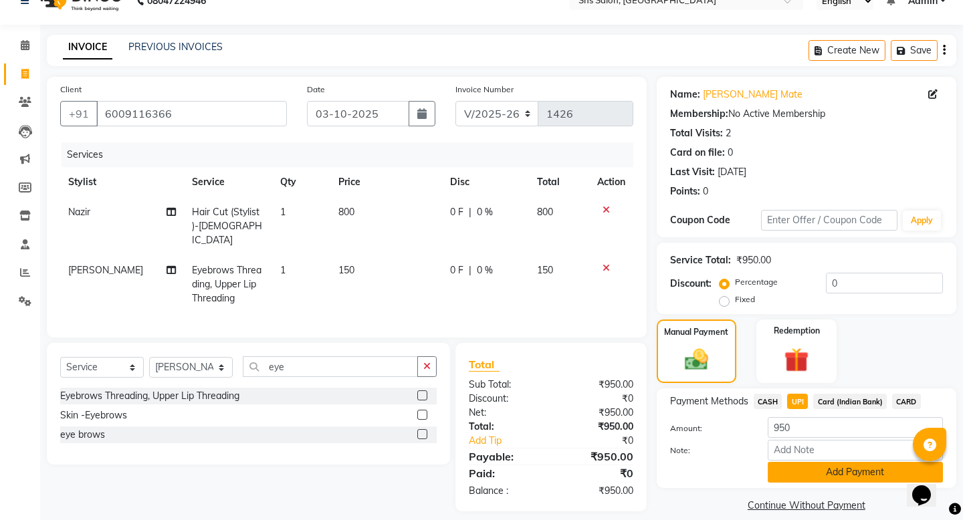
click at [797, 418] on button "Add Payment" at bounding box center [855, 472] width 175 height 21
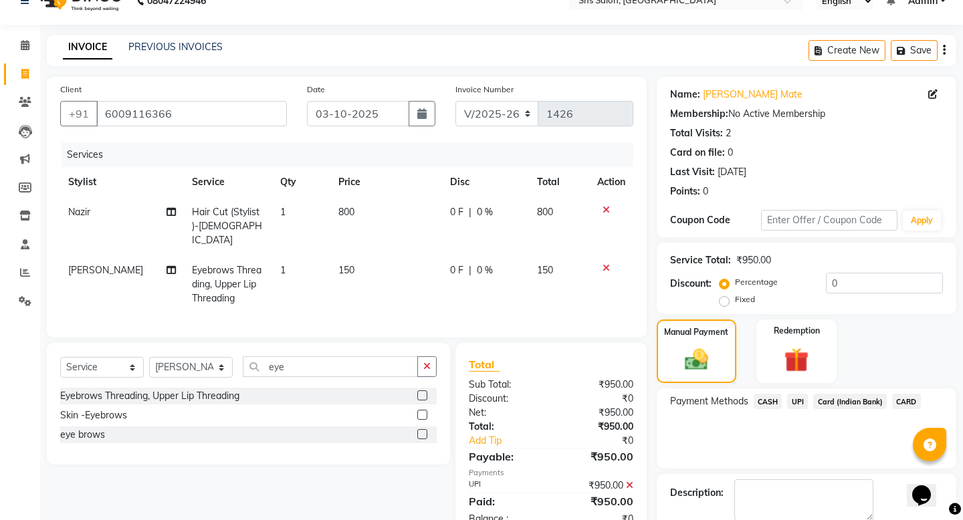
scroll to position [80, 0]
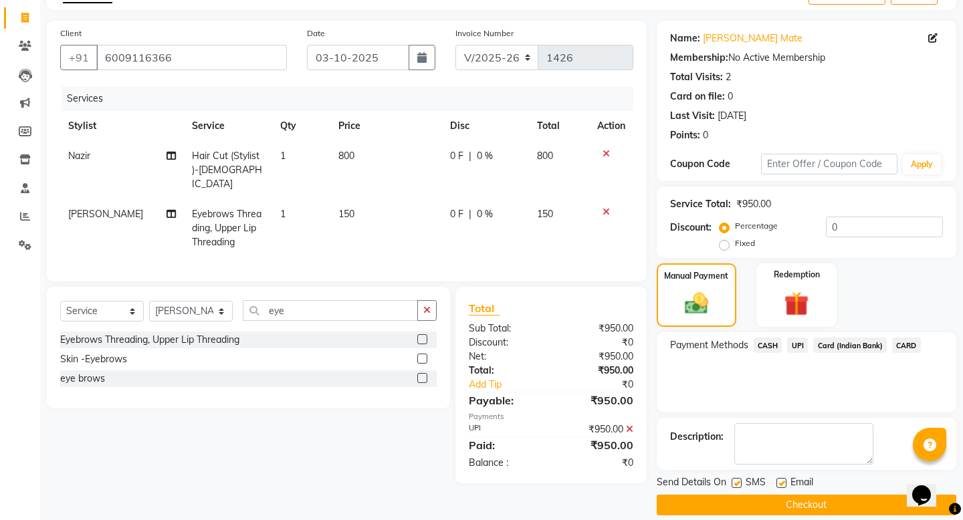
click at [815, 418] on button "Checkout" at bounding box center [807, 505] width 300 height 21
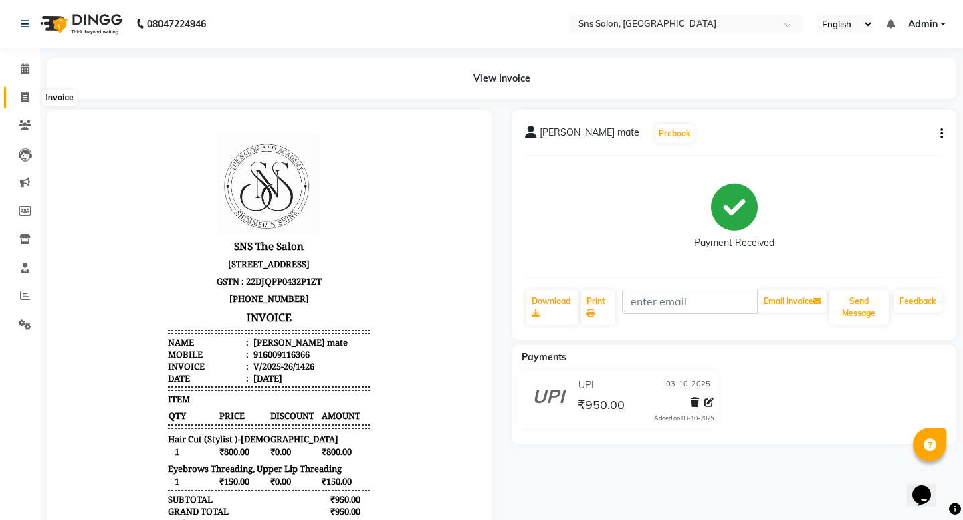
click at [29, 100] on span at bounding box center [24, 97] width 23 height 15
select select "service"
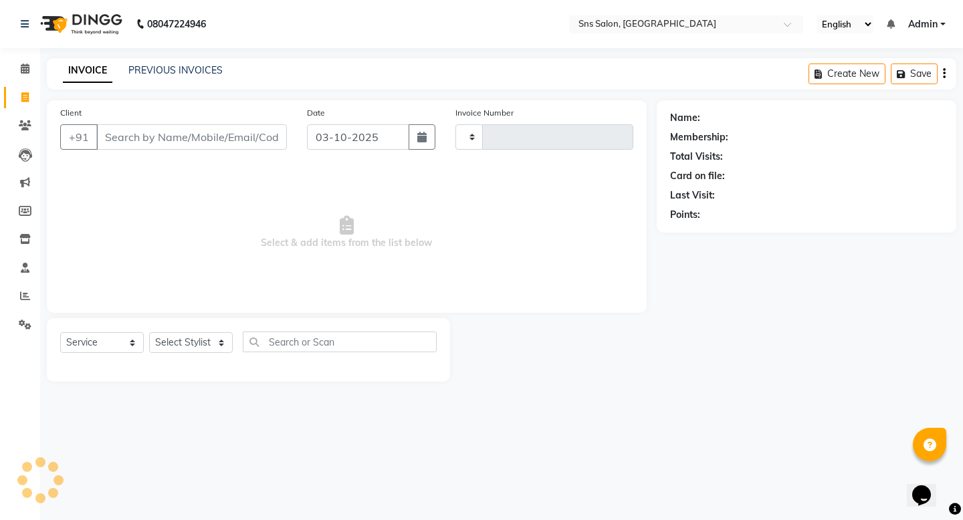
type input "1427"
select select "4714"
click at [192, 73] on link "PREVIOUS INVOICES" at bounding box center [175, 70] width 94 height 12
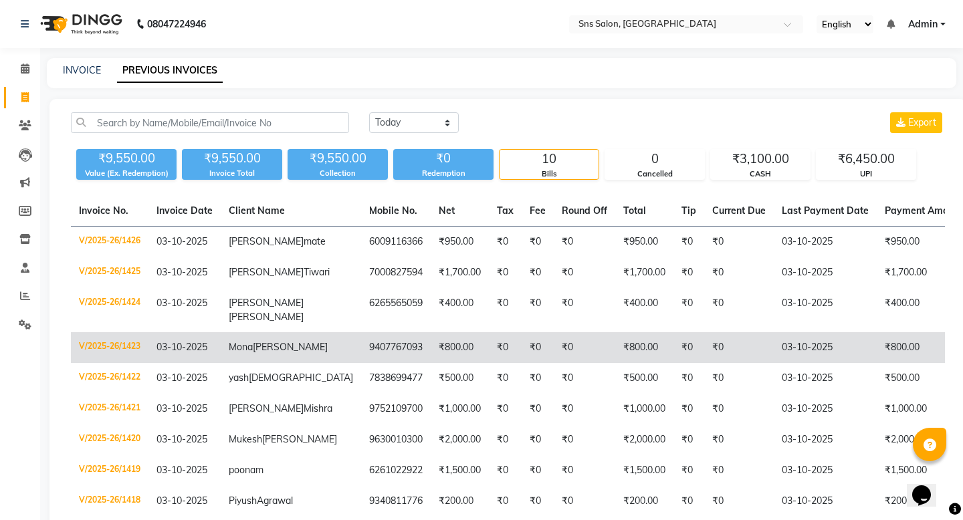
click at [286, 350] on td "[PERSON_NAME]" at bounding box center [291, 347] width 140 height 31
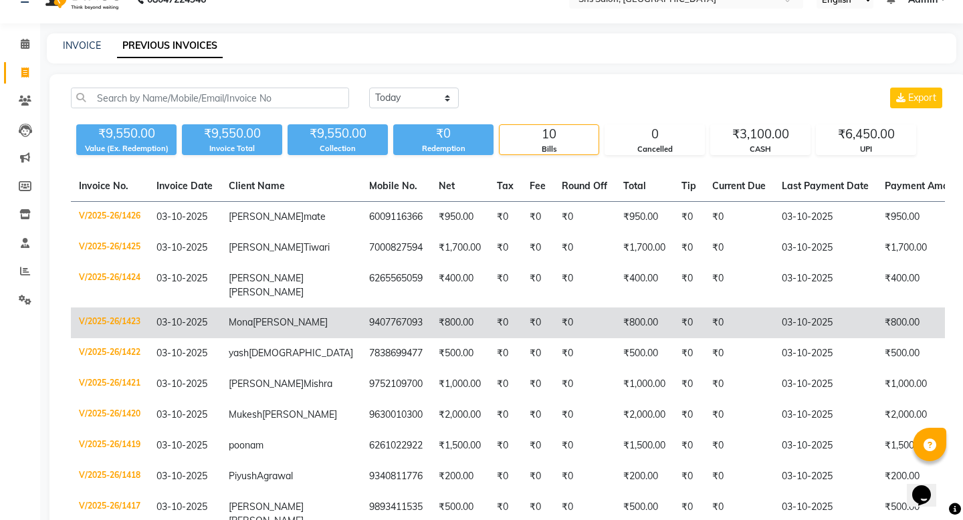
scroll to position [29, 0]
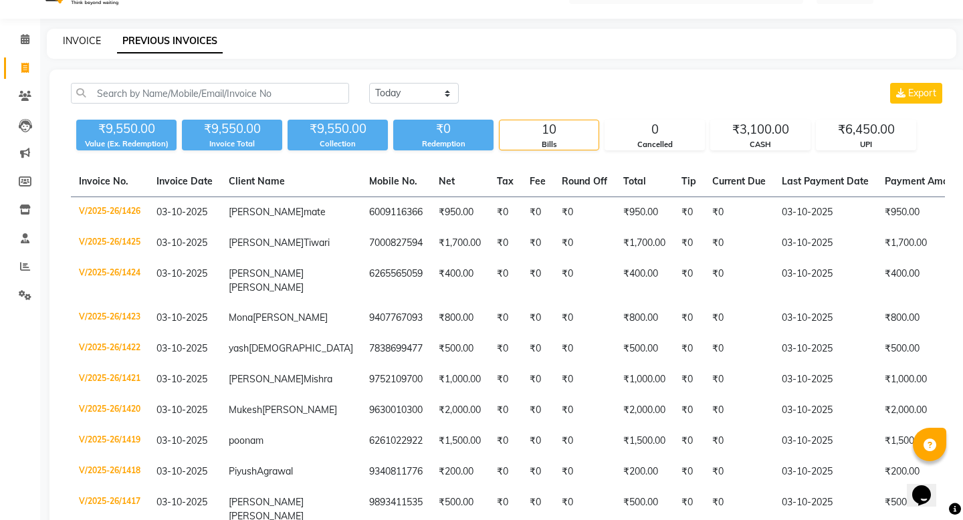
click at [72, 38] on link "INVOICE" at bounding box center [82, 41] width 38 height 12
select select "service"
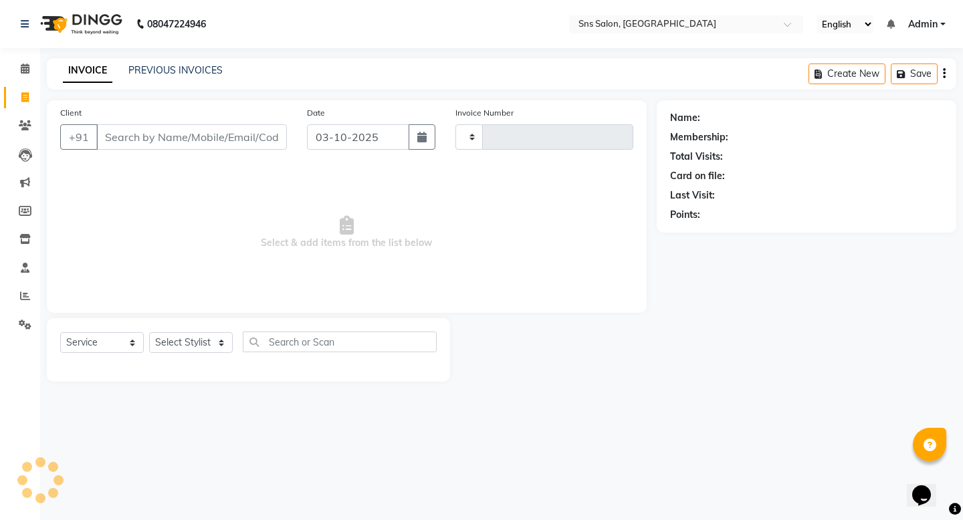
type input "1427"
select select "4714"
click at [21, 72] on icon at bounding box center [25, 69] width 9 height 10
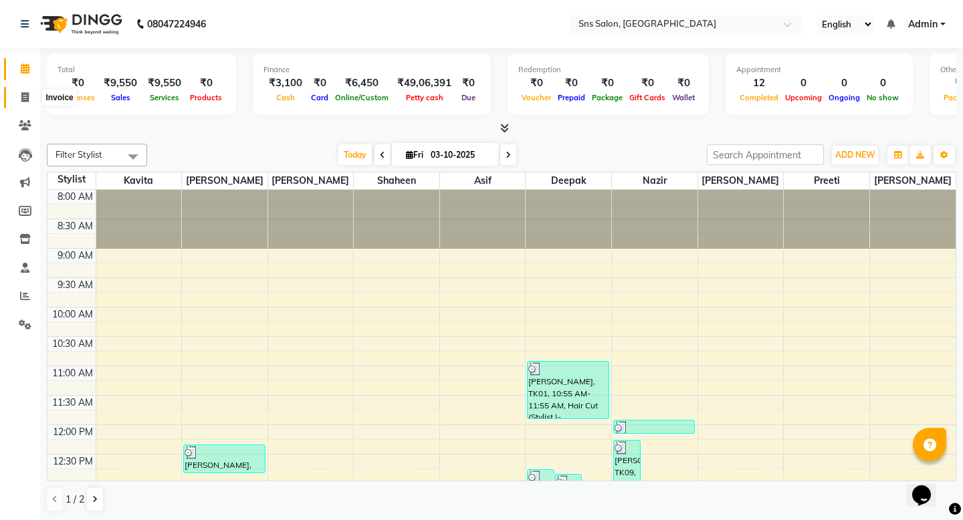
click at [21, 100] on span at bounding box center [24, 97] width 23 height 15
select select "service"
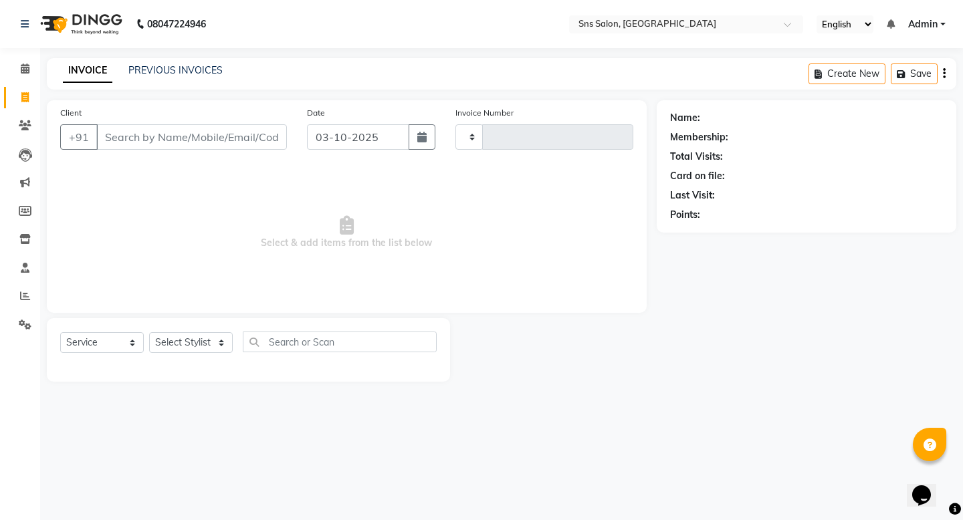
type input "1427"
select select "4714"
click at [177, 75] on link "PREVIOUS INVOICES" at bounding box center [175, 70] width 94 height 12
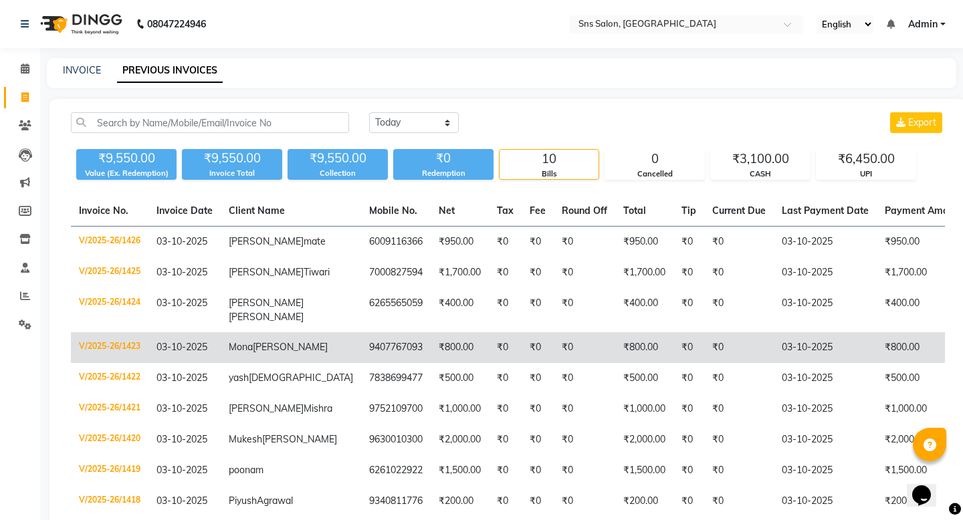
click at [361, 355] on td "9407767093" at bounding box center [396, 347] width 70 height 31
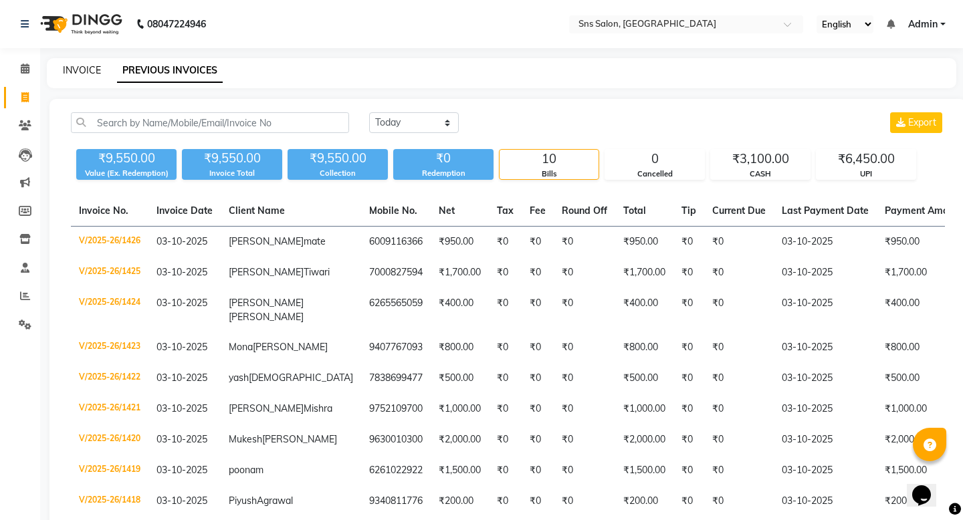
click at [89, 66] on link "INVOICE" at bounding box center [82, 70] width 38 height 12
select select "service"
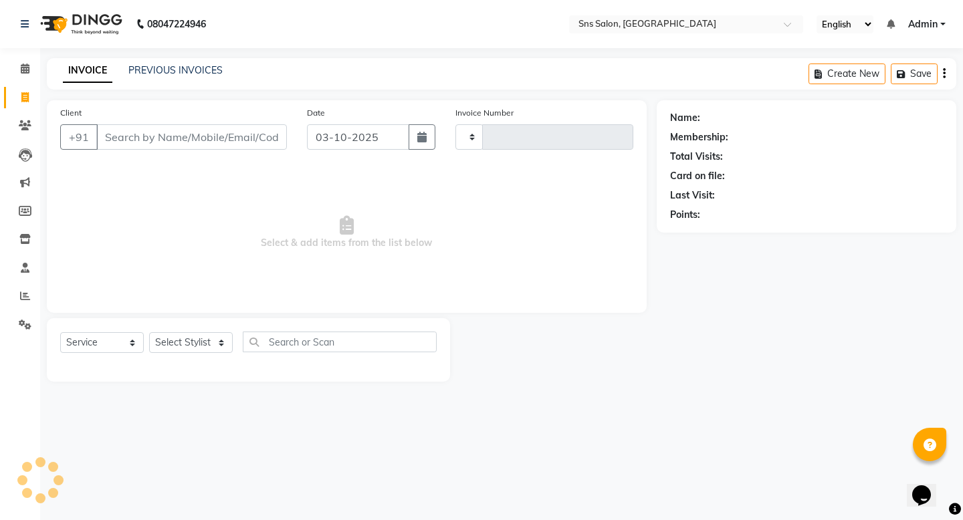
type input "1427"
select select "4714"
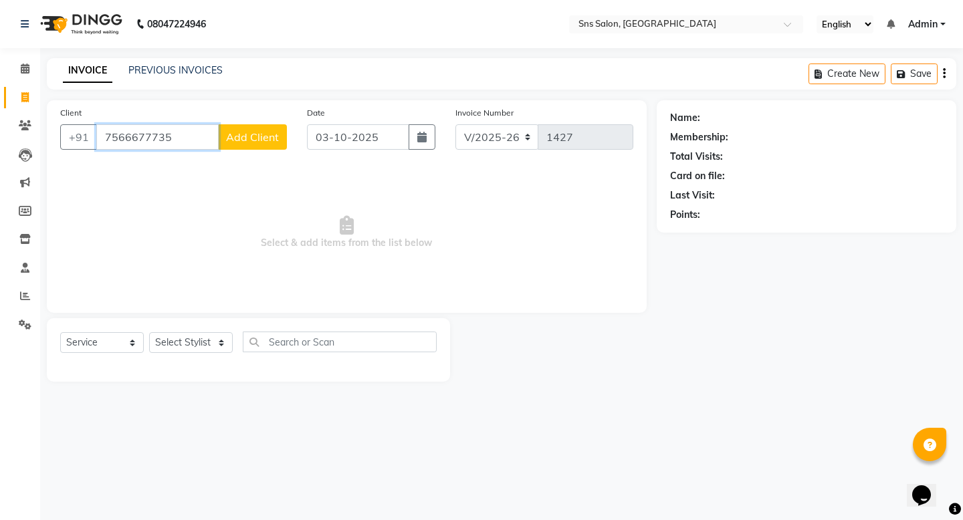
type input "7566677735"
click at [262, 145] on button "Add Client" at bounding box center [252, 136] width 69 height 25
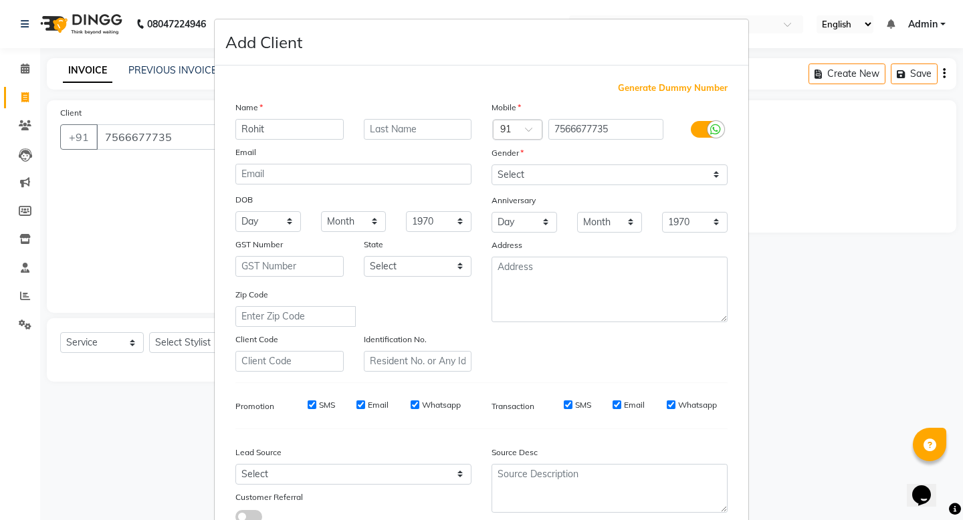
type input "Rohit"
click at [410, 128] on input "text" at bounding box center [418, 129] width 108 height 21
type input "[PERSON_NAME]"
click at [496, 171] on select "Select [DEMOGRAPHIC_DATA] [DEMOGRAPHIC_DATA] Other Prefer Not To Say" at bounding box center [610, 175] width 236 height 21
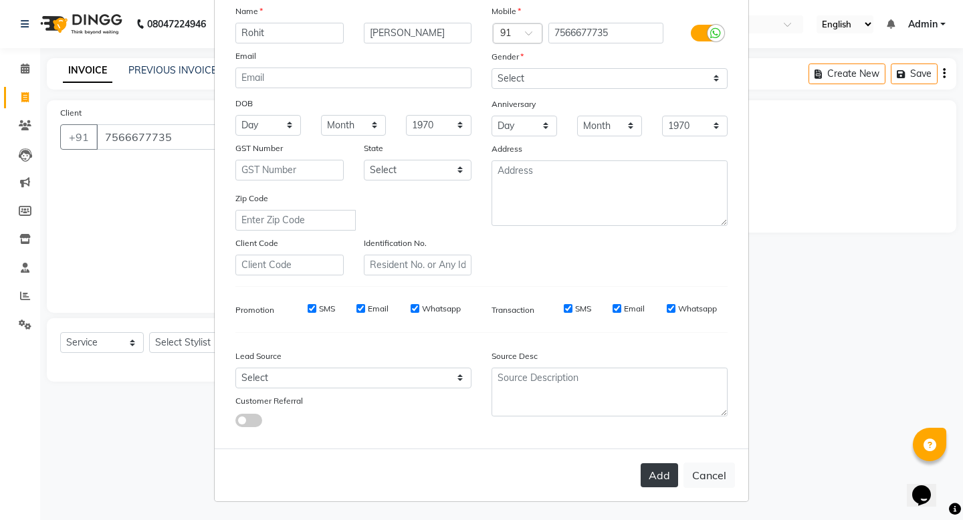
click at [655, 418] on button "Add" at bounding box center [659, 475] width 37 height 24
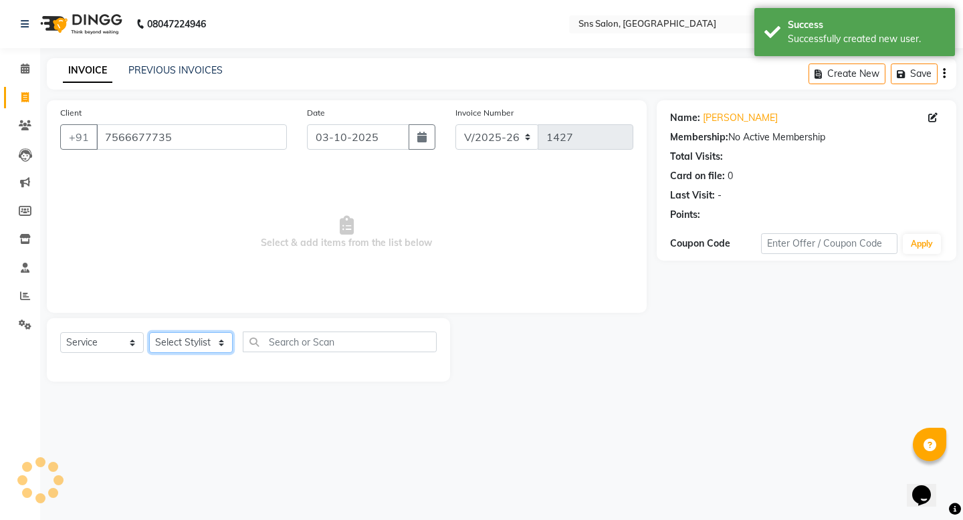
click at [223, 340] on select "Select Stylist [PERSON_NAME] Kavita [PERSON_NAME] Preeti [PERSON_NAME] [PERSON_…" at bounding box center [191, 342] width 84 height 21
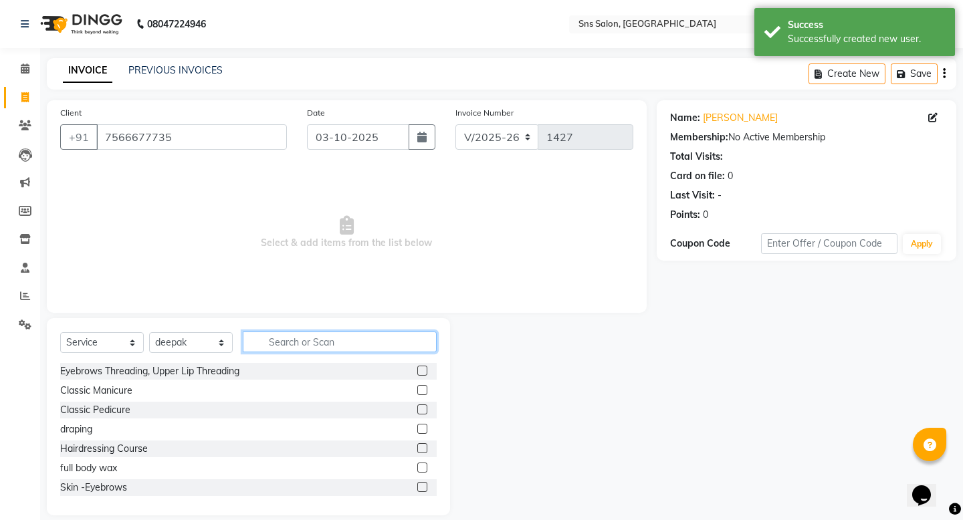
click at [284, 349] on input "text" at bounding box center [340, 342] width 194 height 21
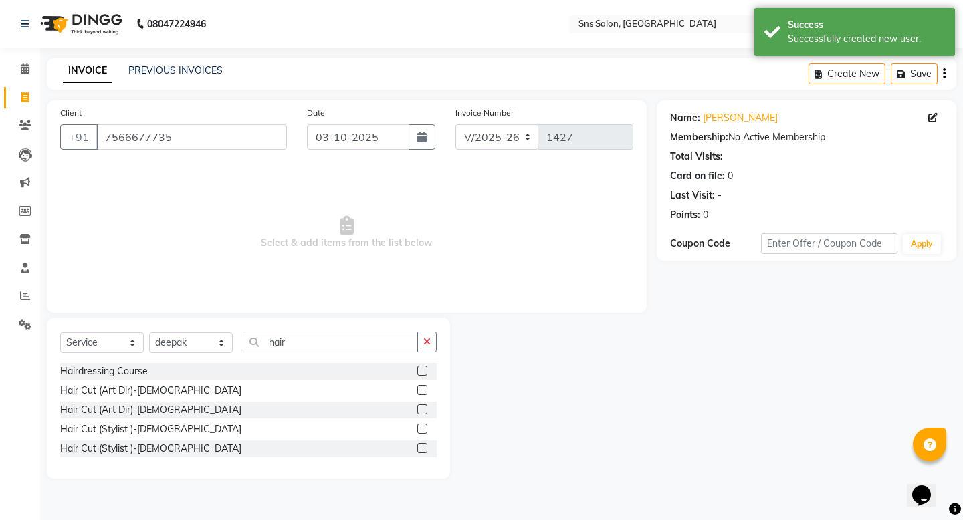
click at [421, 418] on label at bounding box center [422, 429] width 10 height 10
click at [421, 418] on input "checkbox" at bounding box center [421, 429] width 9 height 9
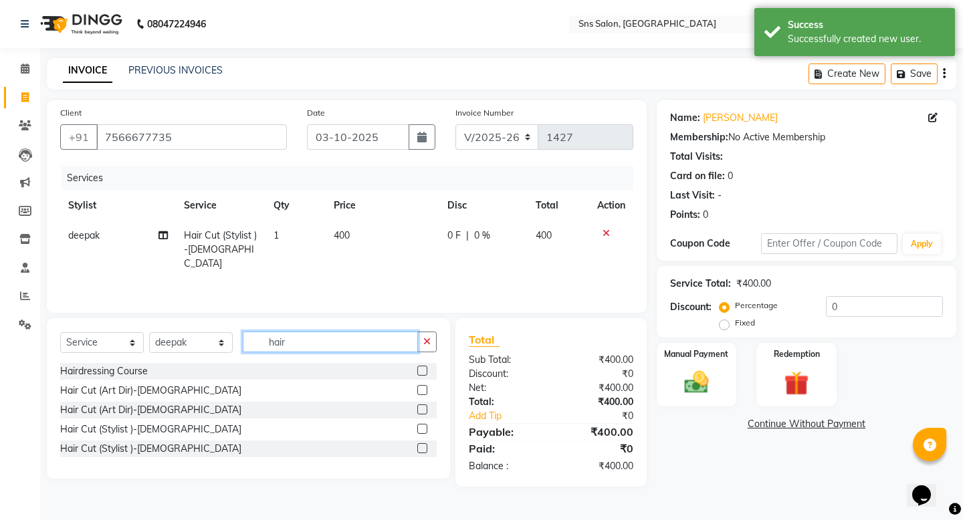
click at [366, 350] on input "hair" at bounding box center [330, 342] width 175 height 21
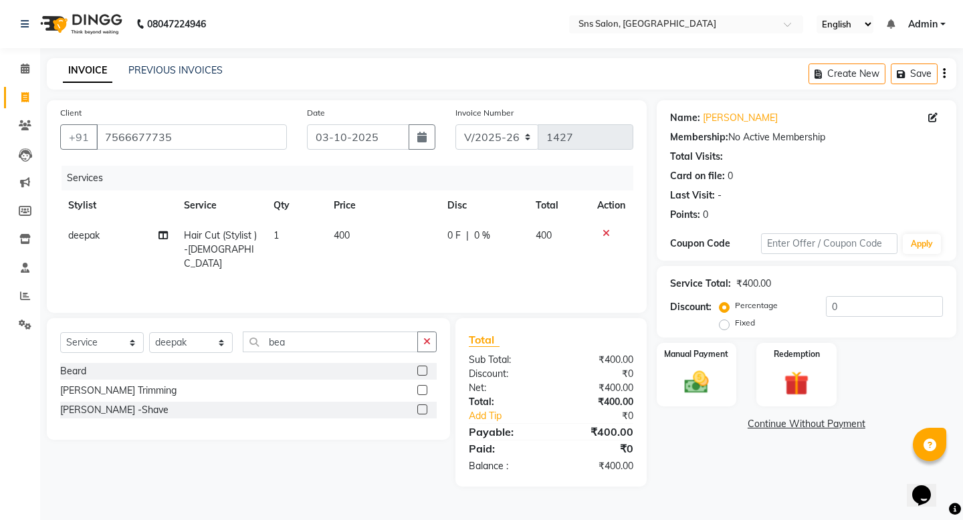
click at [426, 388] on label at bounding box center [422, 390] width 10 height 10
click at [426, 388] on input "checkbox" at bounding box center [421, 391] width 9 height 9
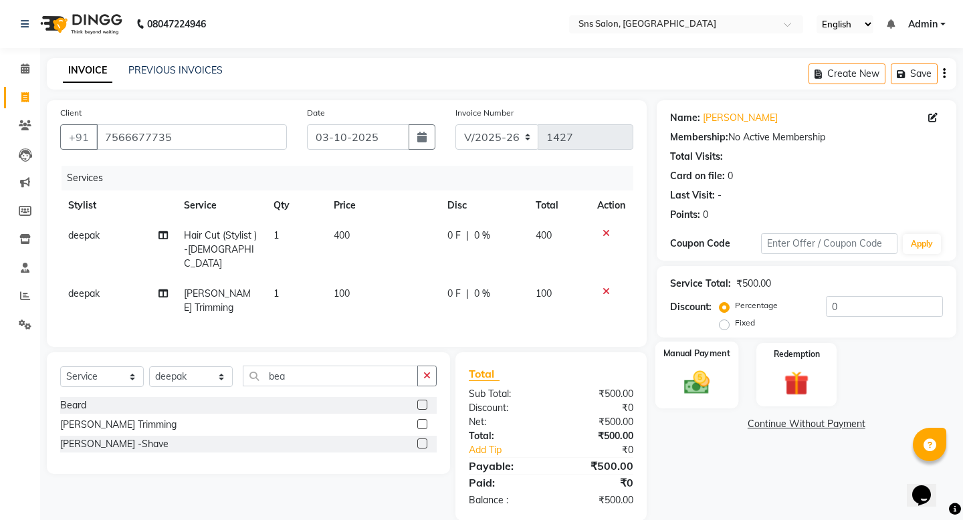
click at [707, 371] on img at bounding box center [695, 382] width 41 height 29
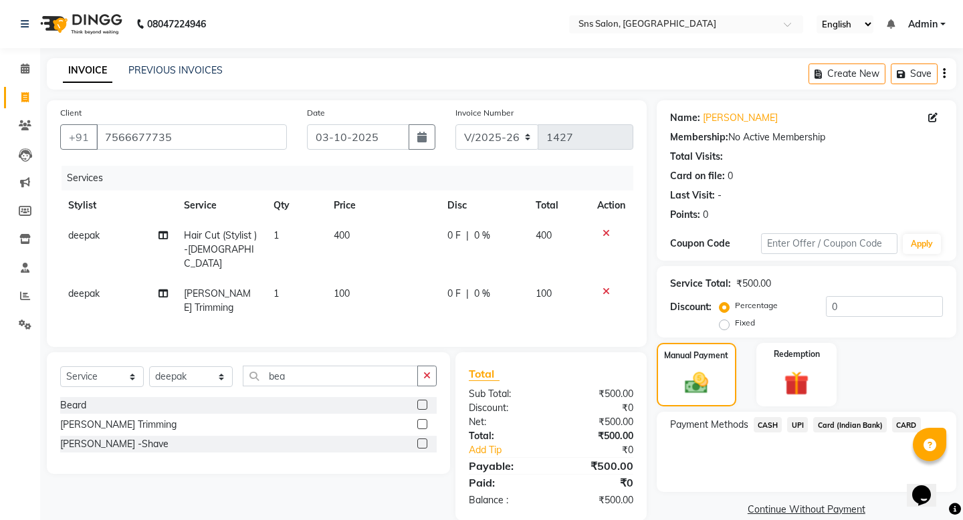
click at [792, 417] on span "UPI" at bounding box center [797, 424] width 21 height 15
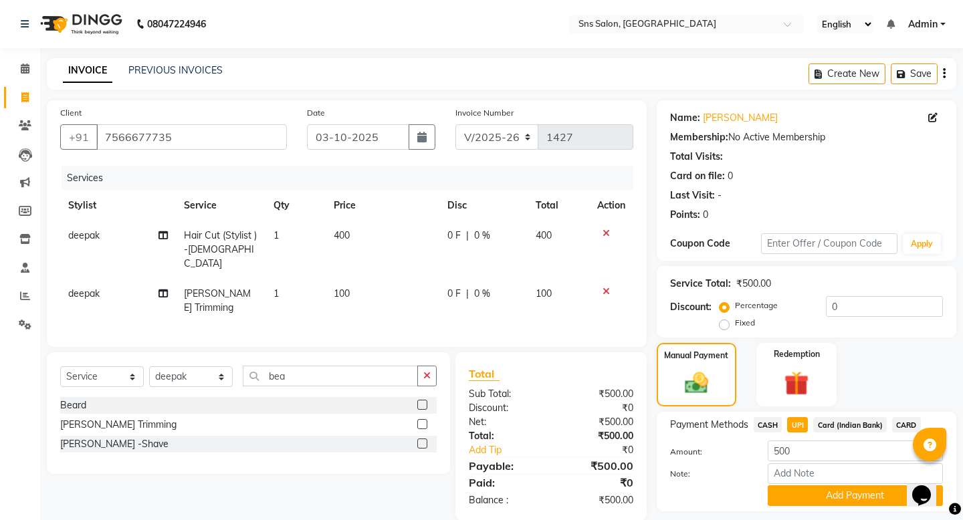
scroll to position [23, 0]
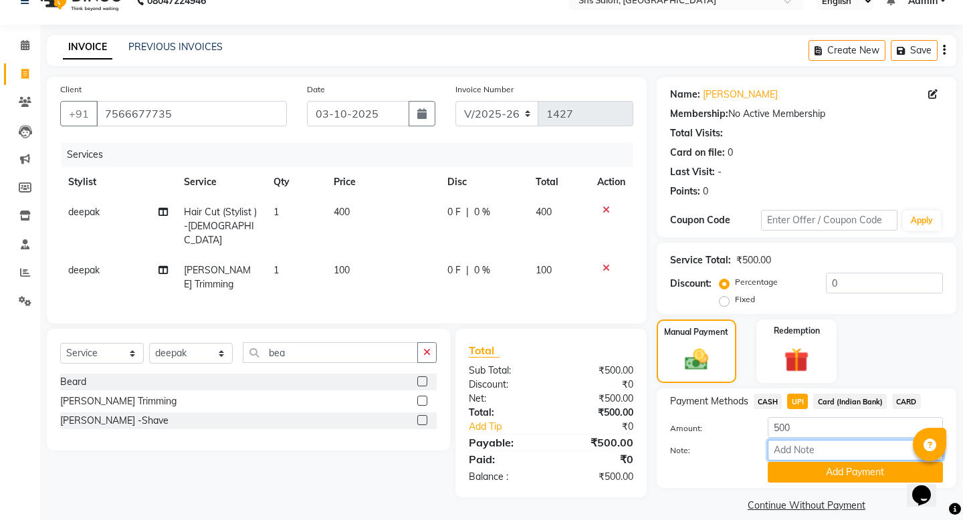
click at [804, 418] on input "Note:" at bounding box center [855, 450] width 175 height 21
click at [804, 418] on div "Note:" at bounding box center [806, 451] width 293 height 23
click at [804, 418] on button "Add Payment" at bounding box center [855, 472] width 175 height 21
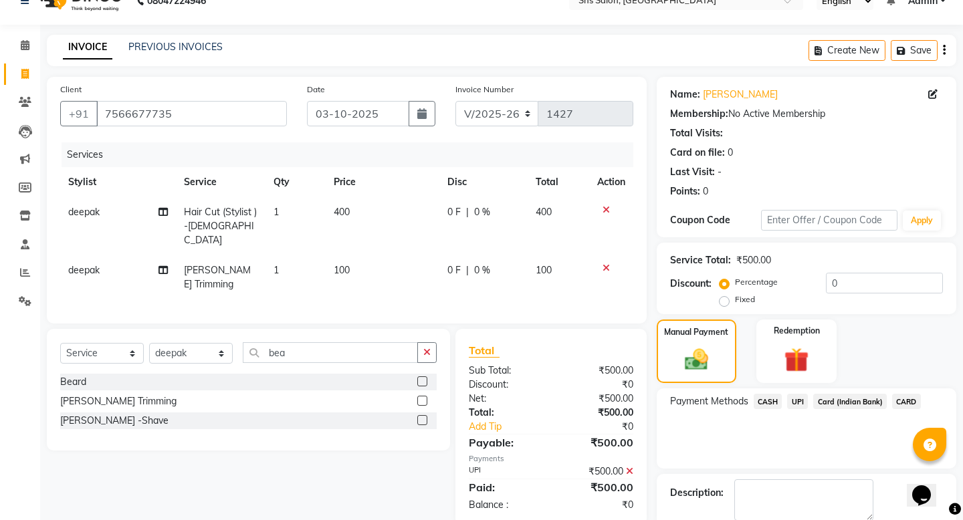
scroll to position [80, 0]
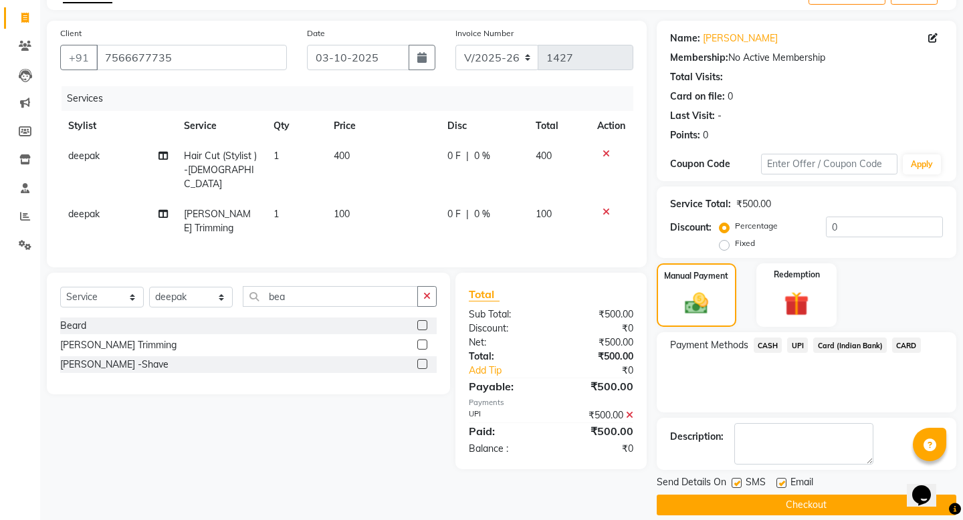
click at [796, 418] on main "INVOICE PREVIOUS INVOICES Create New Save Client [PHONE_NUMBER] Date [DATE] Inv…" at bounding box center [501, 257] width 923 height 557
click at [796, 418] on button "Checkout" at bounding box center [807, 505] width 300 height 21
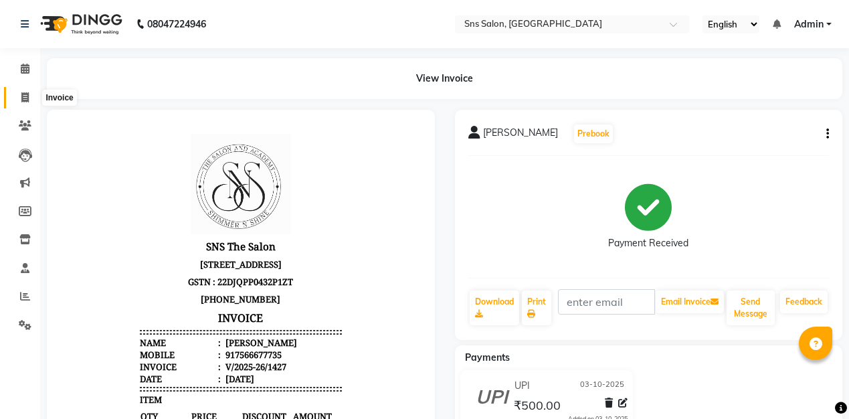
click at [29, 92] on span at bounding box center [24, 97] width 23 height 15
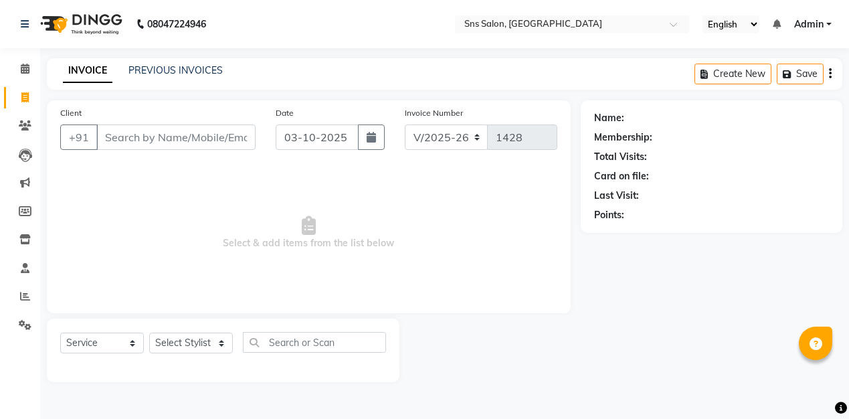
click at [207, 332] on div "Select Service Product Membership Package Voucher Prepaid Gift Card Select Styl…" at bounding box center [223, 347] width 326 height 31
click at [205, 343] on select "Select Stylist [PERSON_NAME] Kavita [PERSON_NAME] Preeti [PERSON_NAME] [PERSON_…" at bounding box center [191, 342] width 84 height 21
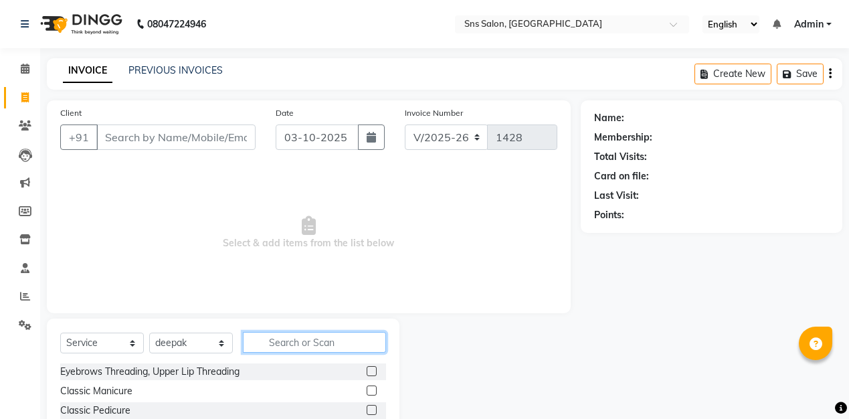
drag, startPoint x: 274, startPoint y: 354, endPoint x: 278, endPoint y: 345, distance: 10.2
click at [278, 345] on input "text" at bounding box center [314, 342] width 143 height 21
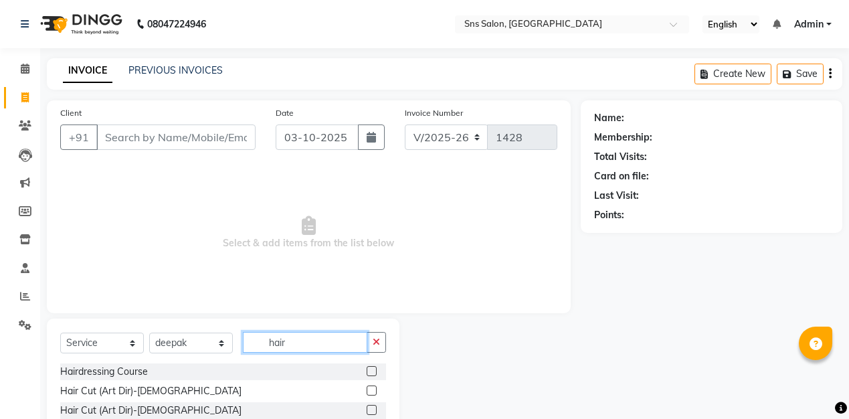
scroll to position [80, 0]
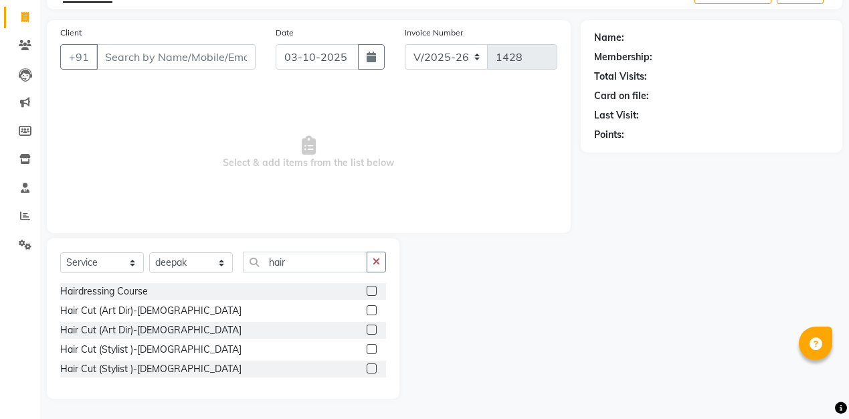
click at [372, 348] on label at bounding box center [371, 349] width 10 height 10
click at [372, 348] on input "checkbox" at bounding box center [370, 349] width 9 height 9
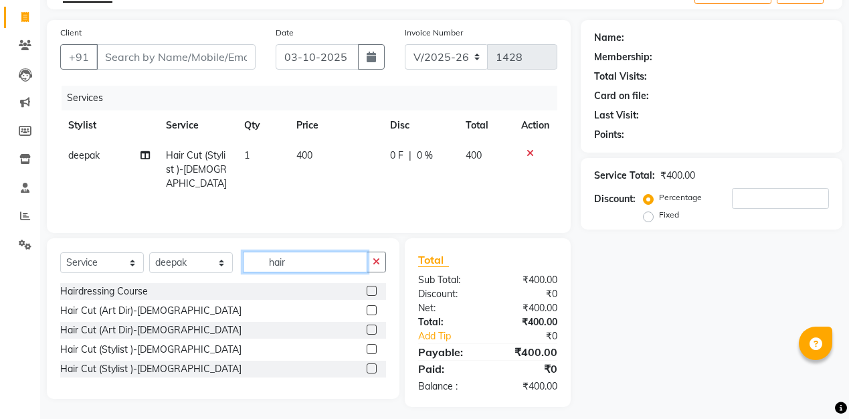
click at [344, 270] on input "hair" at bounding box center [305, 261] width 124 height 21
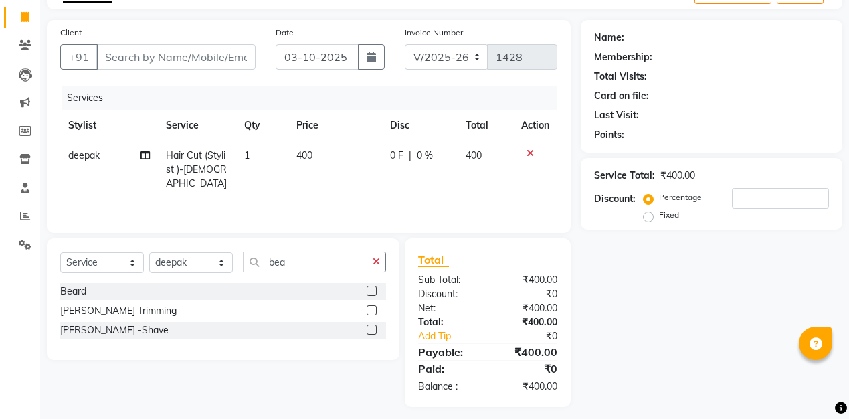
click at [370, 311] on label at bounding box center [371, 310] width 10 height 10
click at [370, 311] on input "checkbox" at bounding box center [370, 310] width 9 height 9
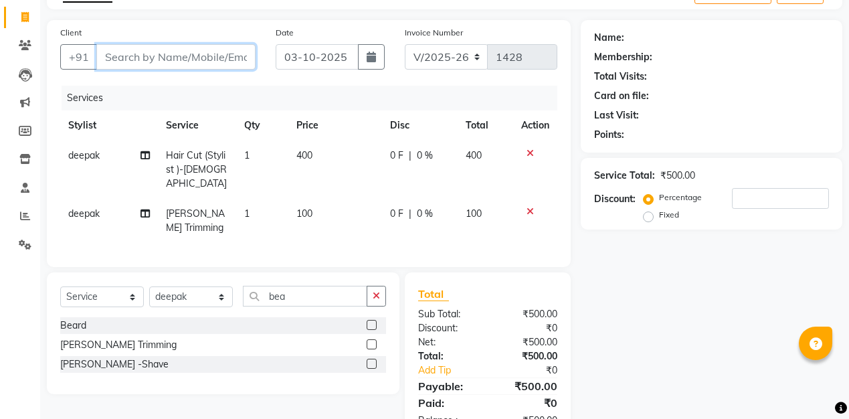
click at [189, 51] on input "Client" at bounding box center [175, 56] width 159 height 25
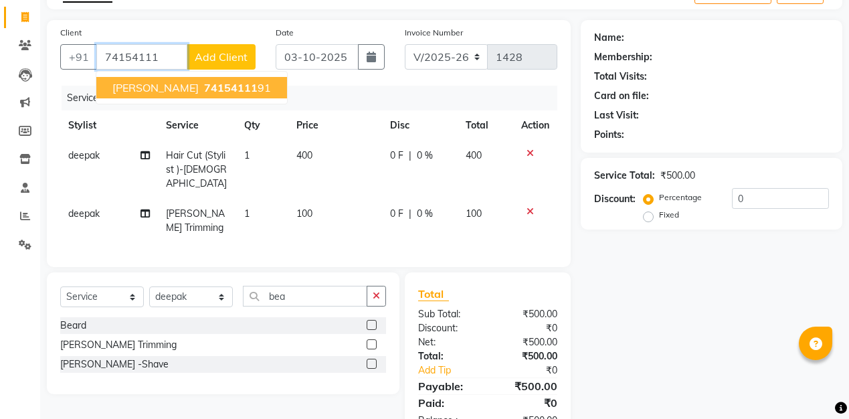
click at [204, 86] on span "74154111" at bounding box center [230, 87] width 53 height 13
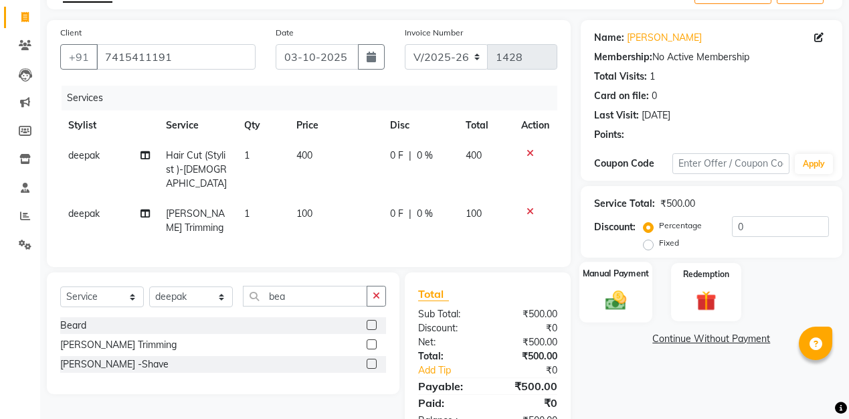
click at [617, 289] on img at bounding box center [616, 300] width 34 height 24
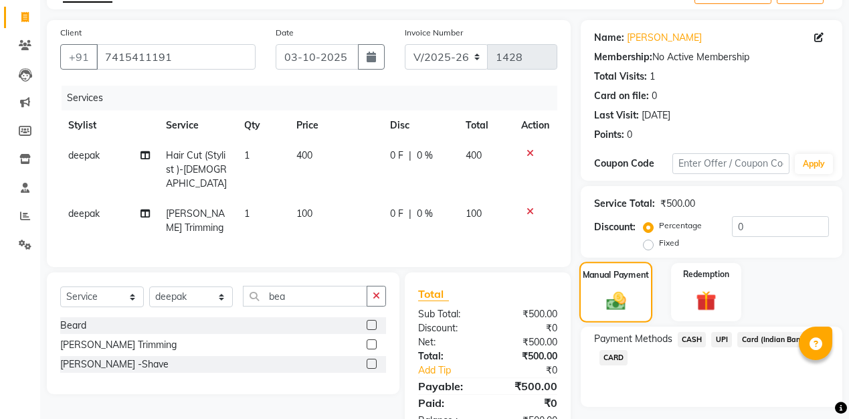
scroll to position [116, 0]
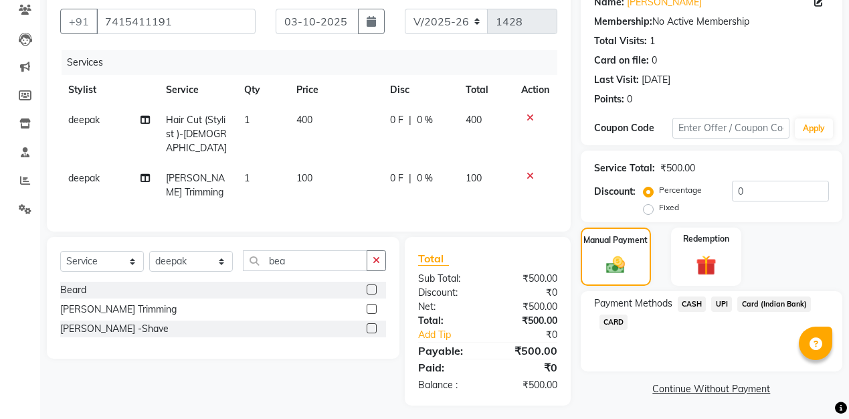
click at [685, 299] on span "CASH" at bounding box center [691, 303] width 29 height 15
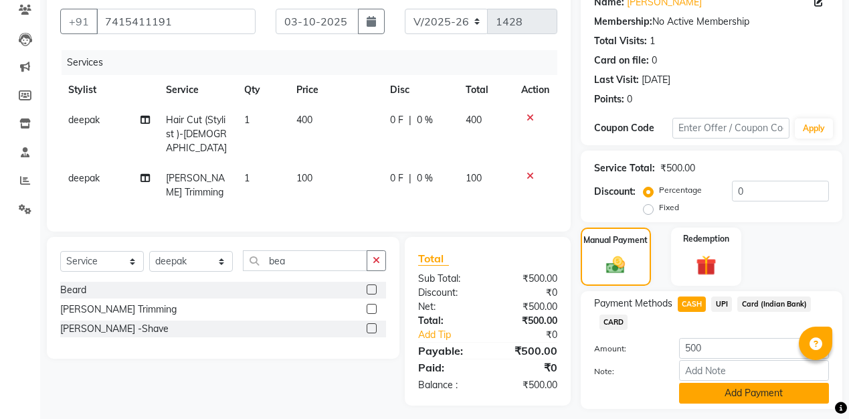
click at [750, 399] on button "Add Payment" at bounding box center [754, 393] width 150 height 21
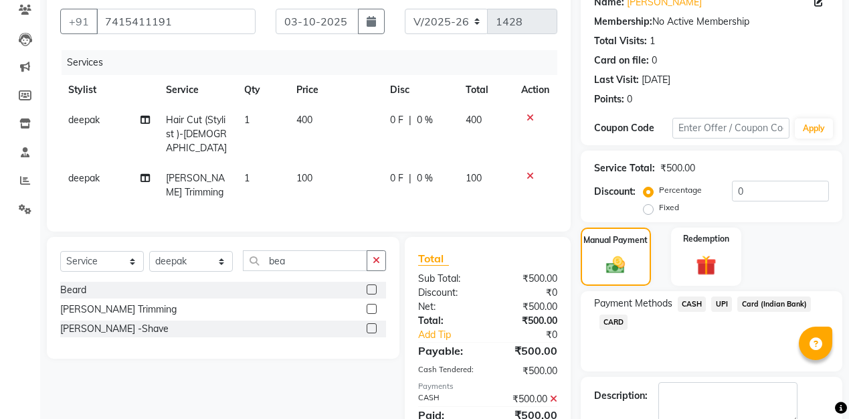
scroll to position [191, 0]
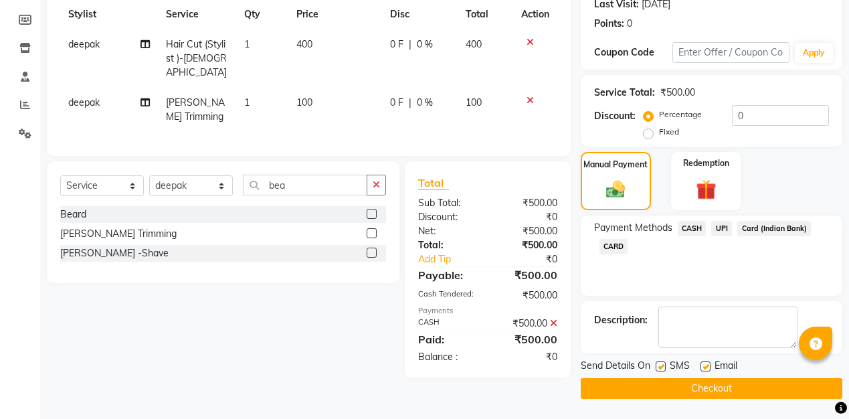
click at [750, 392] on button "Checkout" at bounding box center [710, 388] width 261 height 21
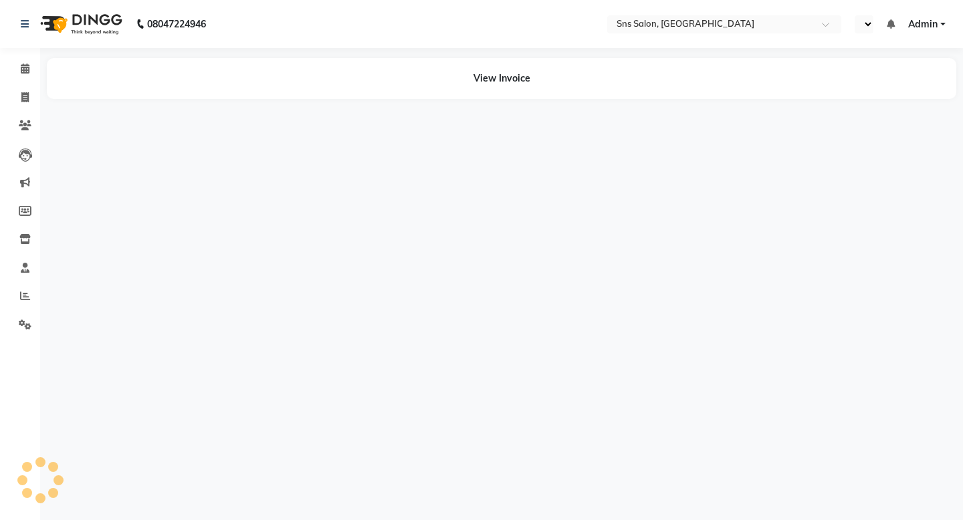
select select "en"
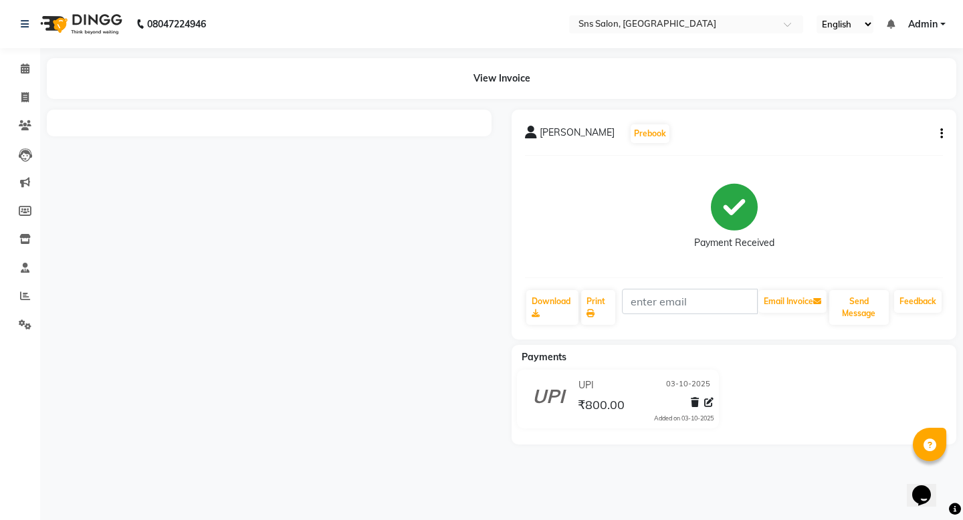
click at [940, 134] on icon "button" at bounding box center [941, 134] width 3 height 1
click at [883, 150] on div "Edit Invoice" at bounding box center [875, 150] width 92 height 17
select select "service"
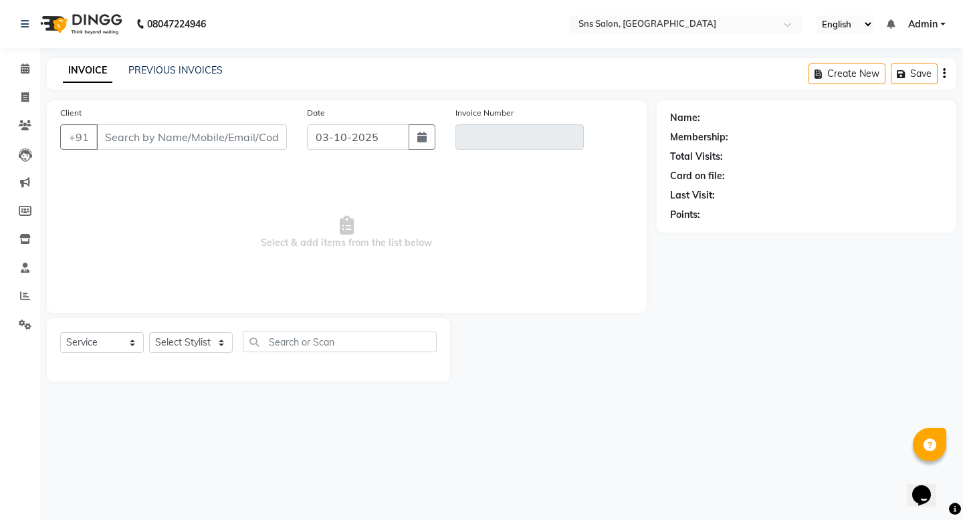
type input "9407767093"
type input "V/2025-26/1423"
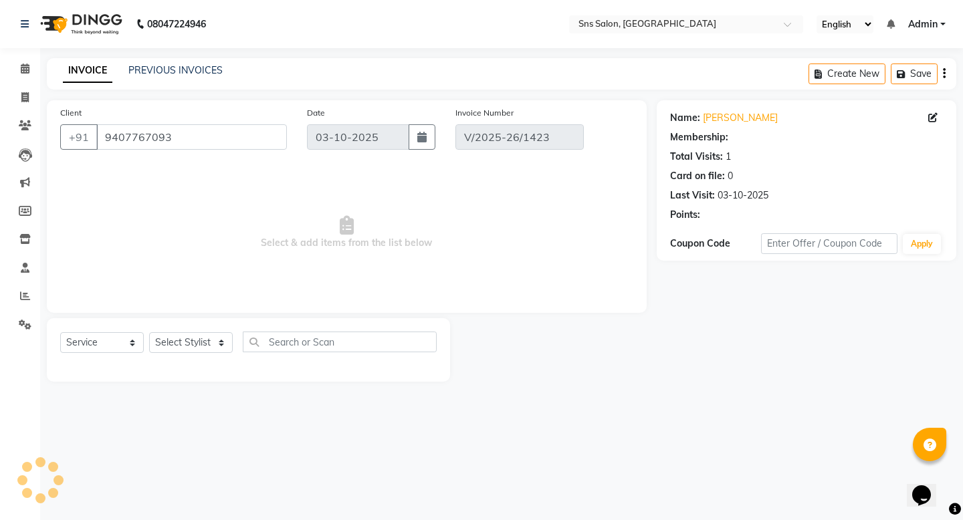
select select "select"
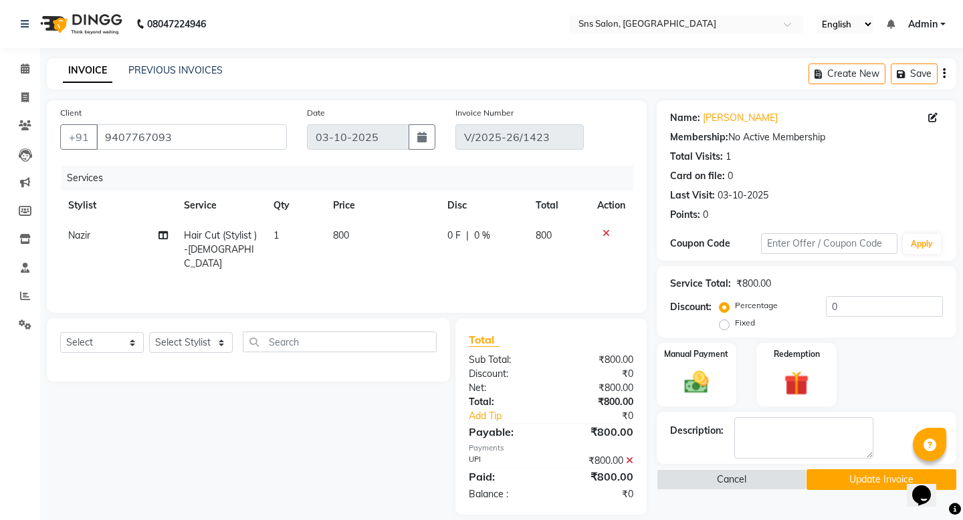
click at [370, 257] on td "800" at bounding box center [382, 250] width 114 height 58
select select "93621"
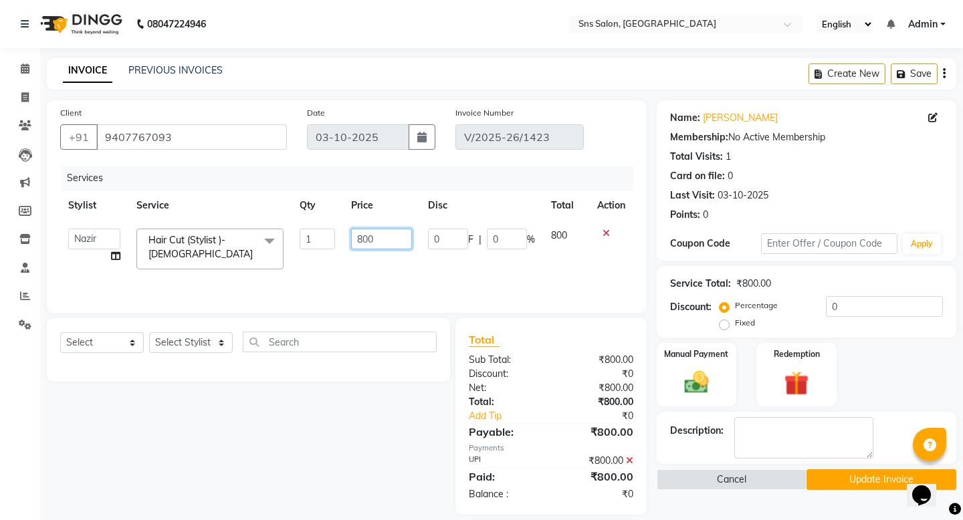
click at [376, 245] on input "800" at bounding box center [381, 239] width 61 height 21
type input "400"
click at [463, 464] on div "UPI" at bounding box center [505, 461] width 92 height 14
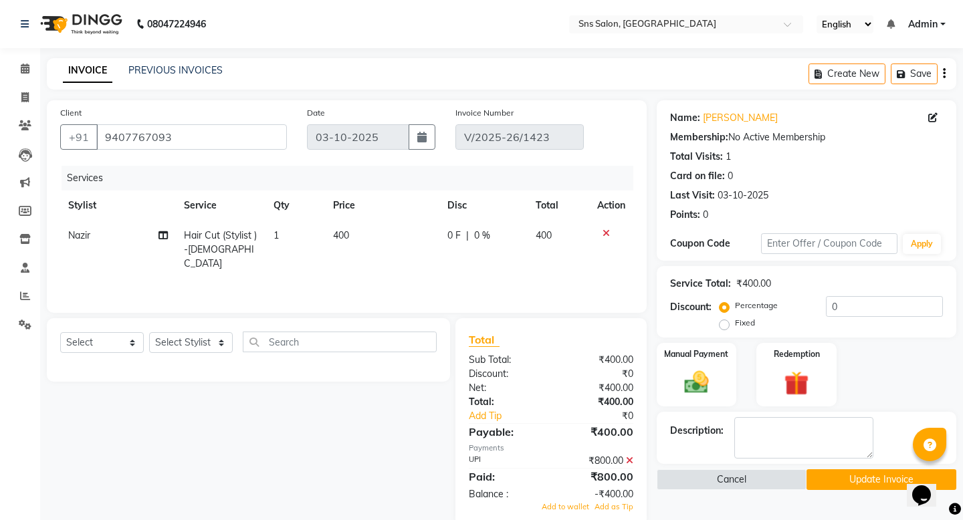
click at [628, 461] on icon at bounding box center [629, 460] width 7 height 9
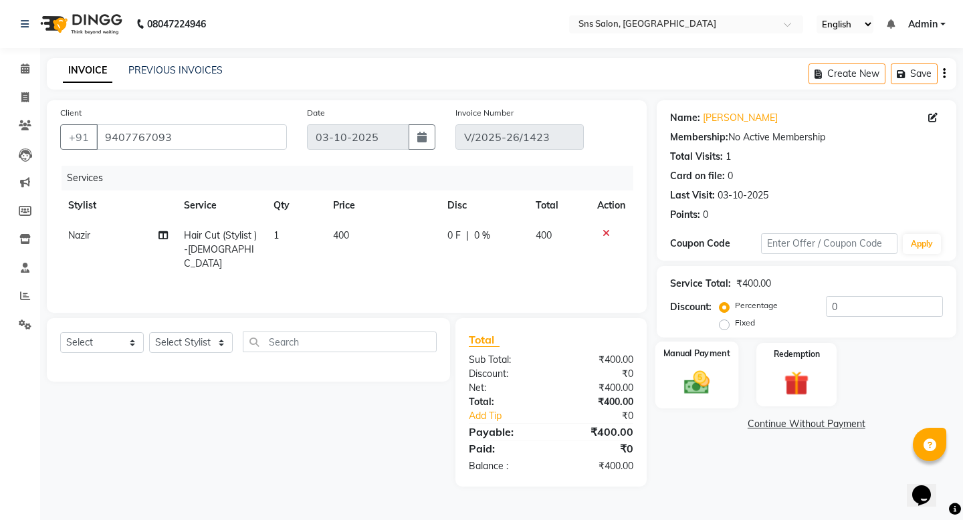
click at [684, 372] on img at bounding box center [695, 382] width 41 height 29
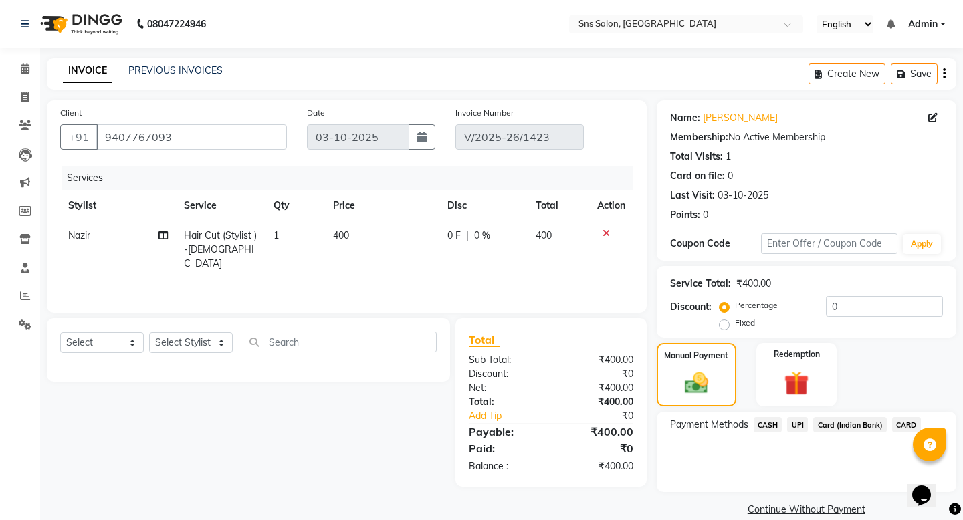
click at [793, 417] on span "UPI" at bounding box center [797, 424] width 21 height 15
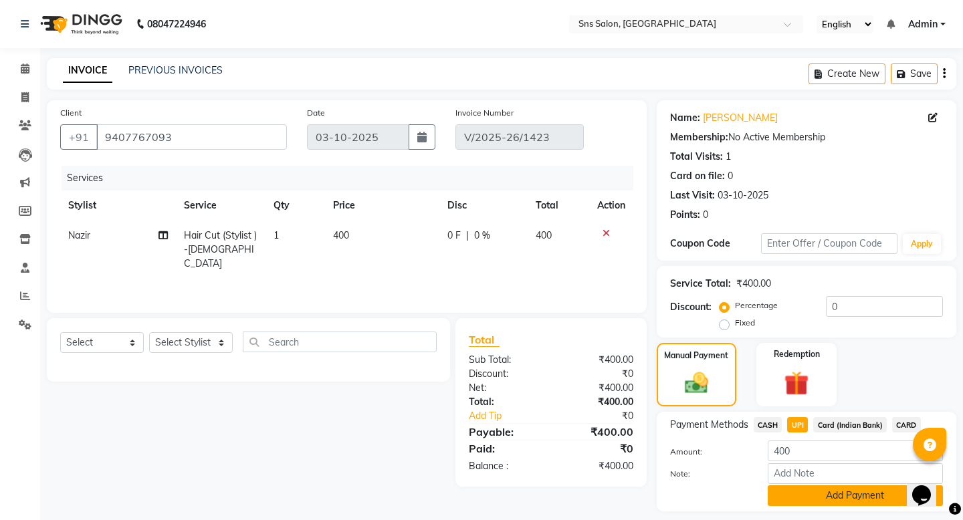
click at [809, 486] on button "Add Payment" at bounding box center [855, 496] width 175 height 21
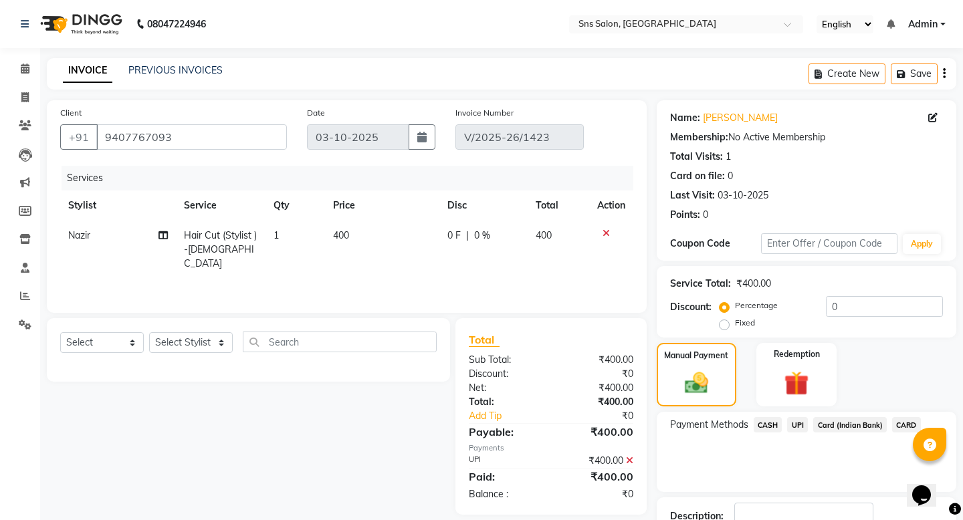
scroll to position [60, 0]
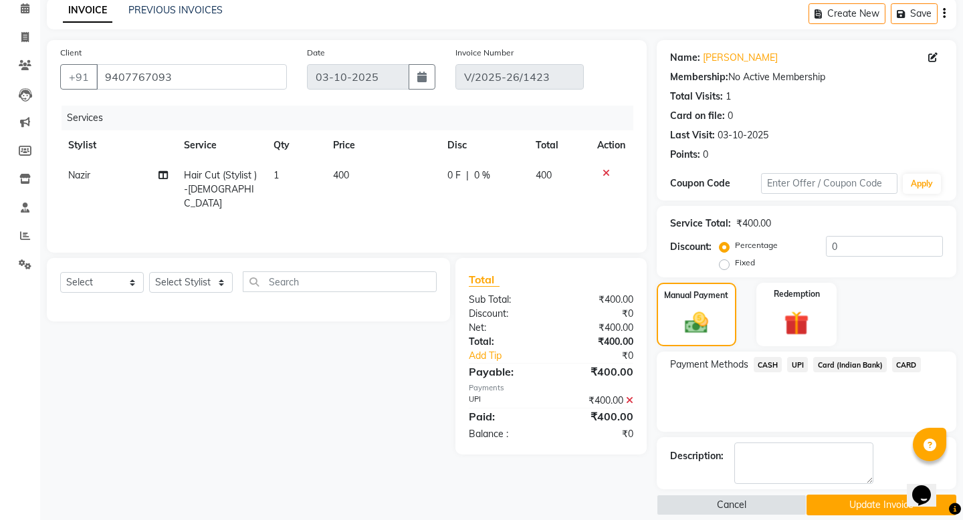
click at [823, 495] on button "Update Invoice" at bounding box center [881, 505] width 150 height 21
